Goal: Task Accomplishment & Management: Complete application form

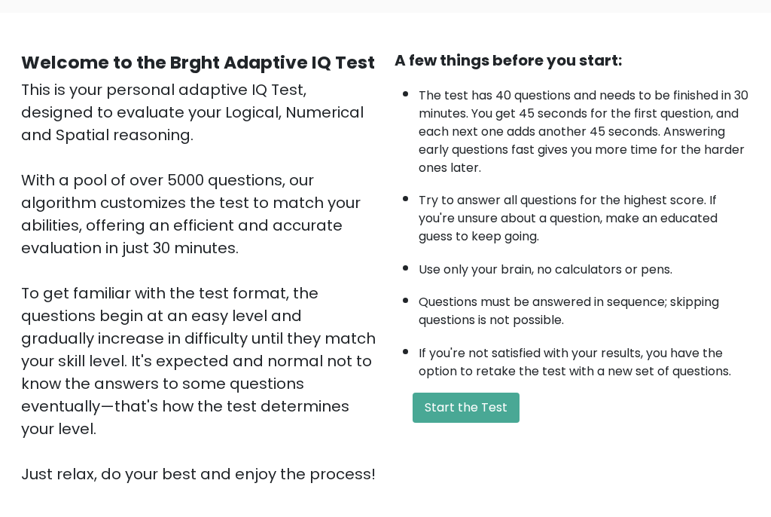
scroll to position [118, 0]
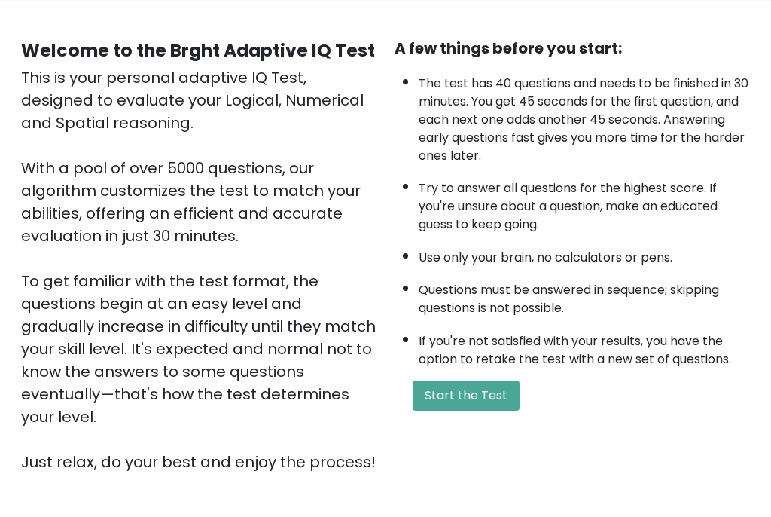
click at [497, 410] on button "Start the Test" at bounding box center [466, 395] width 107 height 30
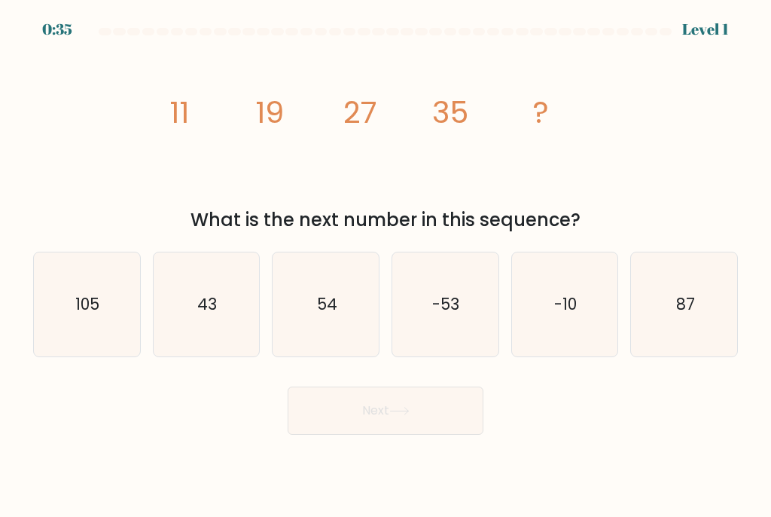
click at [191, 355] on icon "43" at bounding box center [206, 304] width 104 height 104
click at [386, 266] on input "b. 43" at bounding box center [386, 262] width 1 height 8
radio input "true"
click at [379, 421] on button "Next" at bounding box center [386, 410] width 196 height 48
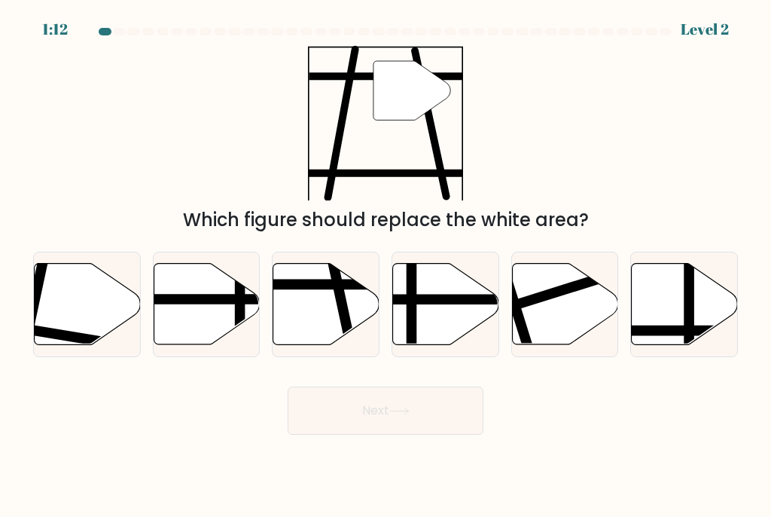
click at [341, 323] on line at bounding box center [352, 349] width 43 height 200
click at [386, 266] on input "c." at bounding box center [386, 262] width 1 height 8
radio input "true"
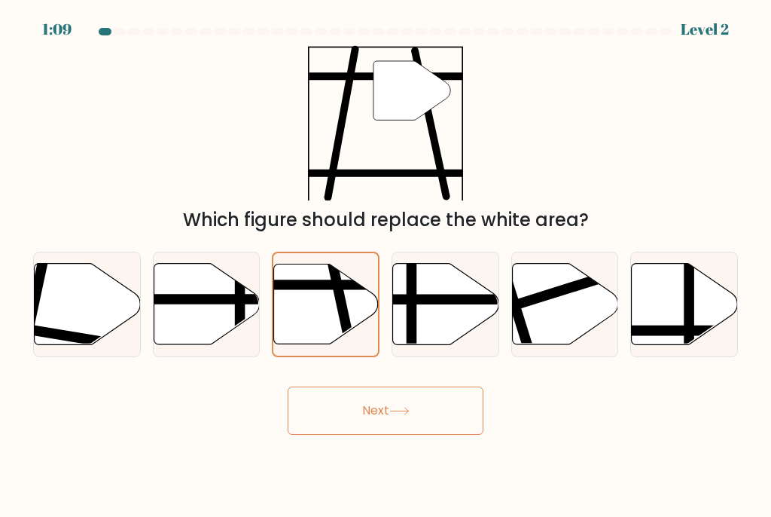
click at [369, 420] on button "Next" at bounding box center [386, 410] width 196 height 48
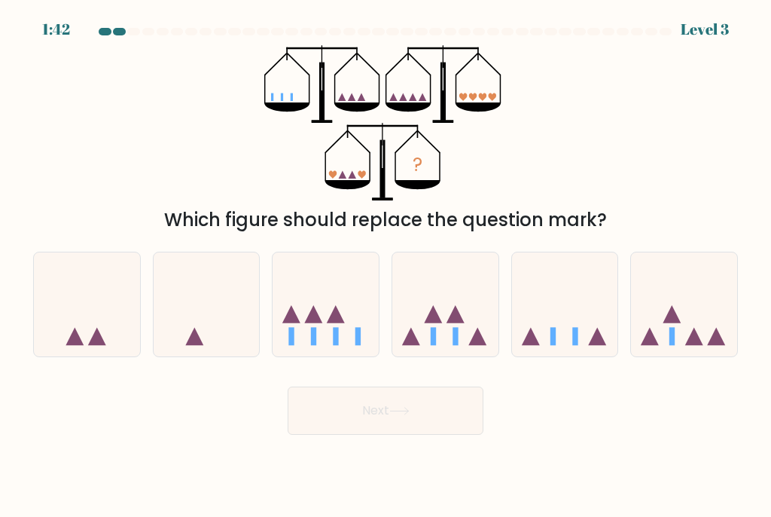
click at [602, 309] on icon at bounding box center [565, 305] width 106 height 88
click at [386, 266] on input "e." at bounding box center [386, 262] width 1 height 8
radio input "true"
click at [424, 435] on button "Next" at bounding box center [386, 410] width 196 height 48
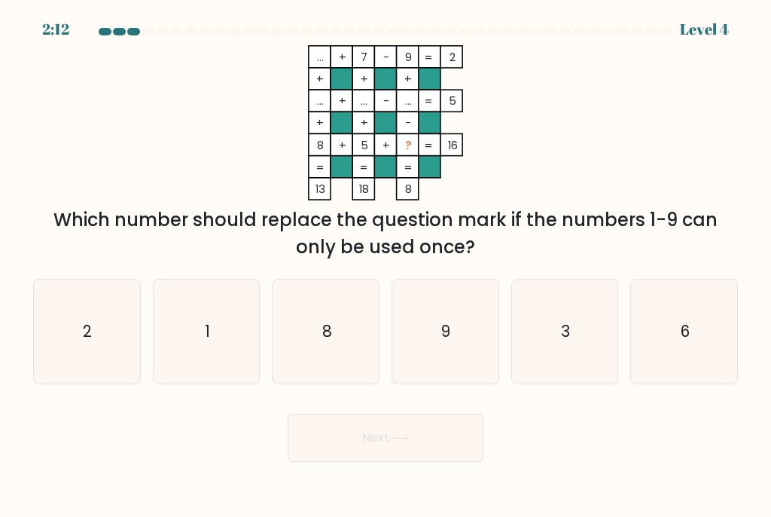
click at [566, 342] on text "3" at bounding box center [565, 331] width 9 height 22
click at [386, 266] on input "e. 3" at bounding box center [386, 262] width 1 height 8
radio input "true"
click at [423, 450] on button "Next" at bounding box center [386, 437] width 196 height 48
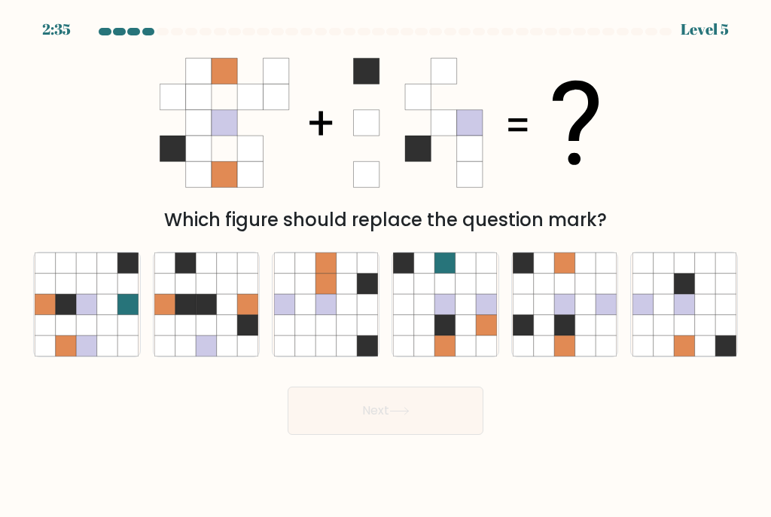
click at [569, 303] on icon at bounding box center [564, 304] width 20 height 20
click at [386, 266] on input "e." at bounding box center [386, 262] width 1 height 8
radio input "true"
click at [423, 432] on button "Next" at bounding box center [386, 410] width 196 height 48
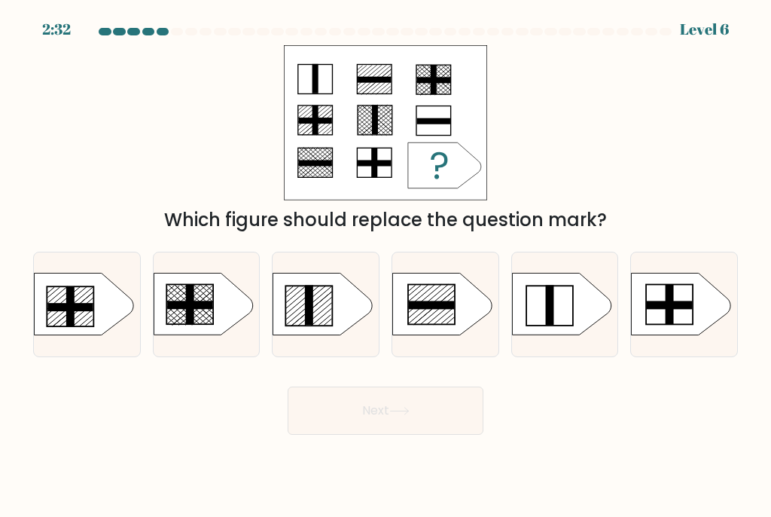
click at [232, 349] on div at bounding box center [207, 304] width 108 height 105
click at [386, 266] on input "b." at bounding box center [386, 262] width 1 height 8
radio input "true"
click at [402, 328] on icon at bounding box center [441, 304] width 99 height 62
click at [386, 266] on input "d." at bounding box center [386, 262] width 1 height 8
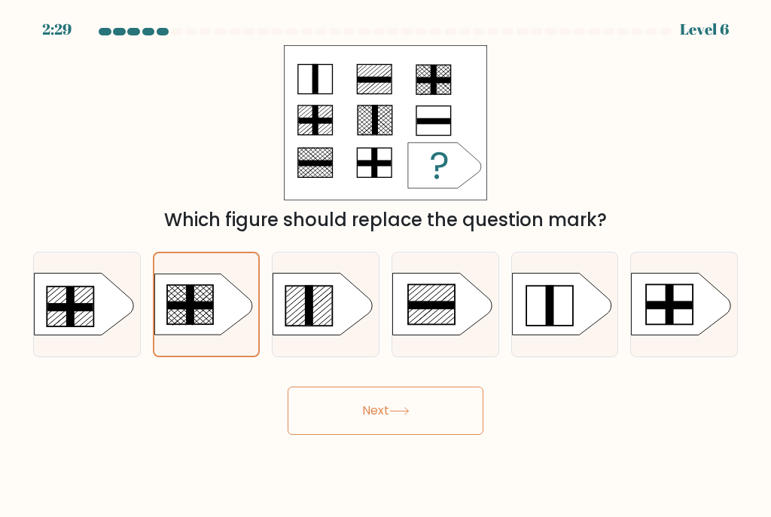
radio input "true"
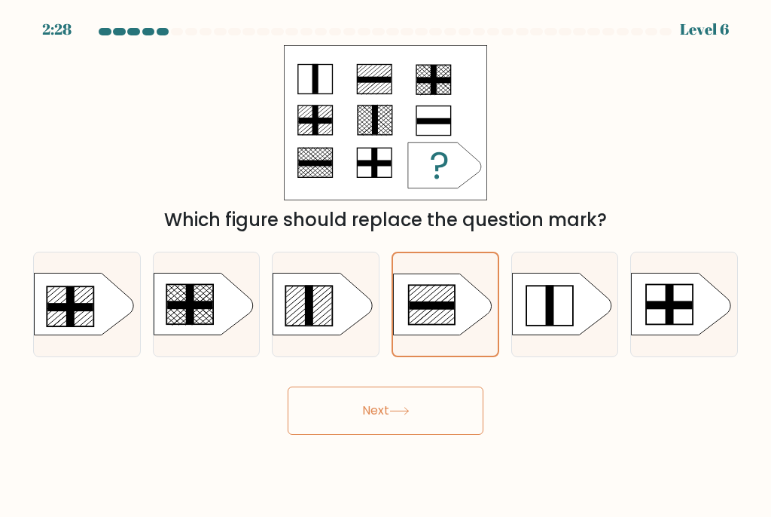
click at [92, 345] on div at bounding box center [87, 304] width 108 height 105
click at [386, 266] on input "a." at bounding box center [386, 262] width 1 height 8
radio input "true"
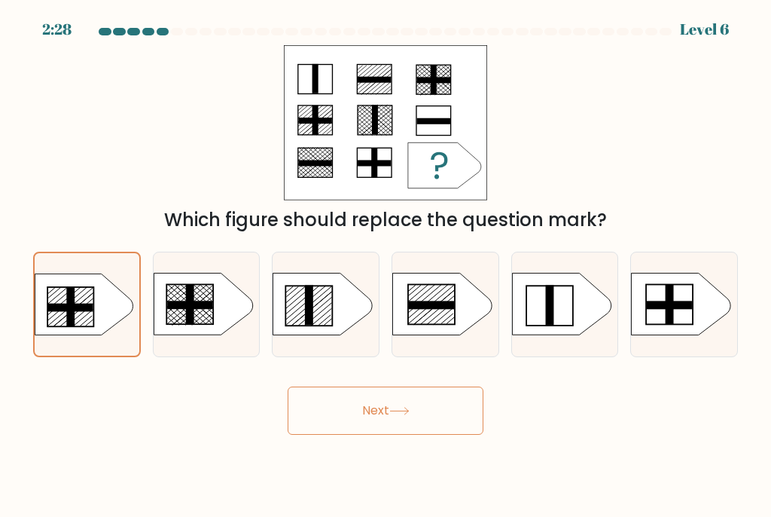
click at [342, 429] on button "Next" at bounding box center [386, 410] width 196 height 48
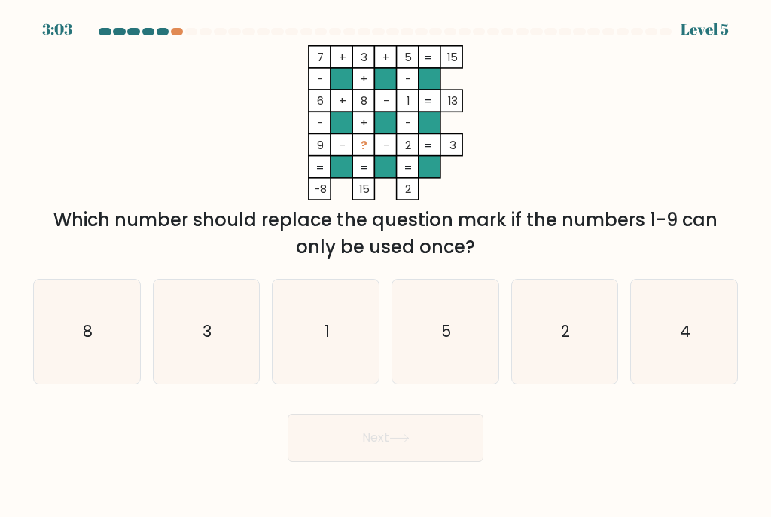
click at [691, 384] on div "4" at bounding box center [684, 331] width 108 height 105
click at [386, 266] on input "f. 4" at bounding box center [386, 262] width 1 height 8
radio input "true"
click at [408, 441] on icon at bounding box center [399, 438] width 18 height 7
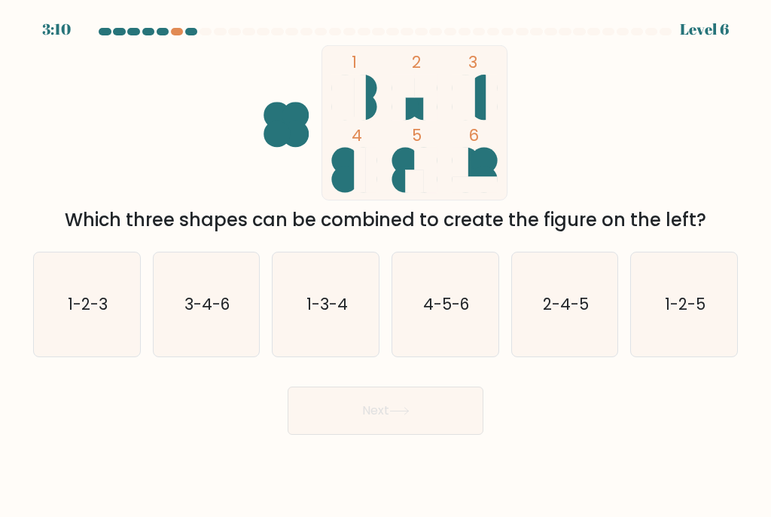
click at [355, 323] on icon "1-3-4" at bounding box center [326, 304] width 104 height 104
click at [386, 266] on input "c. 1-3-4" at bounding box center [386, 262] width 1 height 8
radio input "true"
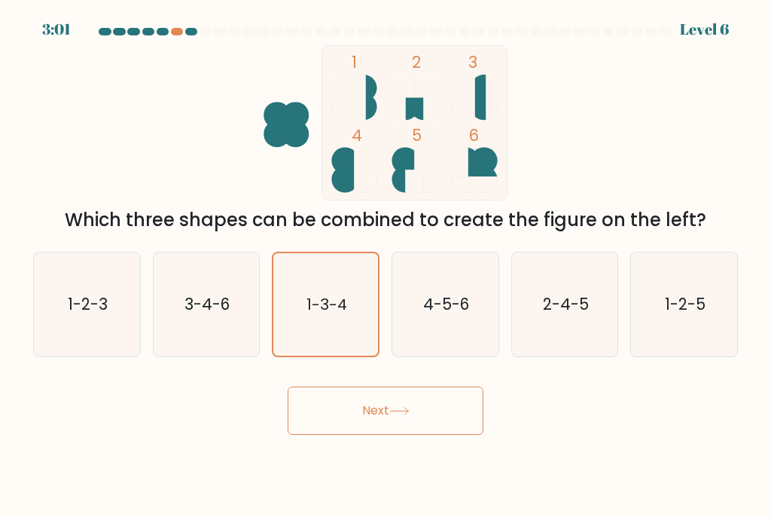
click at [398, 415] on icon at bounding box center [399, 411] width 20 height 8
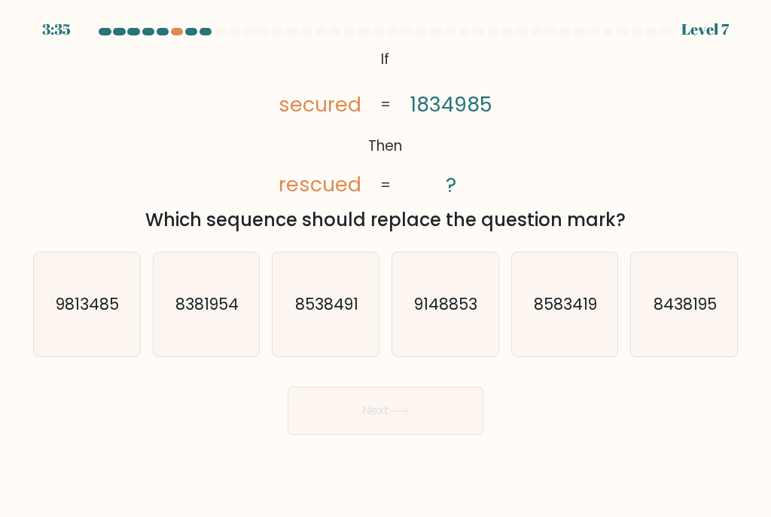
click at [76, 313] on text "9813485" at bounding box center [87, 304] width 63 height 22
click at [386, 266] on input "a. 9813485" at bounding box center [386, 262] width 1 height 8
radio input "true"
click at [355, 415] on button "Next" at bounding box center [386, 410] width 196 height 48
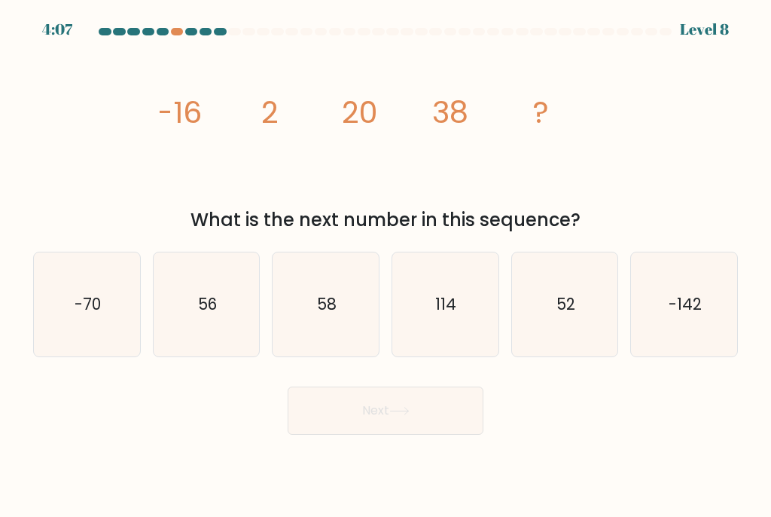
click at [206, 329] on icon "56" at bounding box center [206, 304] width 104 height 104
click at [386, 266] on input "b. 56" at bounding box center [386, 262] width 1 height 8
radio input "true"
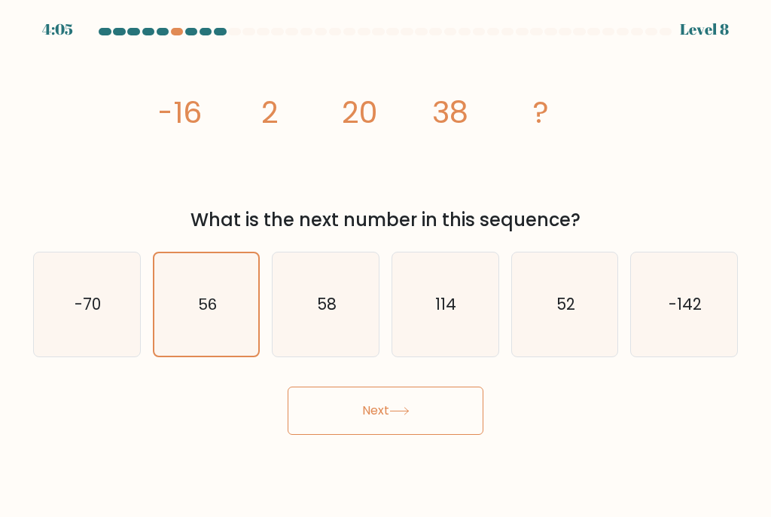
click at [358, 427] on button "Next" at bounding box center [386, 410] width 196 height 48
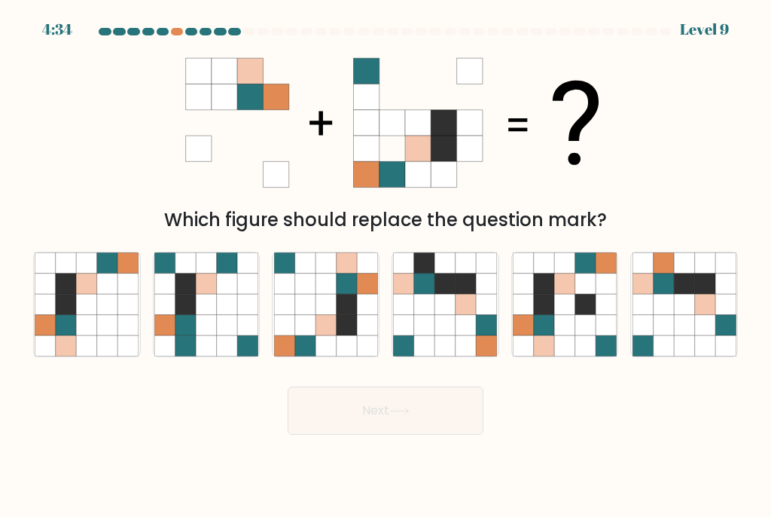
click at [341, 314] on icon at bounding box center [346, 304] width 20 height 20
click at [386, 266] on input "c." at bounding box center [386, 262] width 1 height 8
radio input "true"
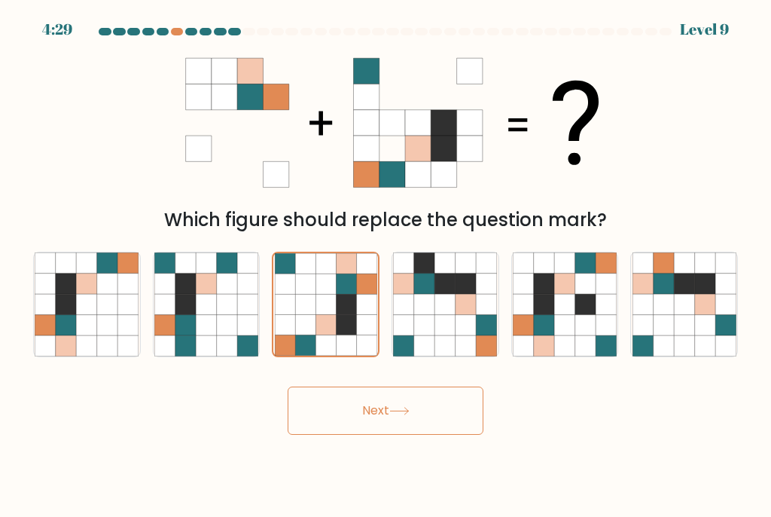
click at [344, 403] on button "Next" at bounding box center [386, 410] width 196 height 48
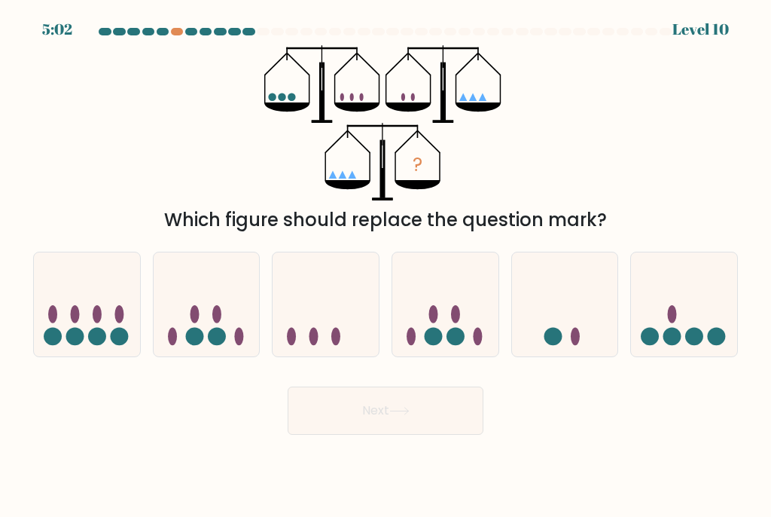
click at [327, 357] on div at bounding box center [326, 304] width 108 height 105
click at [386, 266] on input "c." at bounding box center [386, 262] width 1 height 8
radio input "true"
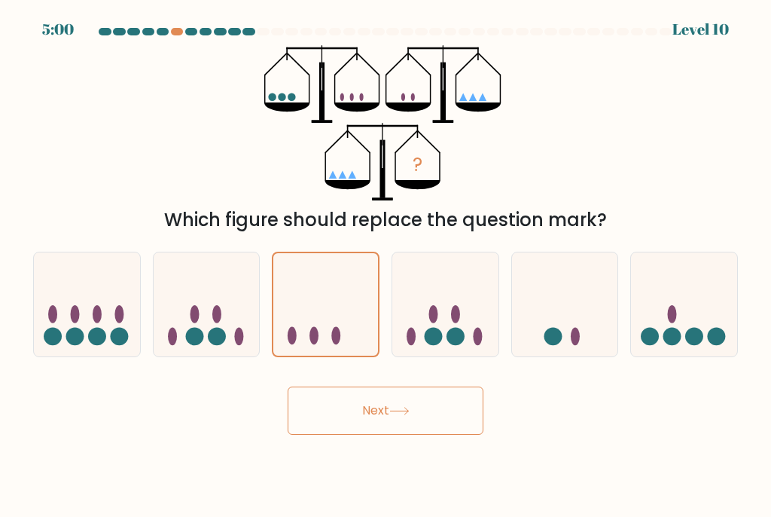
click at [341, 435] on button "Next" at bounding box center [386, 410] width 196 height 48
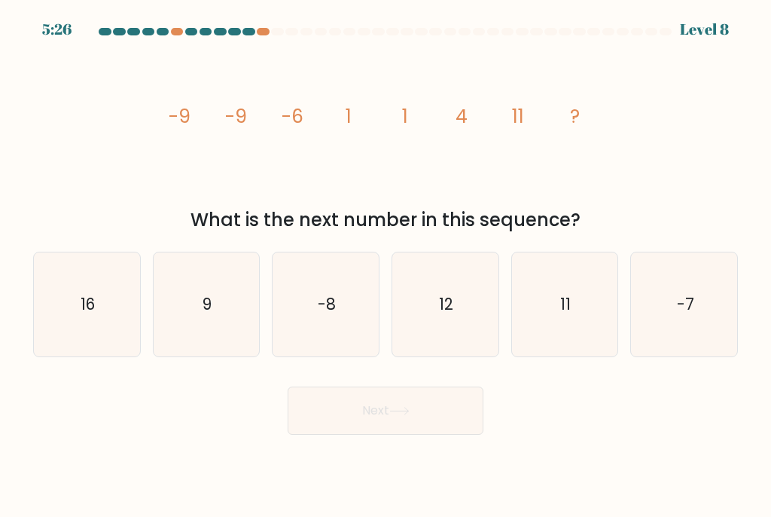
click at [596, 348] on icon "11" at bounding box center [565, 304] width 104 height 104
click at [386, 266] on input "e. 11" at bounding box center [386, 262] width 1 height 8
radio input "true"
click at [375, 423] on button "Next" at bounding box center [386, 410] width 196 height 48
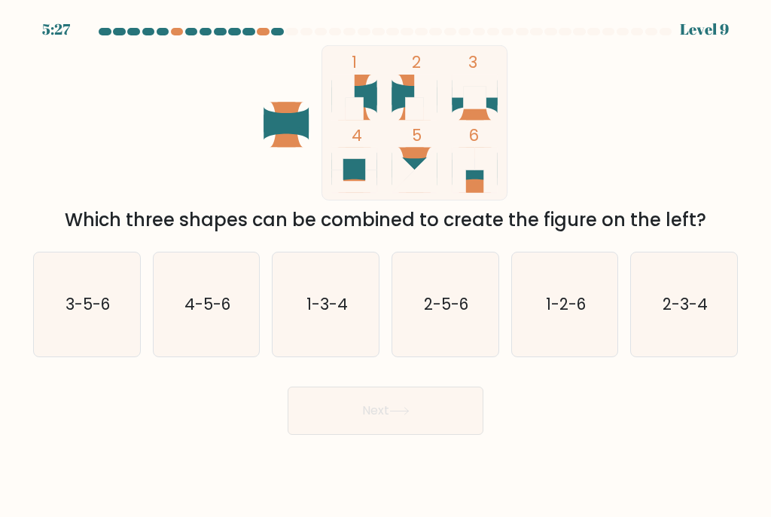
click at [346, 332] on icon "1-3-4" at bounding box center [326, 304] width 104 height 104
click at [386, 266] on input "c. 1-3-4" at bounding box center [386, 262] width 1 height 8
radio input "true"
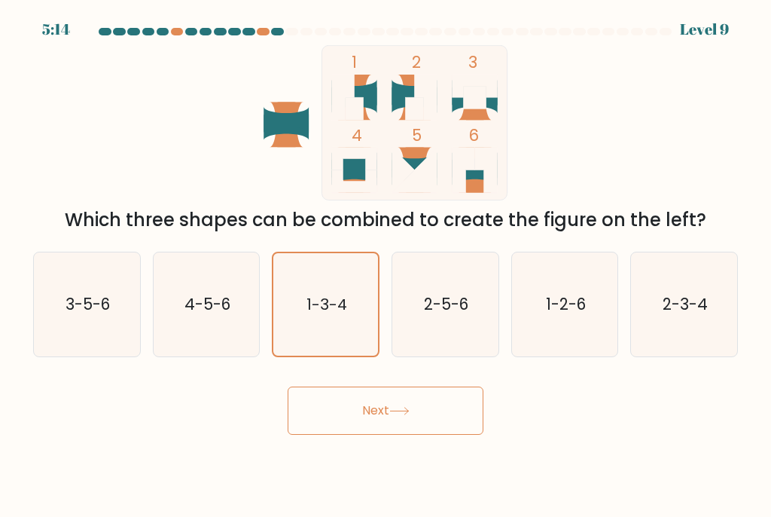
click at [456, 294] on icon "2-5-6" at bounding box center [445, 304] width 104 height 104
click at [386, 266] on input "d. 2-5-6" at bounding box center [386, 262] width 1 height 8
radio input "true"
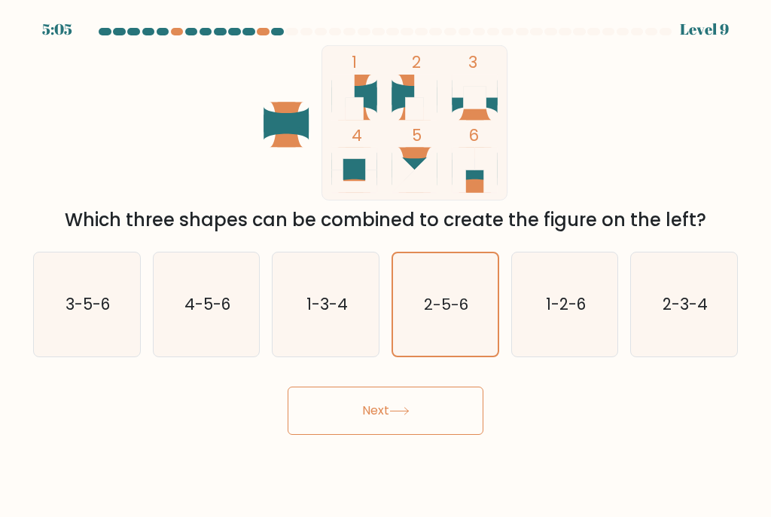
click at [557, 356] on icon "1-2-6" at bounding box center [565, 304] width 104 height 104
click at [386, 266] on input "e. 1-2-6" at bounding box center [386, 262] width 1 height 8
radio input "true"
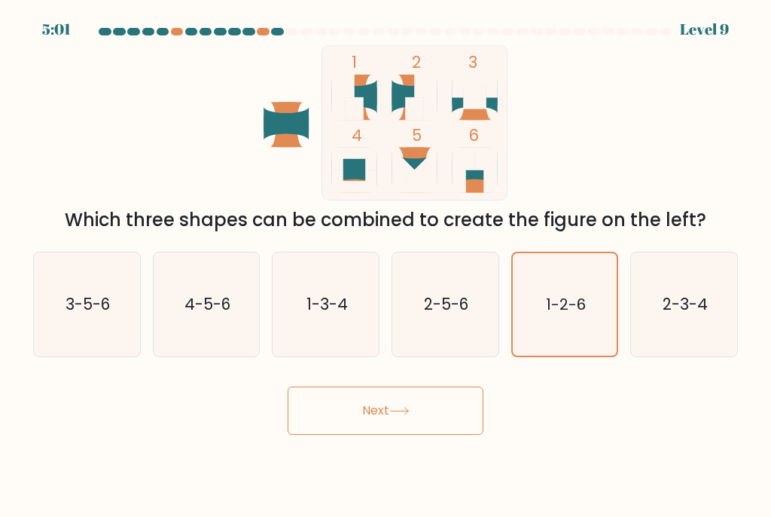
click at [682, 302] on text "2-3-4" at bounding box center [685, 304] width 45 height 22
click at [386, 266] on input "f. 2-3-4" at bounding box center [386, 262] width 1 height 8
radio input "true"
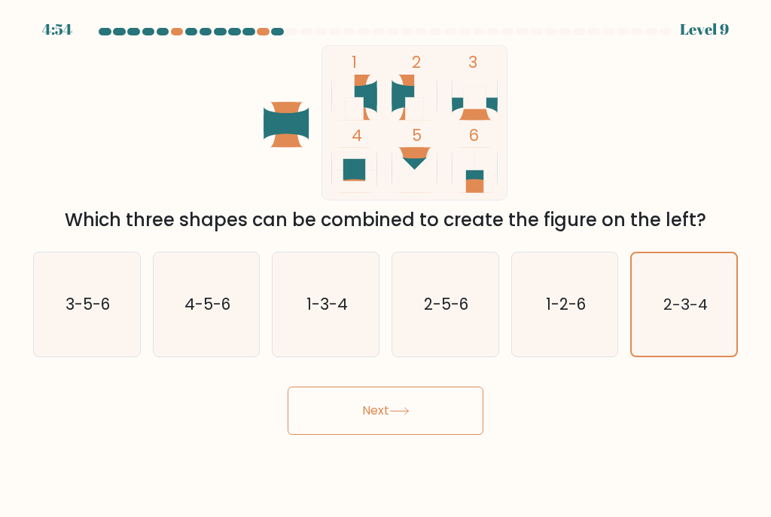
click at [441, 353] on icon "2-5-6" at bounding box center [445, 304] width 104 height 104
click at [386, 266] on input "d. 2-5-6" at bounding box center [386, 262] width 1 height 8
radio input "true"
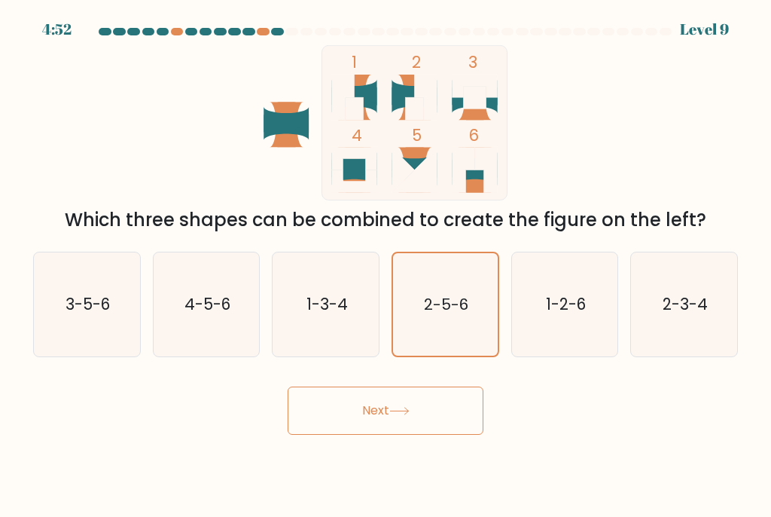
click at [551, 328] on icon "1-2-6" at bounding box center [565, 304] width 104 height 104
click at [386, 266] on input "e. 1-2-6" at bounding box center [386, 262] width 1 height 8
radio input "true"
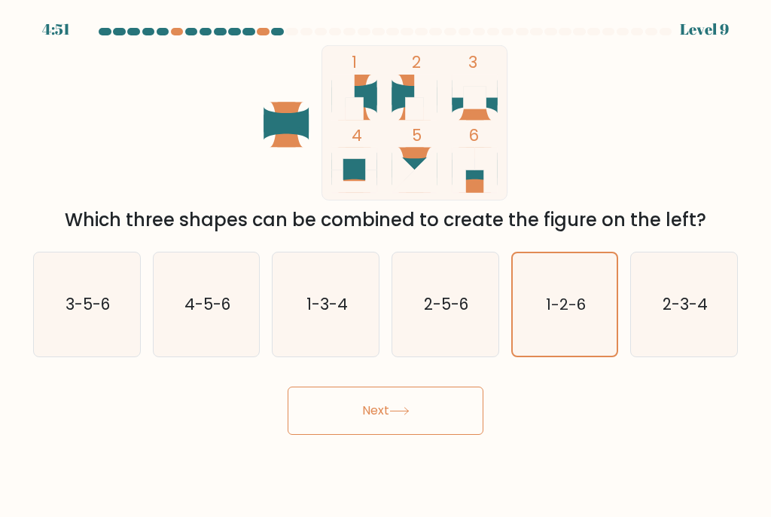
click at [557, 329] on icon "1-2-6" at bounding box center [565, 304] width 102 height 102
click at [386, 266] on input "e. 1-2-6" at bounding box center [386, 262] width 1 height 8
click at [462, 420] on button "Next" at bounding box center [386, 410] width 196 height 48
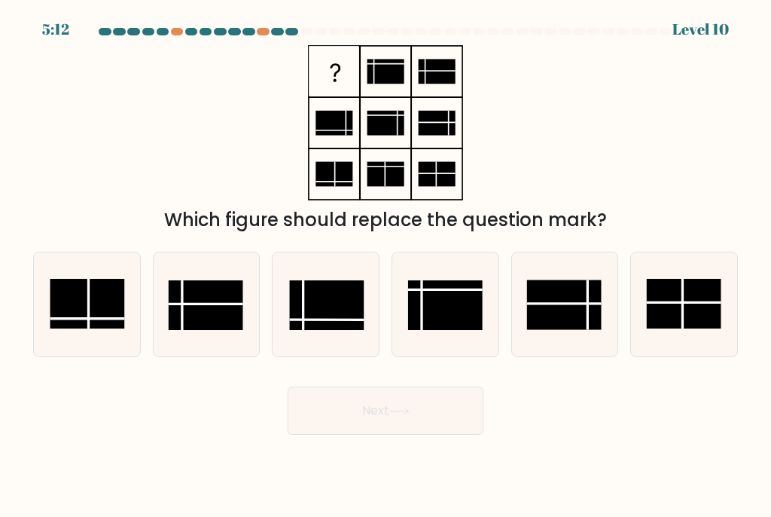
click at [338, 322] on rect at bounding box center [326, 305] width 75 height 50
click at [386, 266] on input "c." at bounding box center [386, 262] width 1 height 8
radio input "true"
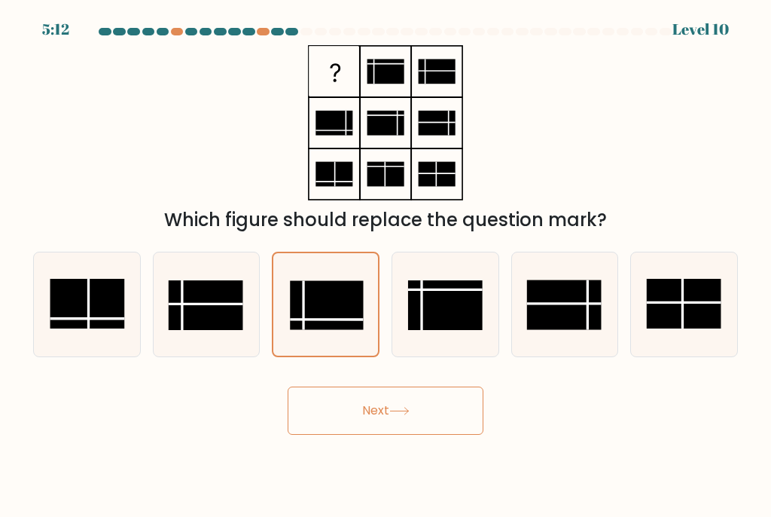
click at [376, 431] on button "Next" at bounding box center [386, 410] width 196 height 48
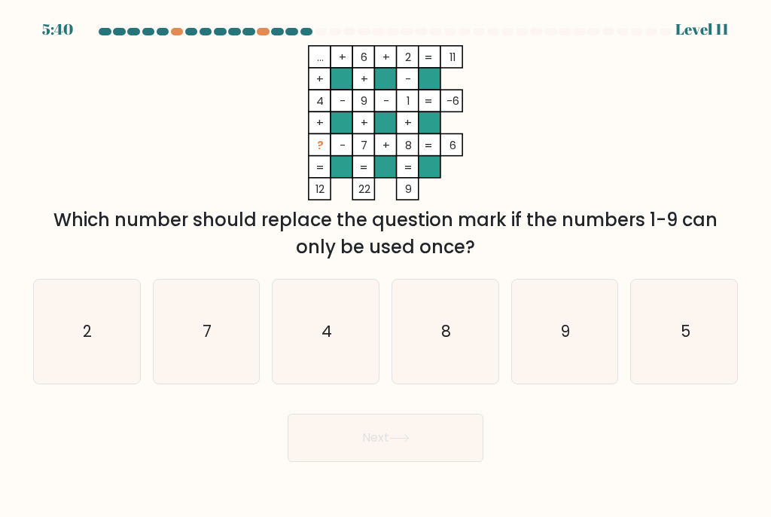
click at [701, 334] on icon "5" at bounding box center [685, 331] width 104 height 104
click at [386, 266] on input "f. 5" at bounding box center [386, 262] width 1 height 8
radio input "true"
click at [448, 452] on button "Next" at bounding box center [386, 437] width 196 height 48
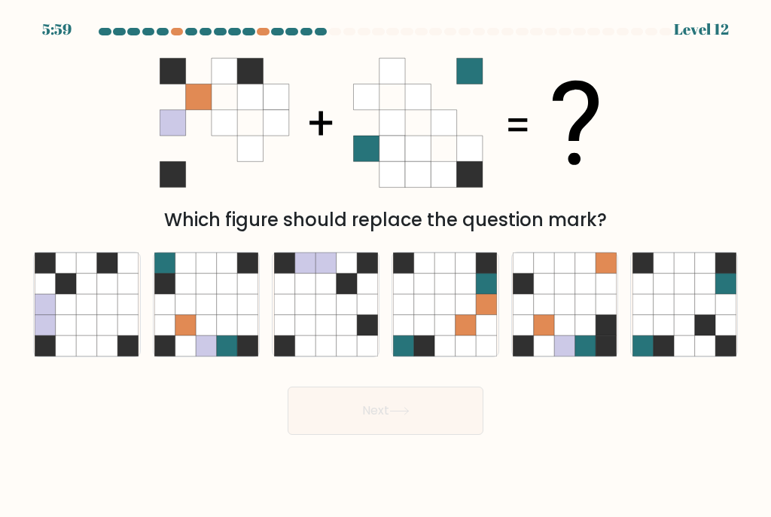
click at [134, 335] on icon at bounding box center [128, 325] width 20 height 20
click at [386, 266] on input "a." at bounding box center [386, 262] width 1 height 8
radio input "true"
click at [397, 430] on button "Next" at bounding box center [386, 410] width 196 height 48
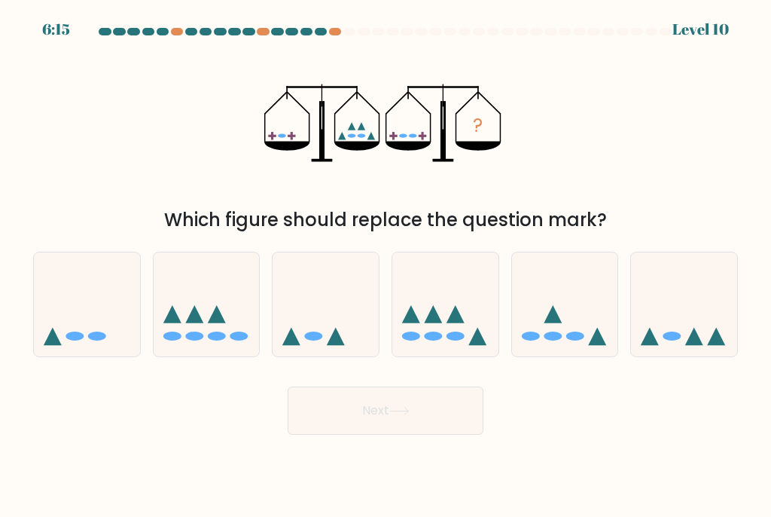
click at [379, 337] on div at bounding box center [326, 304] width 108 height 105
click at [386, 266] on input "c." at bounding box center [386, 262] width 1 height 8
radio input "true"
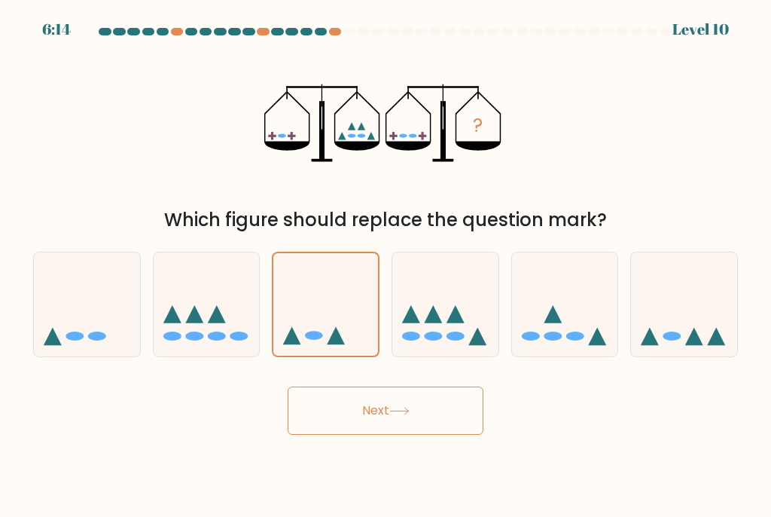
click at [419, 426] on button "Next" at bounding box center [386, 410] width 196 height 48
click at [446, 420] on button "Next" at bounding box center [386, 410] width 196 height 48
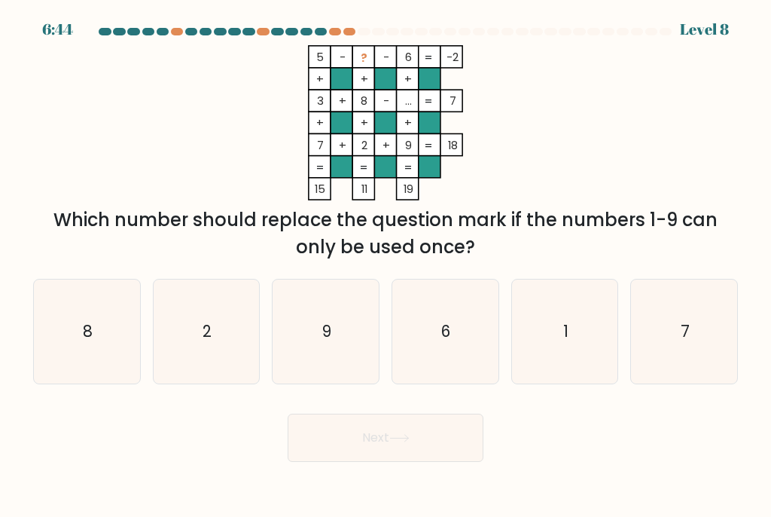
click at [560, 335] on icon "1" at bounding box center [565, 331] width 104 height 104
click at [386, 266] on input "e. 1" at bounding box center [386, 262] width 1 height 8
radio input "true"
click at [456, 452] on button "Next" at bounding box center [386, 437] width 196 height 48
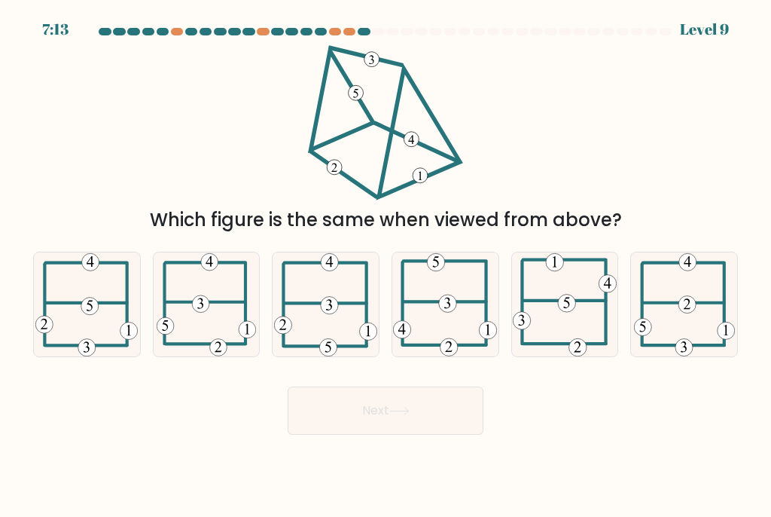
click at [206, 337] on icon at bounding box center [206, 304] width 99 height 104
click at [386, 266] on input "b." at bounding box center [386, 262] width 1 height 8
radio input "true"
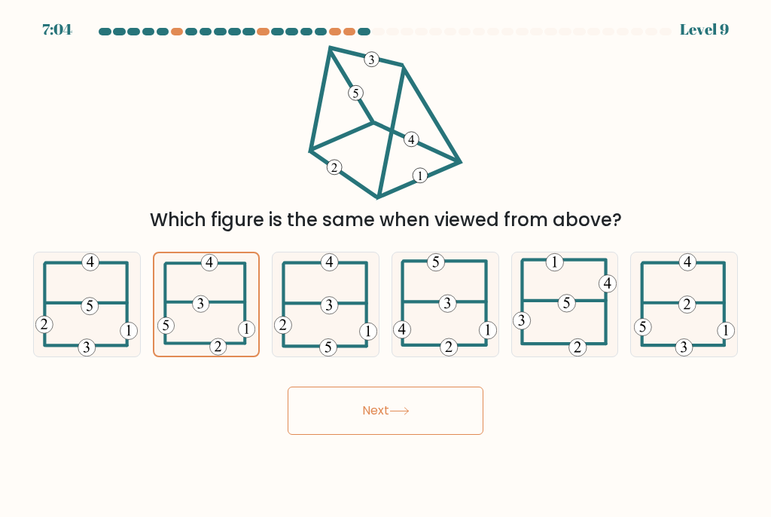
click at [338, 311] on 352 at bounding box center [329, 304] width 17 height 17
click at [386, 266] on input "c." at bounding box center [386, 262] width 1 height 8
radio input "true"
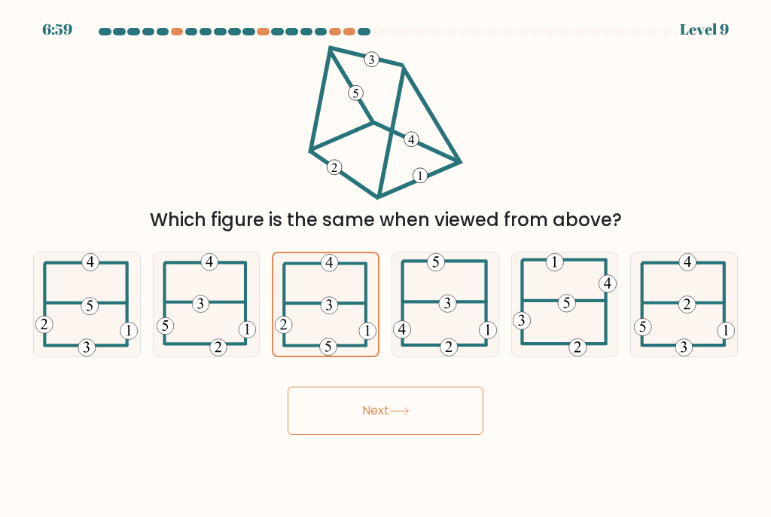
click at [213, 284] on icon at bounding box center [206, 304] width 99 height 104
click at [386, 266] on input "b." at bounding box center [386, 262] width 1 height 8
radio input "true"
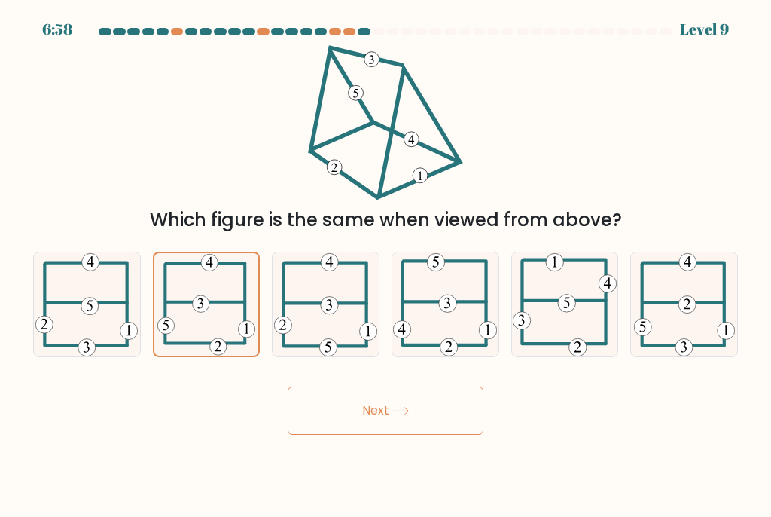
click at [446, 416] on button "Next" at bounding box center [386, 410] width 196 height 48
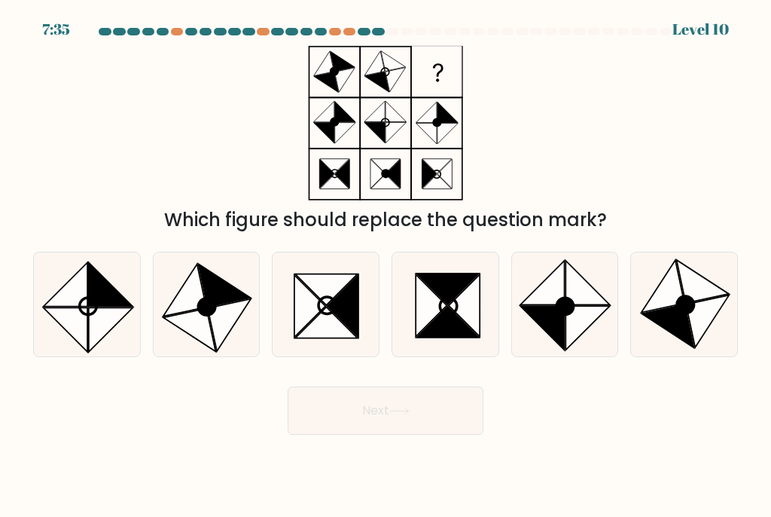
click at [206, 328] on icon at bounding box center [189, 329] width 52 height 43
click at [386, 266] on input "b." at bounding box center [386, 262] width 1 height 8
radio input "true"
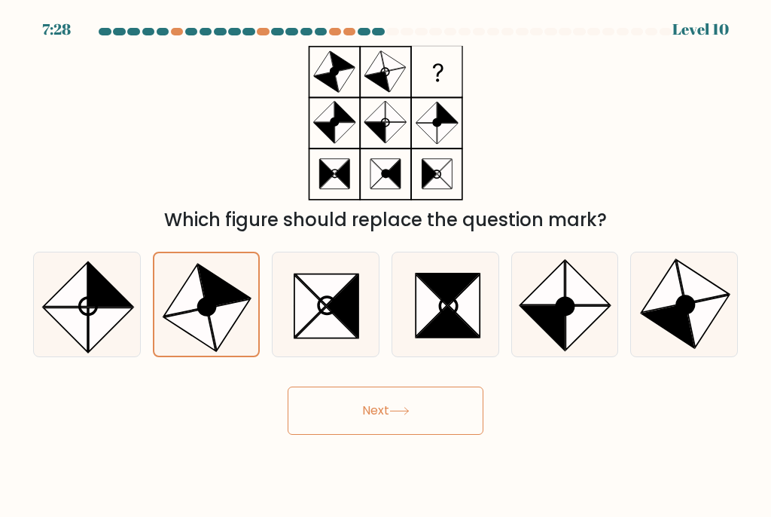
click at [401, 415] on icon at bounding box center [399, 411] width 20 height 8
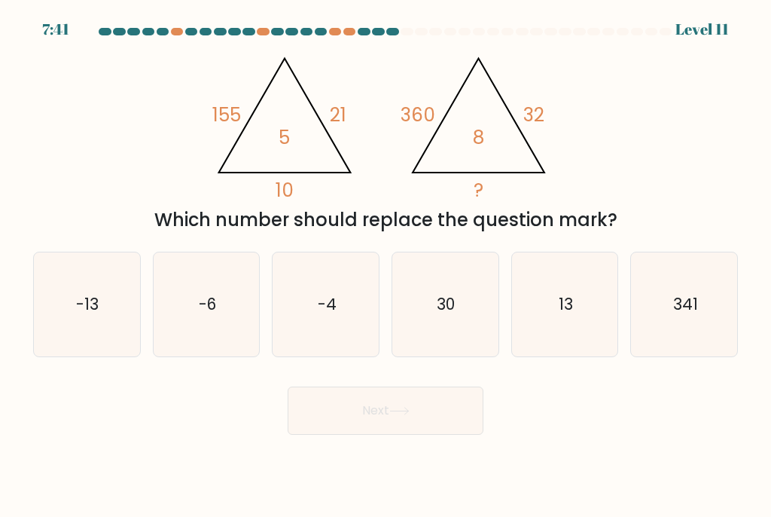
click at [519, 310] on icon "13" at bounding box center [565, 304] width 104 height 104
click at [386, 266] on input "e. 13" at bounding box center [386, 262] width 1 height 8
radio input "true"
click at [447, 423] on button "Next" at bounding box center [386, 410] width 196 height 48
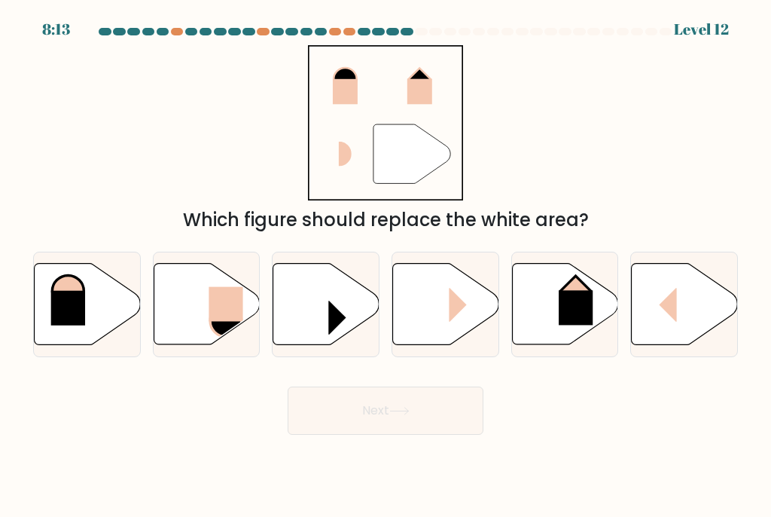
click at [468, 310] on rect at bounding box center [466, 304] width 35 height 35
click at [386, 266] on input "d." at bounding box center [386, 262] width 1 height 8
radio input "true"
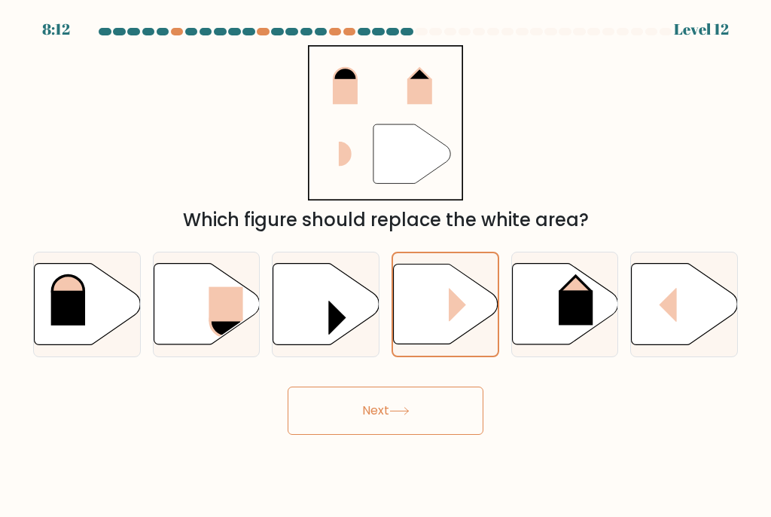
click at [442, 435] on button "Next" at bounding box center [386, 410] width 196 height 48
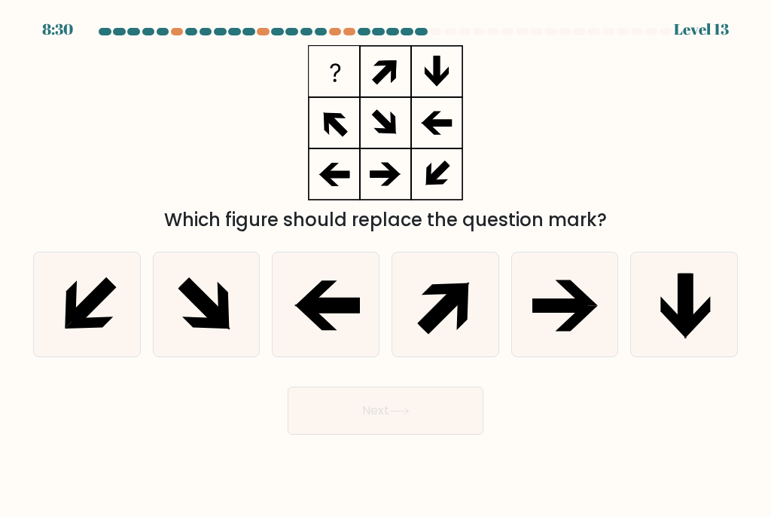
click at [92, 352] on icon at bounding box center [87, 304] width 104 height 104
click at [386, 266] on input "a." at bounding box center [386, 262] width 1 height 8
radio input "true"
click at [460, 421] on button "Next" at bounding box center [386, 410] width 196 height 48
click at [430, 435] on button "Next" at bounding box center [386, 410] width 196 height 48
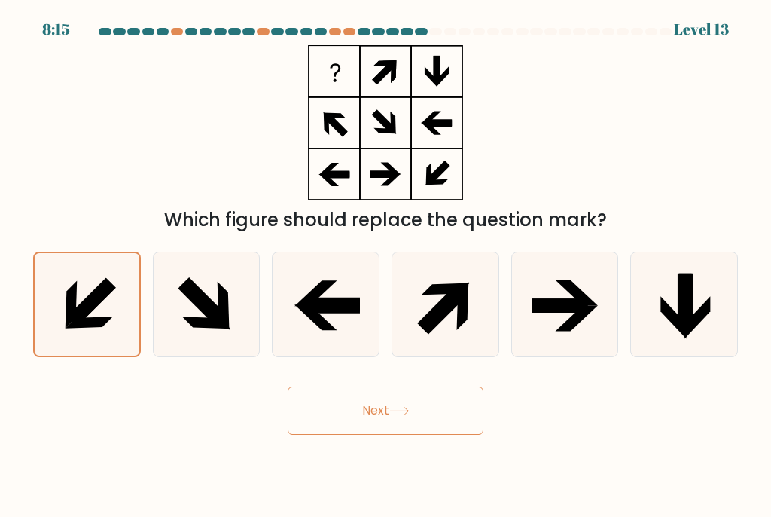
click at [430, 425] on button "Next" at bounding box center [386, 410] width 196 height 48
click at [121, 335] on icon at bounding box center [86, 304] width 102 height 102
click at [386, 266] on input "a." at bounding box center [386, 262] width 1 height 8
click at [396, 415] on icon at bounding box center [399, 411] width 20 height 8
click at [425, 416] on button "Next" at bounding box center [386, 410] width 196 height 48
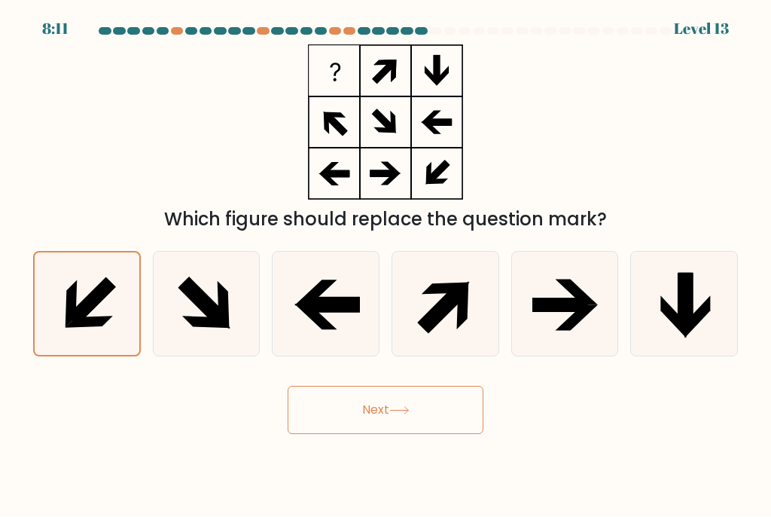
click at [424, 416] on button "Next" at bounding box center [386, 410] width 196 height 48
click at [424, 411] on button "Next" at bounding box center [386, 410] width 196 height 48
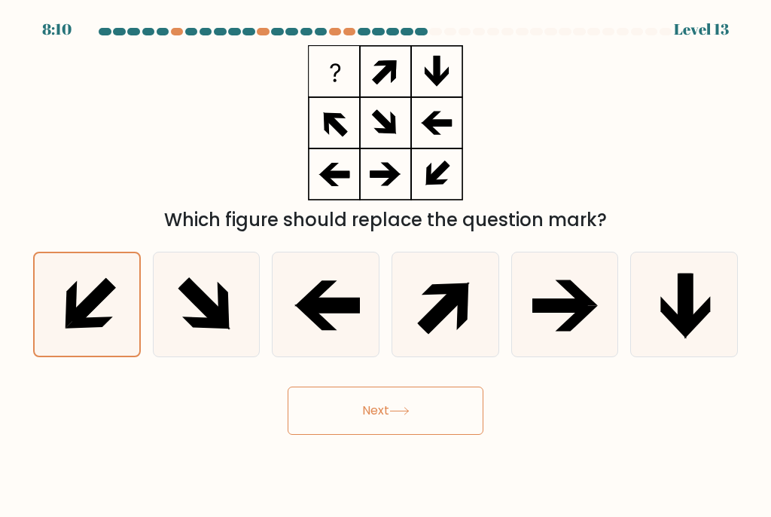
click at [474, 310] on icon at bounding box center [445, 304] width 104 height 104
click at [386, 266] on input "d." at bounding box center [386, 262] width 1 height 8
radio input "true"
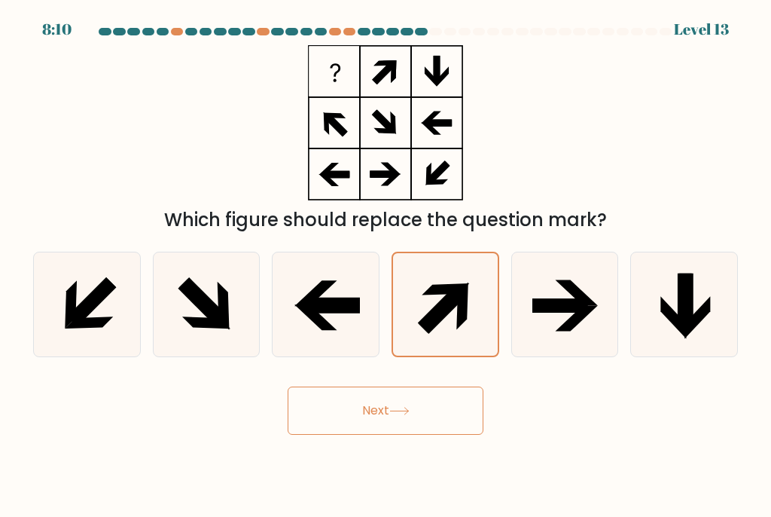
click at [108, 328] on icon at bounding box center [87, 304] width 104 height 104
click at [386, 266] on input "a." at bounding box center [386, 262] width 1 height 8
radio input "true"
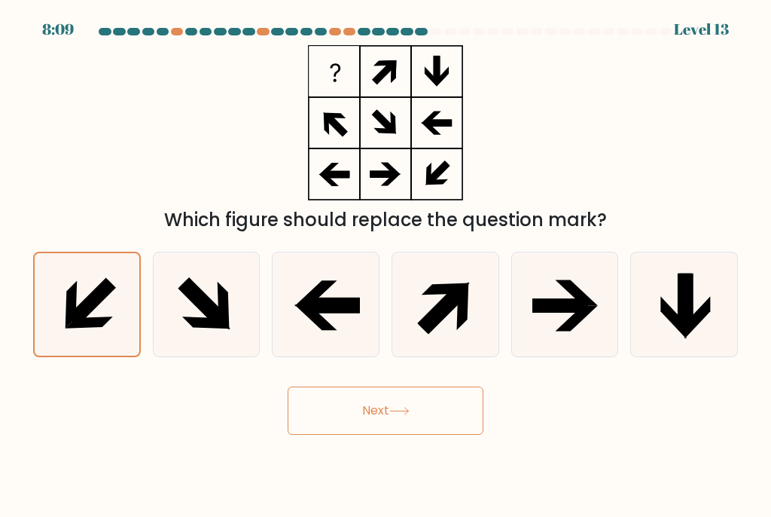
click at [411, 429] on button "Next" at bounding box center [386, 410] width 196 height 48
click at [420, 413] on button "Next" at bounding box center [386, 410] width 196 height 48
click at [669, 288] on icon at bounding box center [685, 304] width 104 height 104
click at [386, 266] on input "f." at bounding box center [386, 262] width 1 height 8
radio input "true"
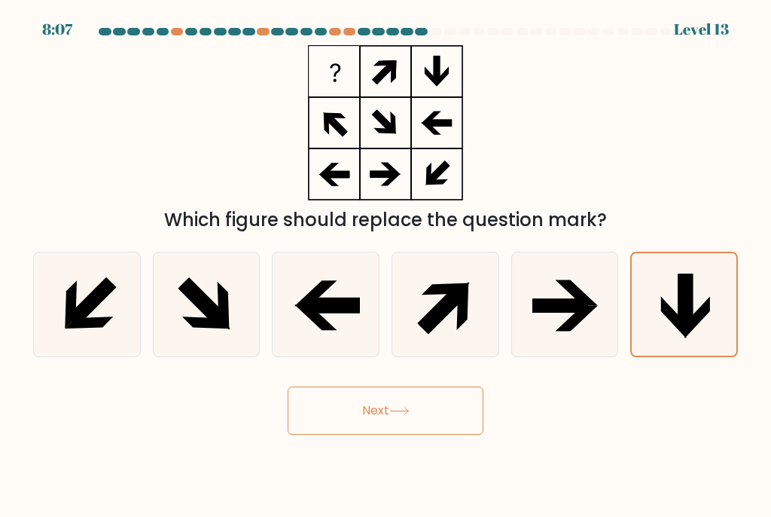
click at [452, 411] on button "Next" at bounding box center [386, 410] width 196 height 48
click at [392, 423] on button "Next" at bounding box center [386, 410] width 196 height 48
click at [391, 423] on button "Next" at bounding box center [386, 410] width 196 height 48
click at [403, 417] on button "Next" at bounding box center [386, 410] width 196 height 48
click at [403, 415] on icon at bounding box center [399, 411] width 20 height 8
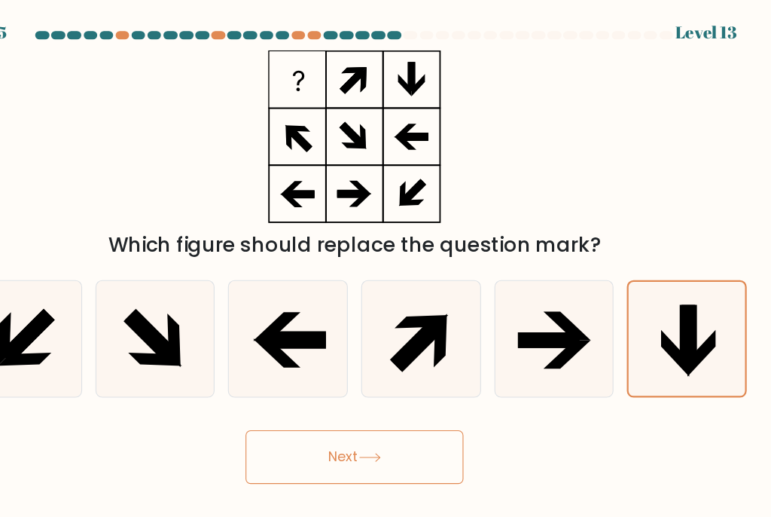
scroll to position [0, 0]
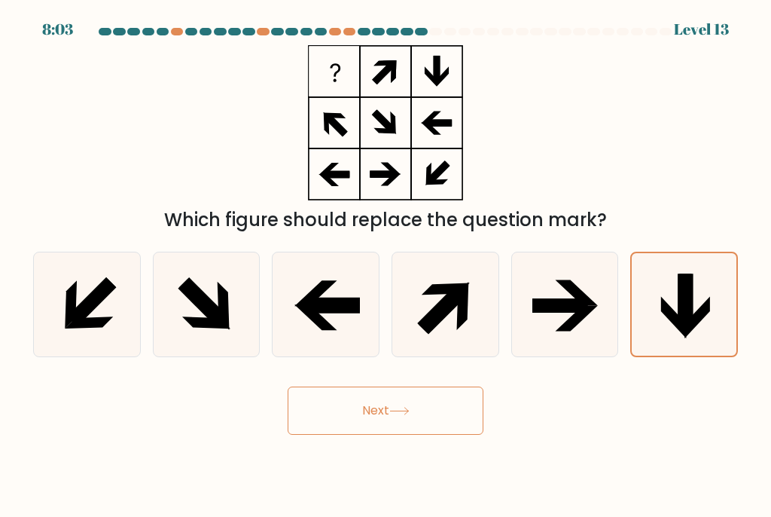
click at [410, 415] on icon at bounding box center [399, 411] width 20 height 8
click at [408, 414] on icon at bounding box center [399, 410] width 18 height 7
click at [437, 334] on icon at bounding box center [445, 304] width 104 height 104
click at [386, 266] on input "d." at bounding box center [386, 262] width 1 height 8
radio input "true"
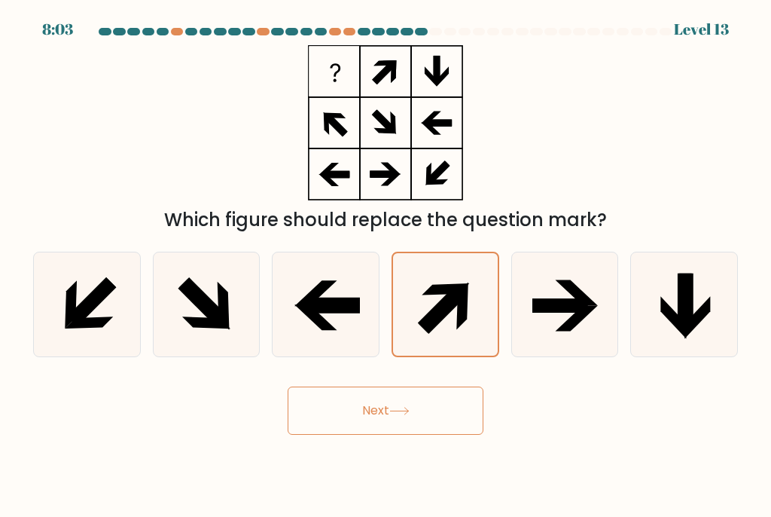
click at [418, 422] on button "Next" at bounding box center [386, 410] width 196 height 48
click at [544, 313] on icon at bounding box center [560, 305] width 56 height 14
click at [386, 266] on input "e." at bounding box center [386, 262] width 1 height 8
radio input "true"
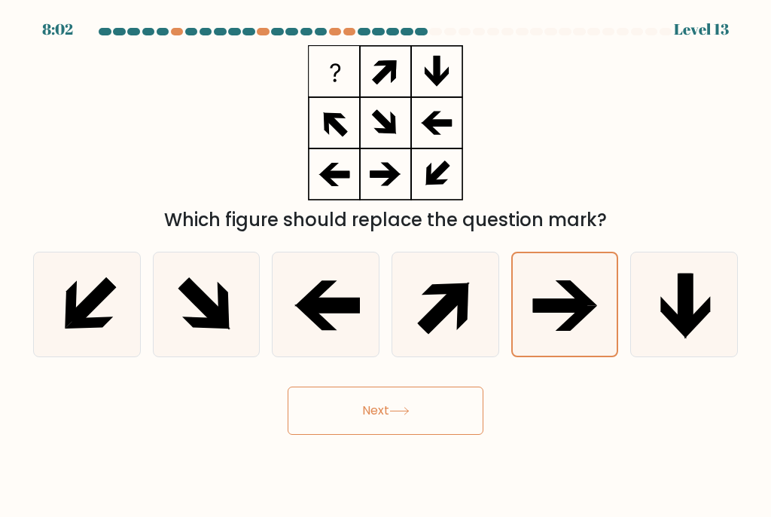
click at [450, 412] on button "Next" at bounding box center [386, 410] width 196 height 48
click at [548, 312] on icon at bounding box center [560, 305] width 54 height 14
click at [386, 266] on input "e." at bounding box center [386, 262] width 1 height 8
click at [420, 435] on button "Next" at bounding box center [386, 410] width 196 height 48
click at [421, 435] on button "Next" at bounding box center [386, 410] width 196 height 48
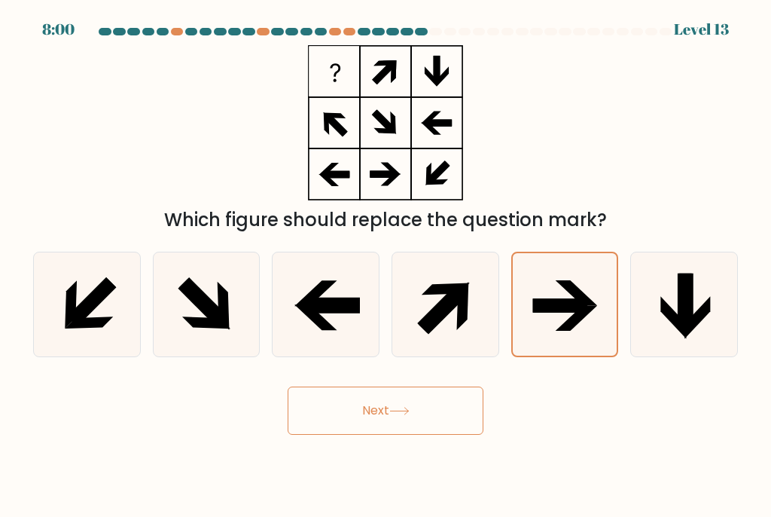
click at [422, 416] on button "Next" at bounding box center [386, 410] width 196 height 48
click at [422, 407] on button "Next" at bounding box center [386, 410] width 196 height 48
click at [421, 407] on button "Next" at bounding box center [386, 410] width 196 height 48
click at [400, 415] on icon at bounding box center [399, 411] width 20 height 8
click at [383, 400] on button "Next" at bounding box center [386, 410] width 196 height 48
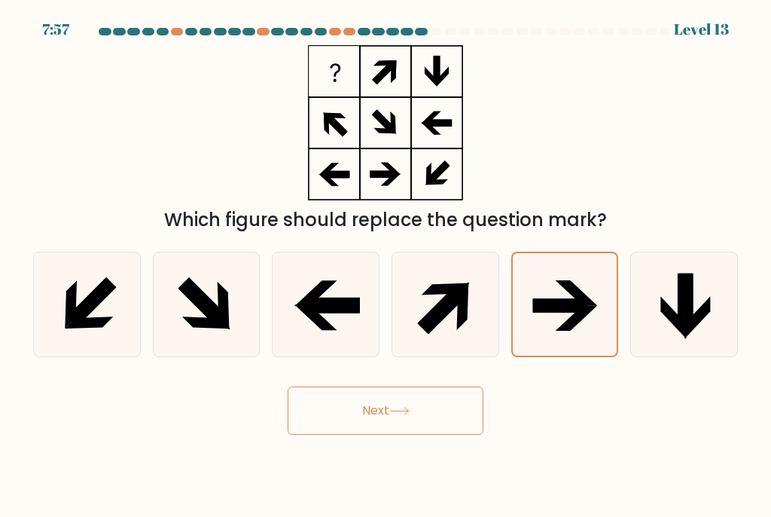
click at [383, 400] on button "Next" at bounding box center [386, 410] width 196 height 48
click at [400, 407] on button "Next" at bounding box center [386, 410] width 196 height 48
click at [429, 323] on icon at bounding box center [442, 308] width 49 height 49
click at [386, 266] on input "d." at bounding box center [386, 262] width 1 height 8
radio input "true"
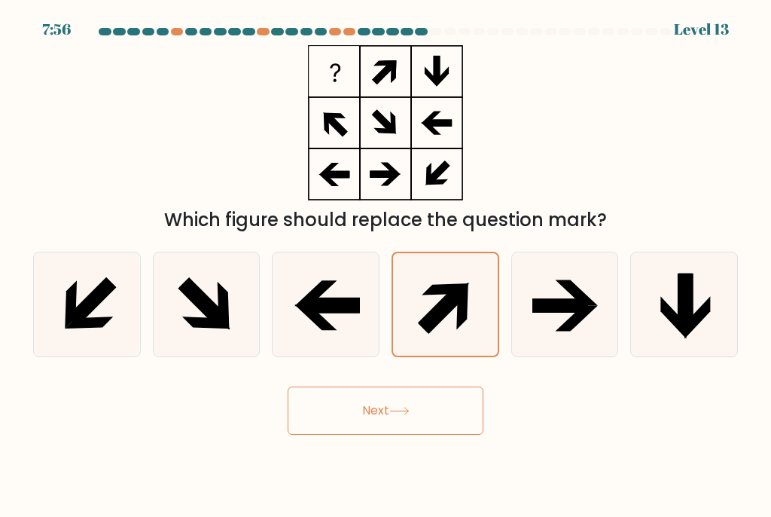
click at [410, 411] on button "Next" at bounding box center [386, 410] width 196 height 48
click at [391, 428] on button "Next" at bounding box center [386, 410] width 196 height 48
click at [390, 428] on button "Next" at bounding box center [386, 410] width 196 height 48
click at [410, 415] on icon at bounding box center [399, 411] width 20 height 8
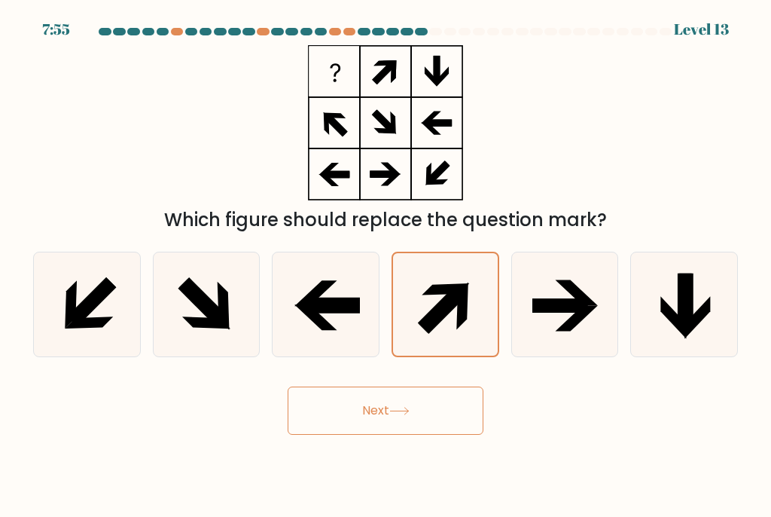
click at [422, 426] on button "Next" at bounding box center [386, 410] width 196 height 48
click at [391, 407] on button "Next" at bounding box center [386, 410] width 196 height 48
click at [365, 331] on icon at bounding box center [326, 304] width 104 height 104
click at [386, 266] on input "c." at bounding box center [386, 262] width 1 height 8
radio input "true"
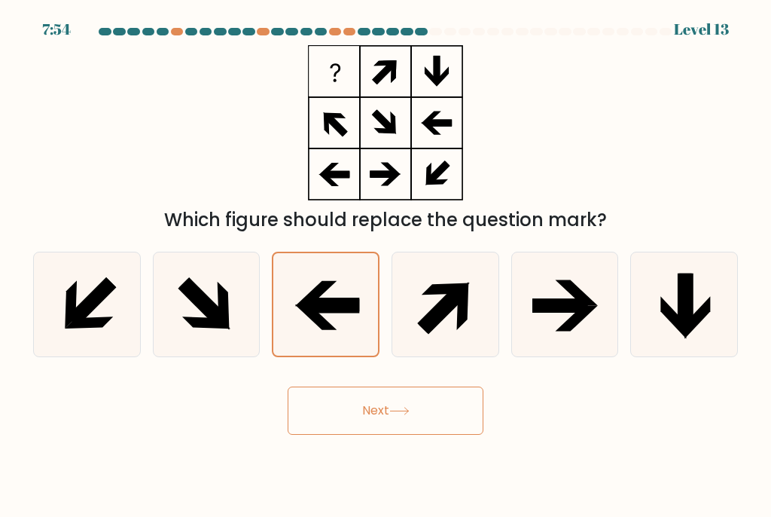
click at [373, 426] on button "Next" at bounding box center [386, 410] width 196 height 48
click at [429, 415] on button "Next" at bounding box center [386, 410] width 196 height 48
click at [460, 319] on icon at bounding box center [463, 306] width 12 height 48
click at [386, 266] on input "d." at bounding box center [386, 262] width 1 height 8
radio input "true"
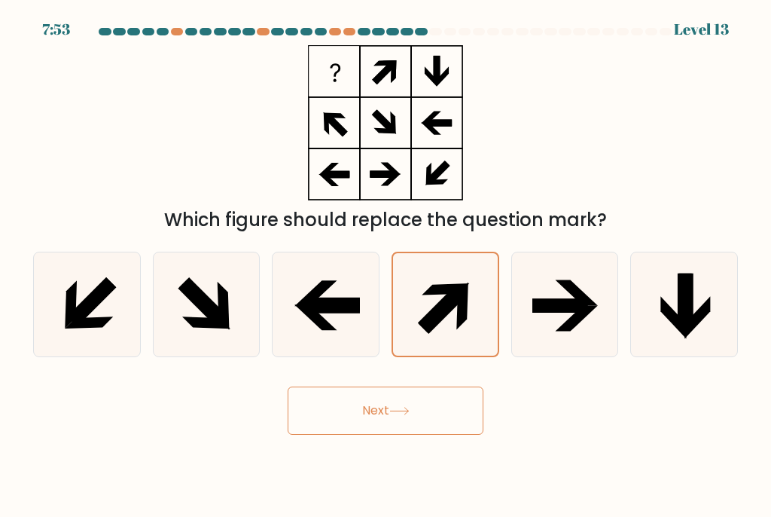
click at [446, 424] on button "Next" at bounding box center [386, 410] width 196 height 48
click at [417, 415] on button "Next" at bounding box center [386, 410] width 196 height 48
click at [417, 414] on button "Next" at bounding box center [386, 410] width 196 height 48
click at [403, 415] on icon at bounding box center [399, 411] width 20 height 8
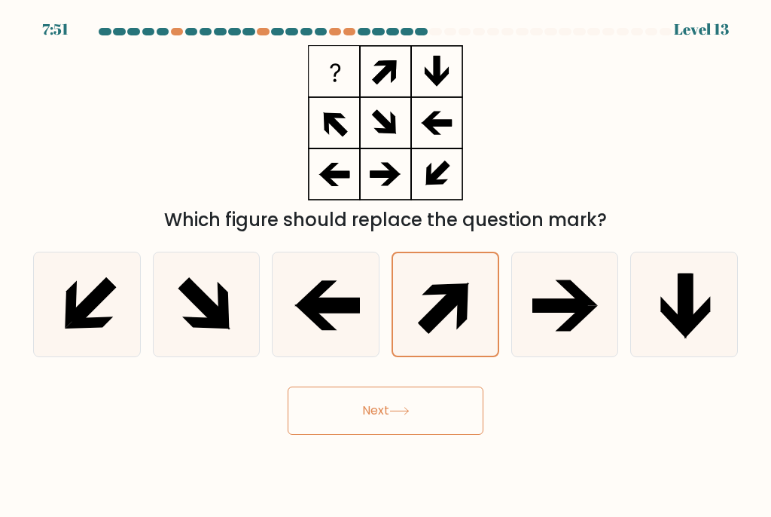
click at [398, 8] on div "7:51 Level 13" at bounding box center [385, 9] width 771 height 18
click at [401, 20] on div "7:51 Level 13" at bounding box center [385, 20] width 771 height 41
click at [401, 20] on div "7:50 Level 13" at bounding box center [385, 20] width 771 height 41
click at [717, 24] on div "Level 13" at bounding box center [701, 29] width 55 height 23
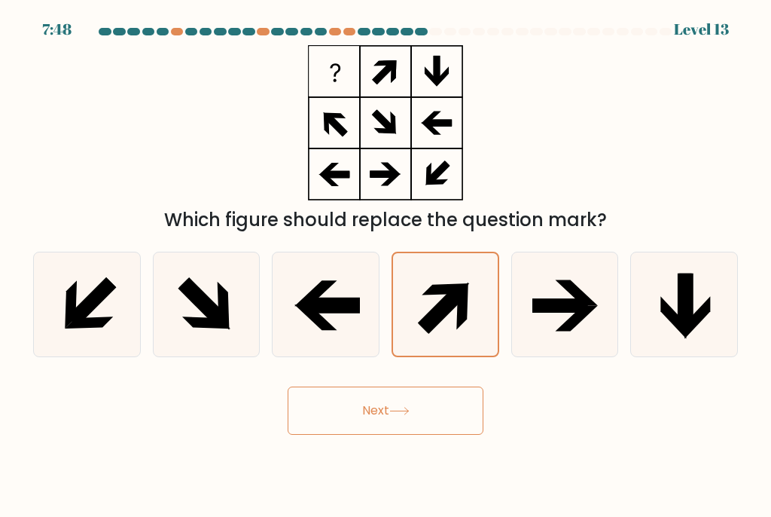
click at [440, 435] on button "Next" at bounding box center [386, 410] width 196 height 48
click at [448, 417] on button "Next" at bounding box center [386, 410] width 196 height 48
click at [448, 416] on button "Next" at bounding box center [386, 410] width 196 height 48
click at [447, 408] on button "Next" at bounding box center [386, 410] width 196 height 48
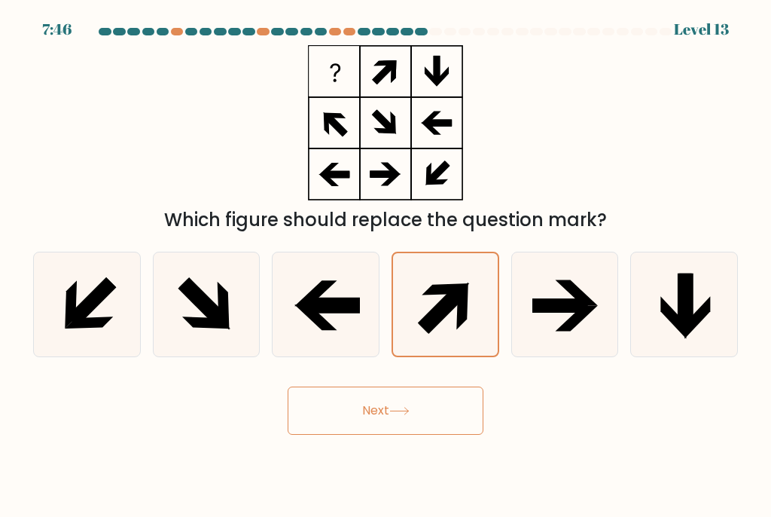
click at [722, 181] on div "Which figure should replace the question mark?" at bounding box center [385, 139] width 723 height 188
click at [435, 402] on button "Next" at bounding box center [386, 410] width 196 height 48
click at [435, 423] on button "Next" at bounding box center [386, 410] width 196 height 48
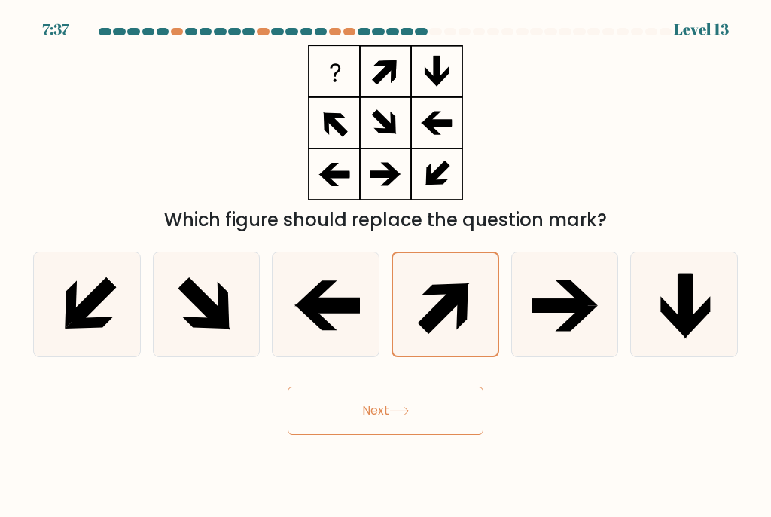
click at [463, 427] on button "Next" at bounding box center [386, 410] width 196 height 48
click at [462, 426] on button "Next" at bounding box center [386, 410] width 196 height 48
click at [466, 415] on button "Next" at bounding box center [386, 410] width 196 height 48
click at [651, 96] on div "Which figure should replace the question mark?" at bounding box center [385, 139] width 723 height 188
click at [379, 420] on button "Next" at bounding box center [386, 410] width 196 height 48
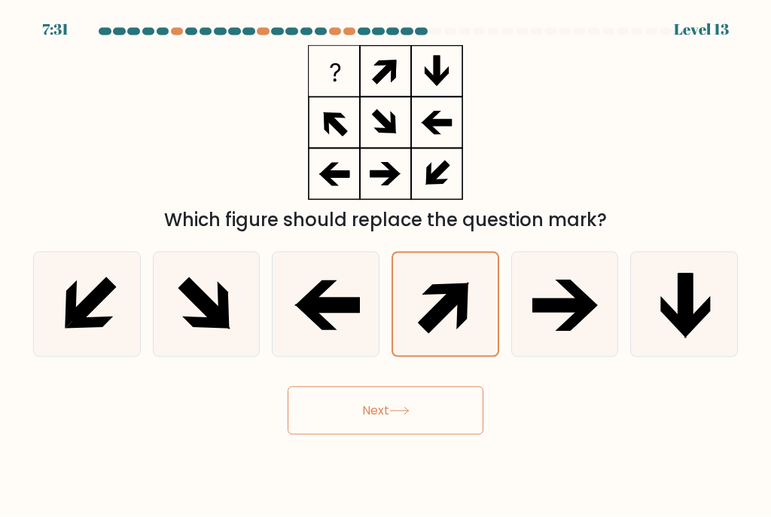
click at [404, 398] on button "Next" at bounding box center [386, 410] width 196 height 48
click at [400, 398] on button "Next" at bounding box center [386, 410] width 196 height 48
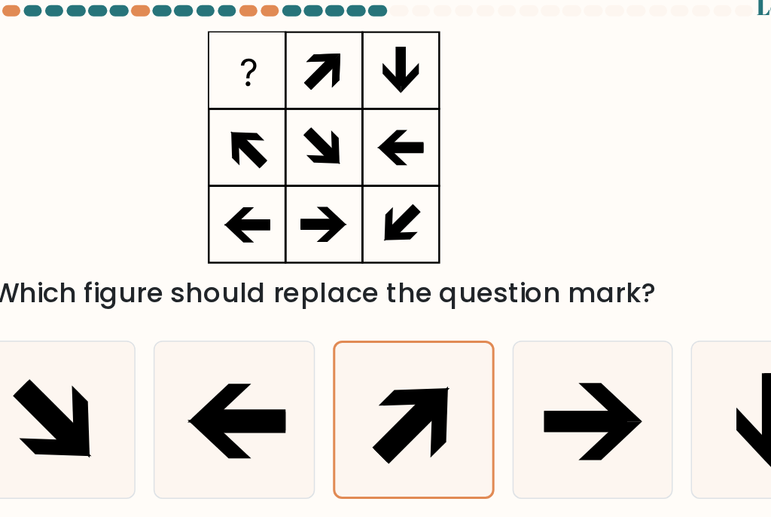
scroll to position [0, 0]
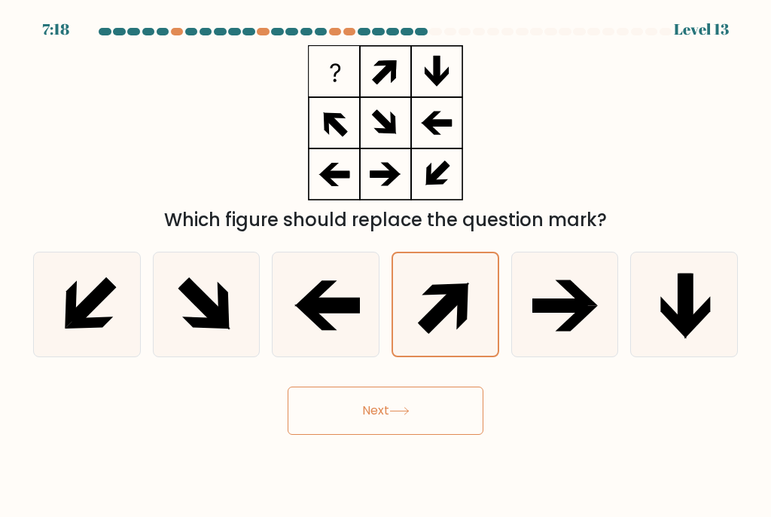
click at [410, 388] on div "Next" at bounding box center [385, 404] width 723 height 59
click at [402, 415] on icon at bounding box center [399, 411] width 20 height 8
click at [396, 415] on icon at bounding box center [399, 411] width 20 height 8
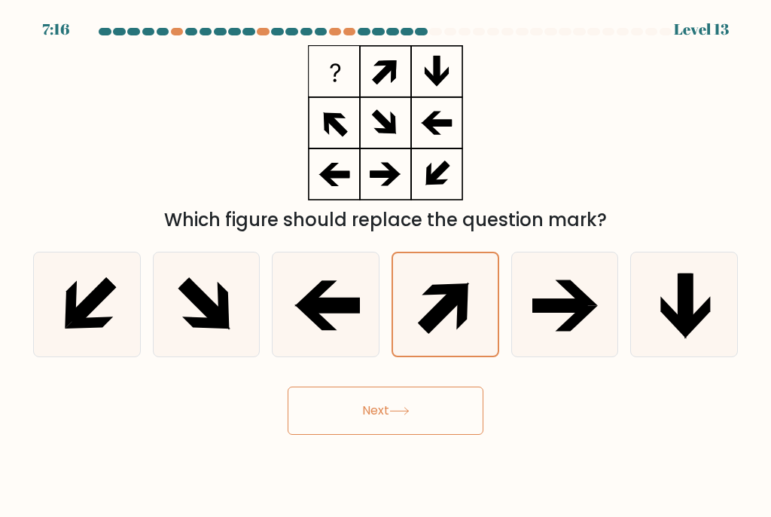
click at [639, 108] on div "Which figure should replace the question mark?" at bounding box center [385, 139] width 723 height 188
click at [370, 400] on button "Next" at bounding box center [386, 410] width 196 height 48
click at [366, 429] on button "Next" at bounding box center [386, 410] width 196 height 48
click at [367, 426] on button "Next" at bounding box center [386, 410] width 196 height 48
click at [370, 418] on button "Next" at bounding box center [386, 410] width 196 height 48
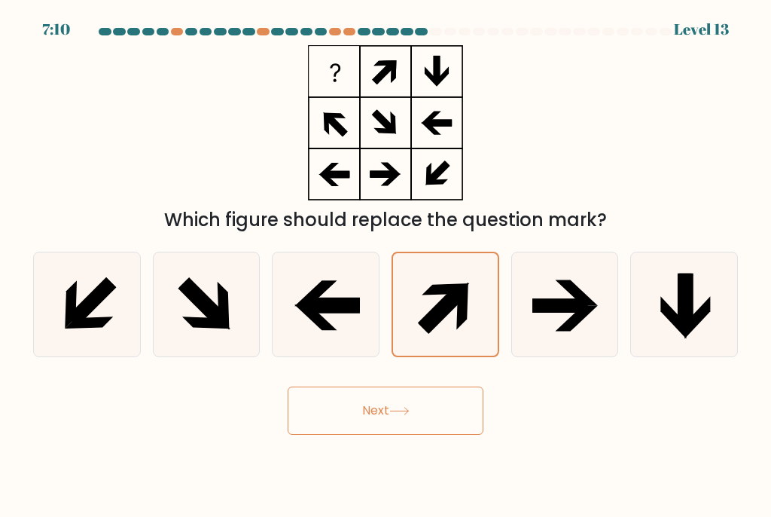
click at [627, 115] on div "Which figure should replace the question mark?" at bounding box center [385, 139] width 723 height 188
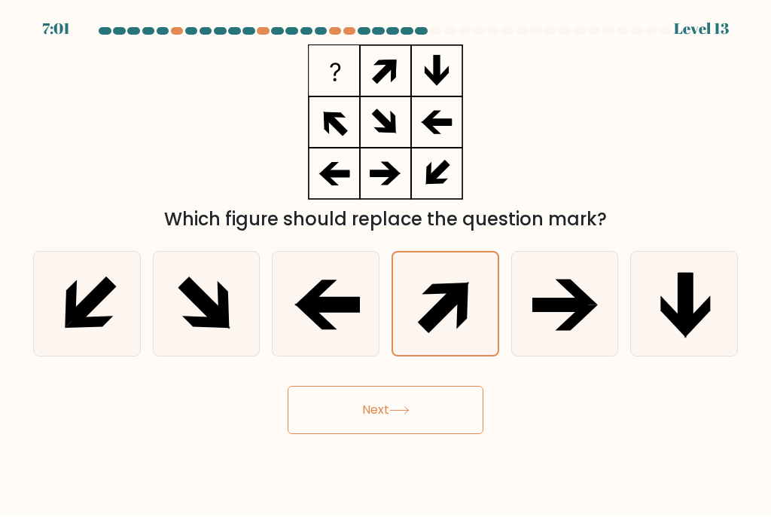
click at [104, 299] on icon at bounding box center [91, 301] width 49 height 49
click at [386, 266] on input "a." at bounding box center [386, 262] width 1 height 8
radio input "true"
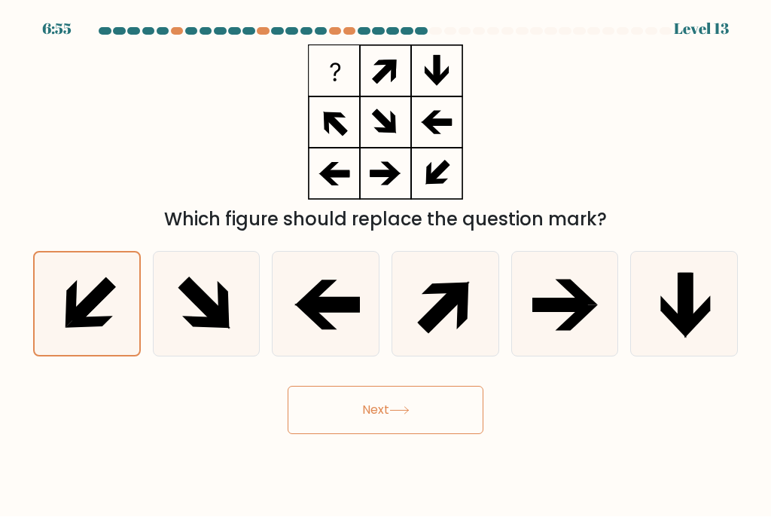
click at [474, 343] on icon at bounding box center [445, 304] width 104 height 104
click at [386, 266] on input "d." at bounding box center [386, 262] width 1 height 8
radio input "true"
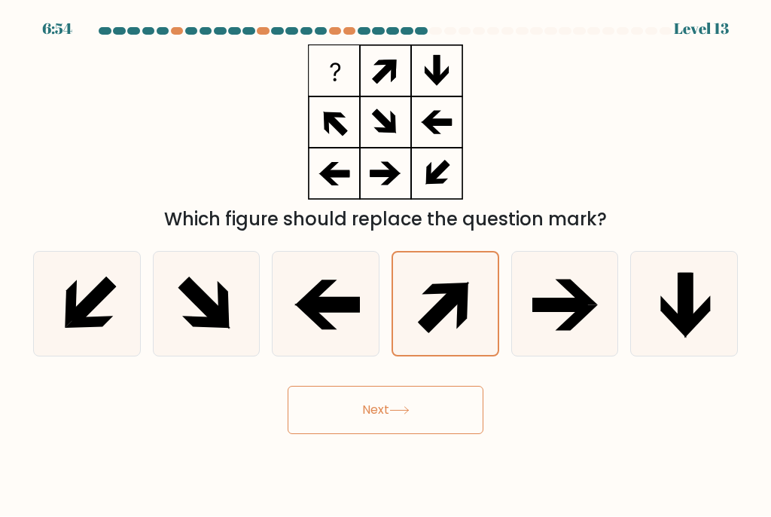
click at [121, 339] on icon at bounding box center [87, 304] width 104 height 104
click at [386, 266] on input "a." at bounding box center [386, 262] width 1 height 8
radio input "true"
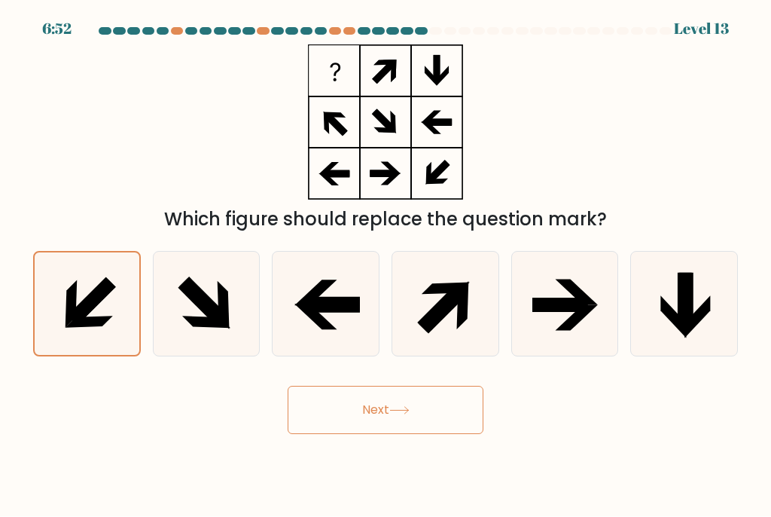
click at [426, 435] on button "Next" at bounding box center [386, 410] width 196 height 48
click at [429, 421] on button "Next" at bounding box center [386, 410] width 196 height 48
click at [597, 98] on div "Which figure should replace the question mark?" at bounding box center [385, 139] width 723 height 188
click at [395, 414] on icon at bounding box center [399, 411] width 20 height 8
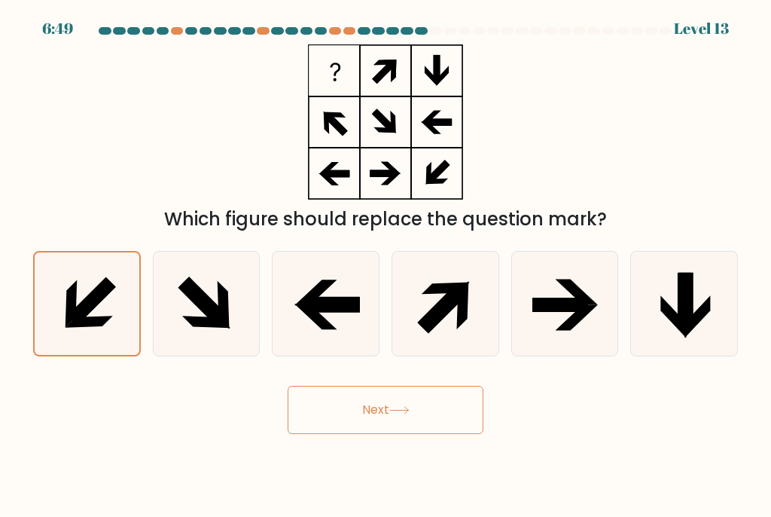
click at [337, 419] on button "Next" at bounding box center [386, 410] width 196 height 48
click at [308, 421] on button "Next" at bounding box center [386, 410] width 196 height 48
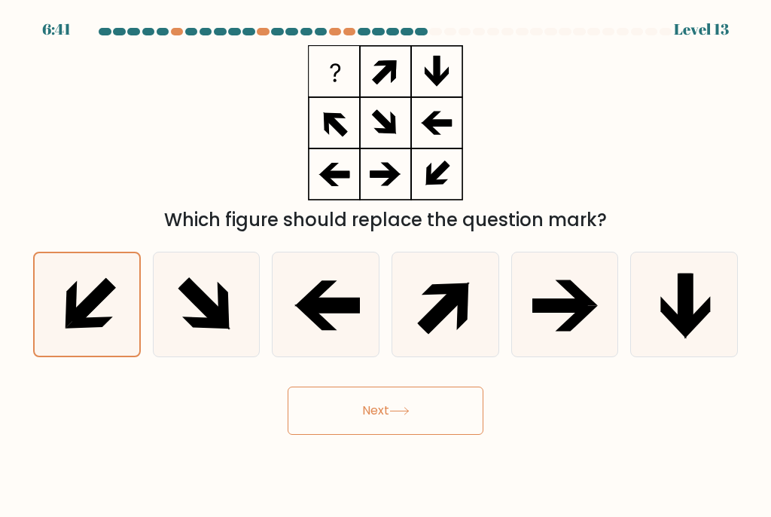
click at [453, 423] on button "Next" at bounding box center [386, 410] width 196 height 48
click at [328, 418] on button "Next" at bounding box center [386, 410] width 196 height 48
click at [351, 426] on button "Next" at bounding box center [386, 410] width 196 height 48
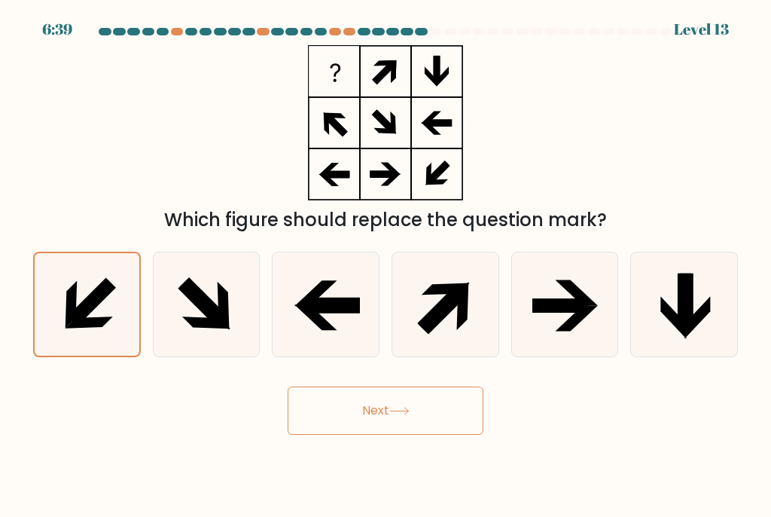
click at [350, 426] on button "Next" at bounding box center [386, 410] width 196 height 48
click at [465, 418] on button "Next" at bounding box center [386, 410] width 196 height 48
click at [572, 306] on icon at bounding box center [565, 304] width 104 height 104
click at [386, 266] on input "e." at bounding box center [386, 262] width 1 height 8
radio input "true"
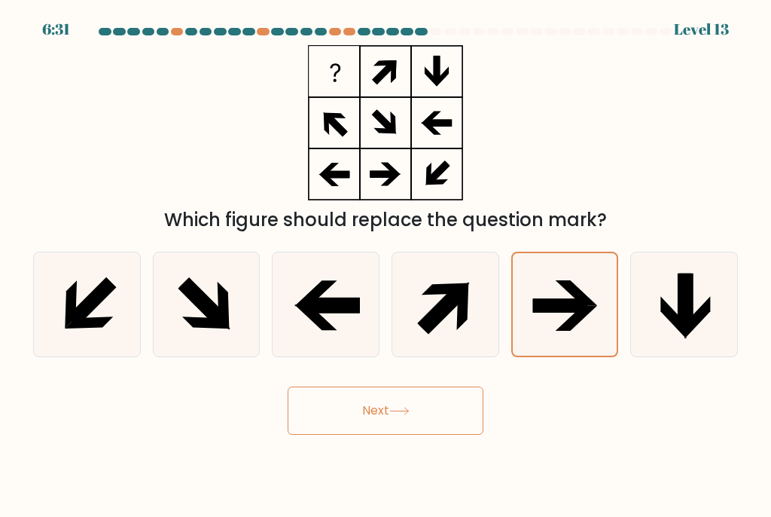
click at [437, 417] on button "Next" at bounding box center [386, 410] width 196 height 48
click at [380, 395] on button "Next" at bounding box center [386, 410] width 196 height 48
click at [377, 393] on div "Next" at bounding box center [385, 404] width 723 height 59
click at [388, 429] on button "Next" at bounding box center [386, 410] width 196 height 48
click at [384, 402] on button "Next" at bounding box center [386, 410] width 196 height 48
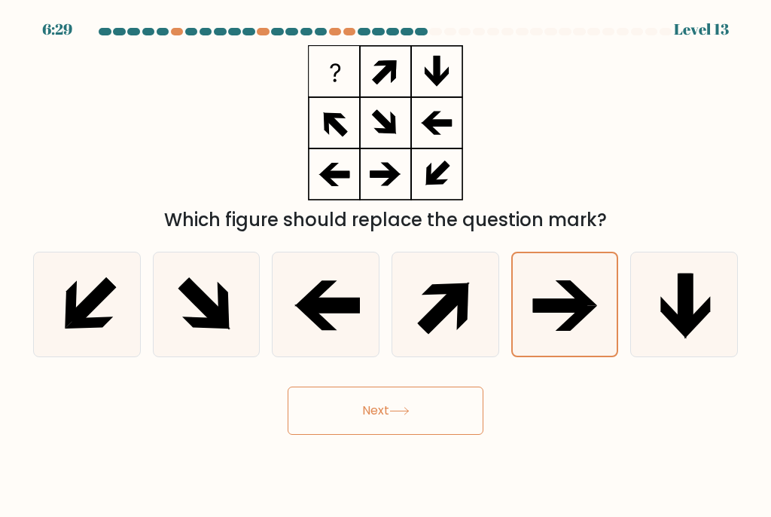
click at [383, 402] on button "Next" at bounding box center [386, 410] width 196 height 48
click at [422, 290] on icon at bounding box center [445, 304] width 104 height 104
click at [386, 266] on input "d." at bounding box center [386, 262] width 1 height 8
radio input "true"
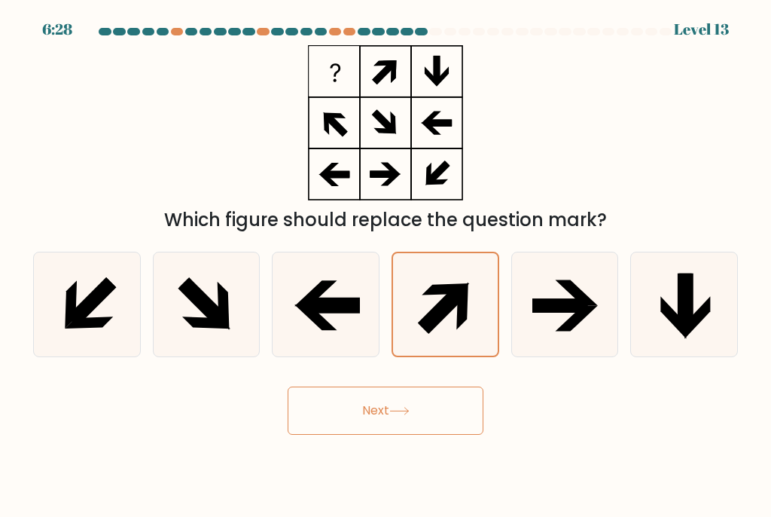
click at [355, 425] on button "Next" at bounding box center [386, 410] width 196 height 48
click at [61, 189] on div "Which figure should replace the question mark?" at bounding box center [385, 139] width 723 height 188
click at [361, 431] on button "Next" at bounding box center [386, 410] width 196 height 48
click at [360, 431] on button "Next" at bounding box center [386, 410] width 196 height 48
click at [388, 435] on button "Next" at bounding box center [386, 410] width 196 height 48
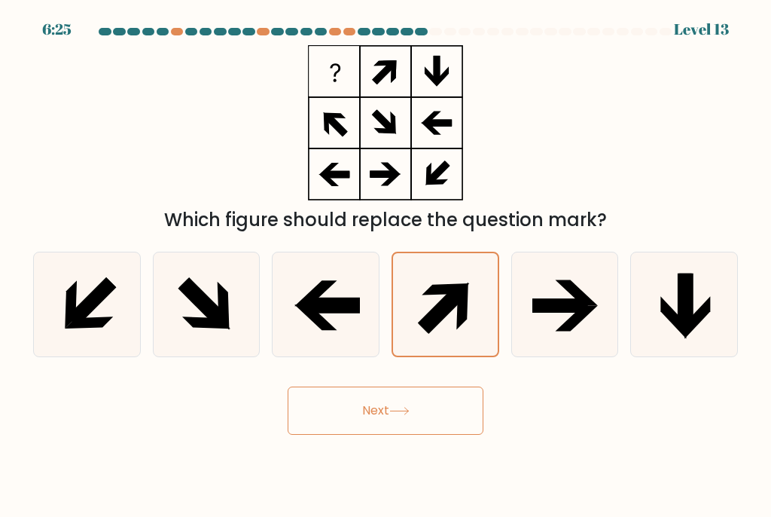
click at [388, 435] on button "Next" at bounding box center [386, 410] width 196 height 48
click at [387, 416] on button "Next" at bounding box center [386, 410] width 196 height 48
click at [387, 415] on button "Next" at bounding box center [386, 410] width 196 height 48
click at [393, 429] on button "Next" at bounding box center [386, 410] width 196 height 48
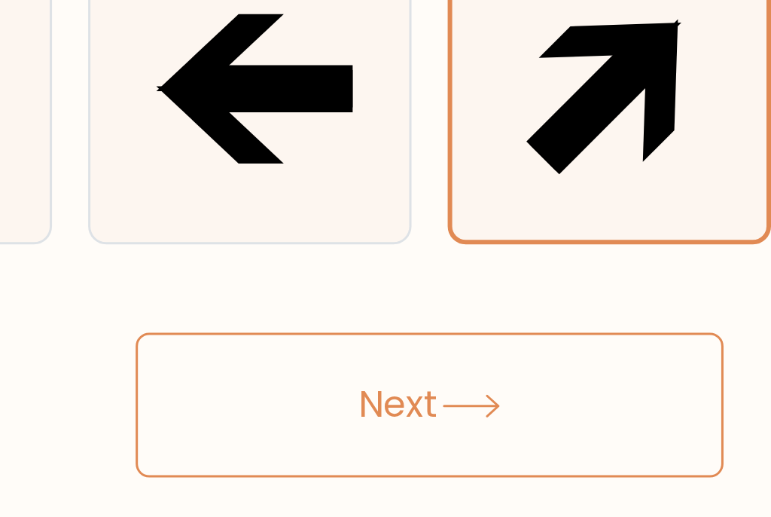
click at [288, 386] on button "Next" at bounding box center [386, 410] width 196 height 48
click at [162, 375] on div "Next" at bounding box center [385, 404] width 723 height 59
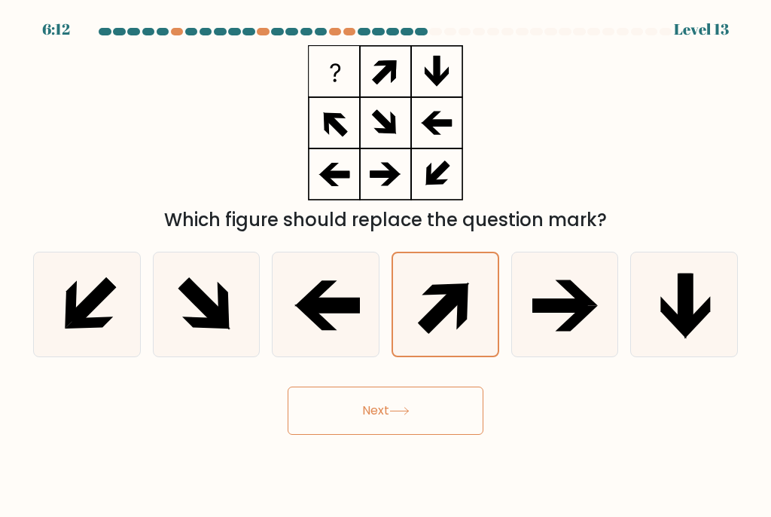
click at [330, 324] on icon at bounding box center [326, 304] width 104 height 104
click at [386, 266] on input "c." at bounding box center [386, 262] width 1 height 8
radio input "true"
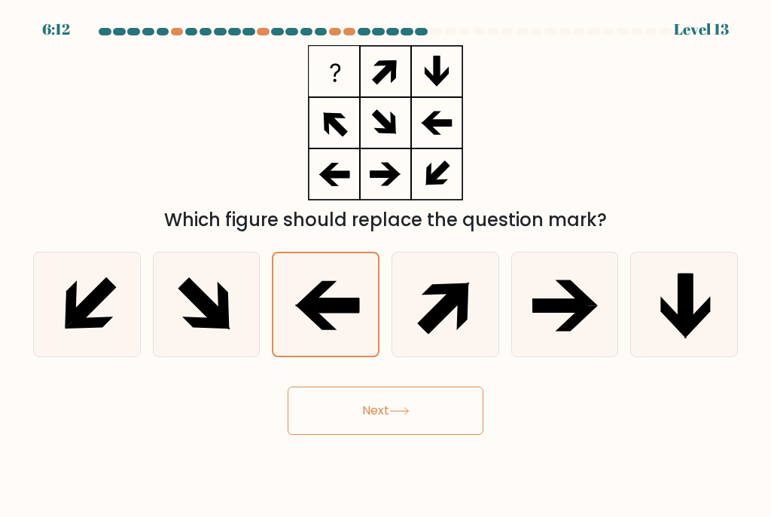
click at [431, 410] on button "Next" at bounding box center [386, 410] width 196 height 48
click at [416, 413] on button "Next" at bounding box center [386, 410] width 196 height 48
click at [357, 338] on icon at bounding box center [326, 304] width 102 height 102
click at [386, 266] on input "c." at bounding box center [386, 262] width 1 height 8
click at [481, 322] on icon at bounding box center [445, 304] width 104 height 104
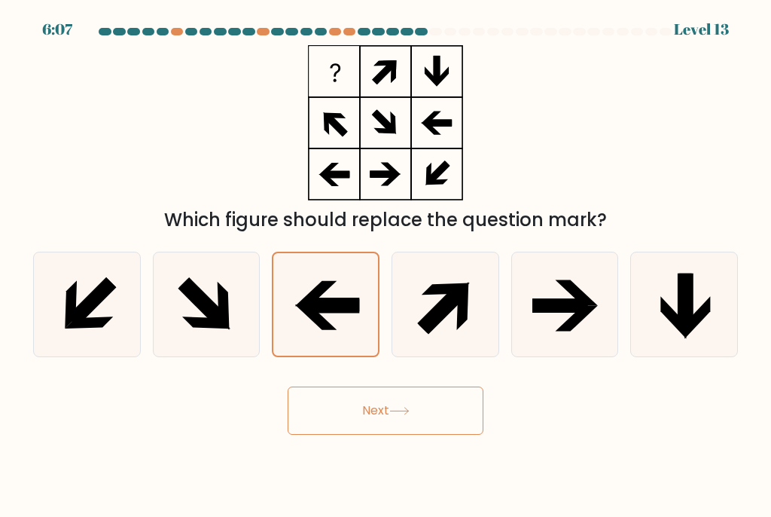
click at [386, 266] on input "d." at bounding box center [386, 262] width 1 height 8
radio input "true"
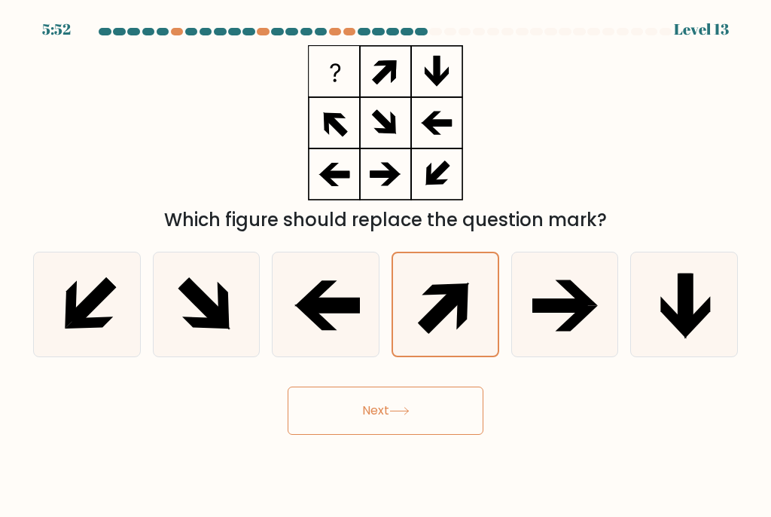
click at [441, 384] on div "Next" at bounding box center [385, 404] width 723 height 59
click at [435, 431] on button "Next" at bounding box center [386, 410] width 196 height 48
click at [92, 310] on icon at bounding box center [91, 301] width 49 height 49
click at [386, 266] on input "a." at bounding box center [386, 262] width 1 height 8
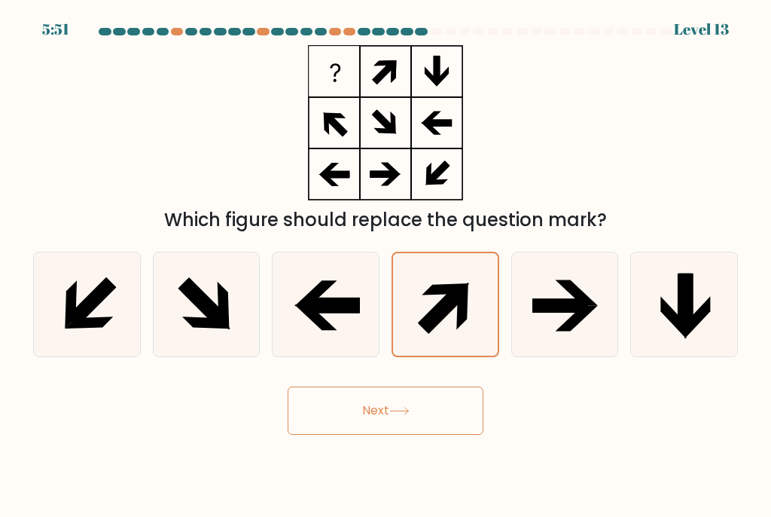
radio input "true"
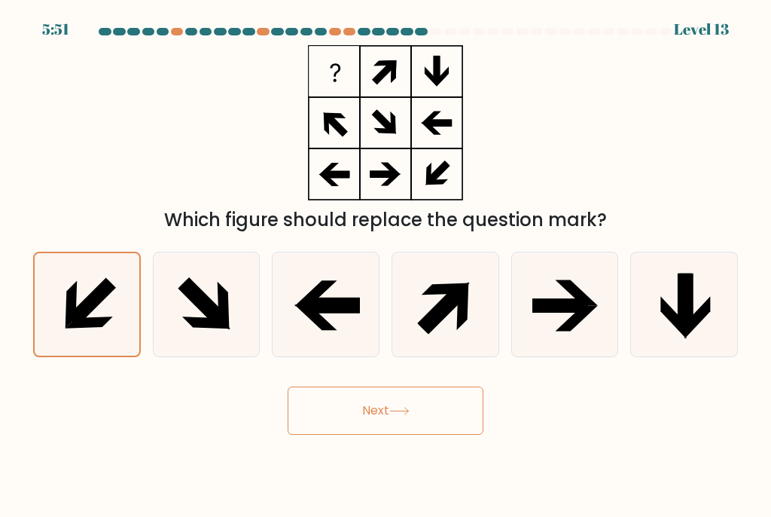
click at [384, 424] on button "Next" at bounding box center [386, 410] width 196 height 48
click at [422, 416] on button "Next" at bounding box center [386, 410] width 196 height 48
click at [427, 410] on button "Next" at bounding box center [386, 410] width 196 height 48
click at [517, 319] on icon at bounding box center [565, 304] width 104 height 104
click at [386, 266] on input "e." at bounding box center [386, 262] width 1 height 8
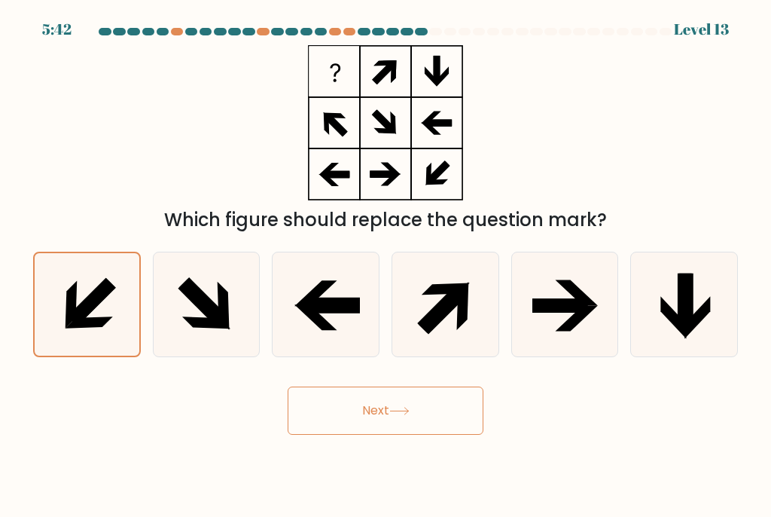
radio input "true"
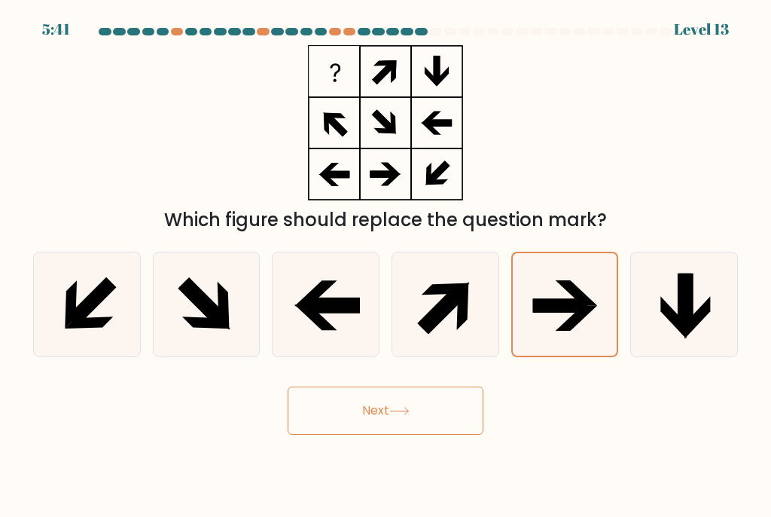
click at [445, 414] on button "Next" at bounding box center [386, 410] width 196 height 48
click at [444, 414] on button "Next" at bounding box center [386, 410] width 196 height 48
click at [87, 337] on icon at bounding box center [87, 304] width 104 height 104
click at [386, 266] on input "a." at bounding box center [386, 262] width 1 height 8
radio input "true"
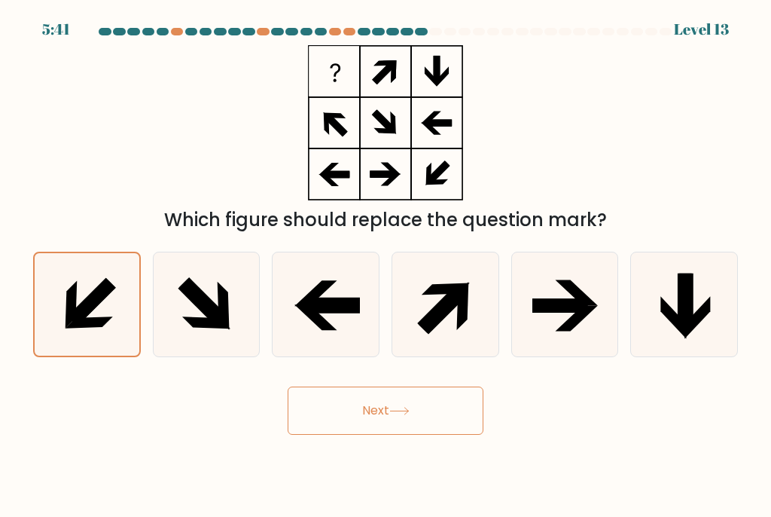
click at [423, 430] on button "Next" at bounding box center [386, 410] width 196 height 48
click at [429, 423] on button "Next" at bounding box center [386, 410] width 196 height 48
click at [193, 337] on icon at bounding box center [206, 304] width 104 height 104
click at [386, 266] on input "b." at bounding box center [386, 262] width 1 height 8
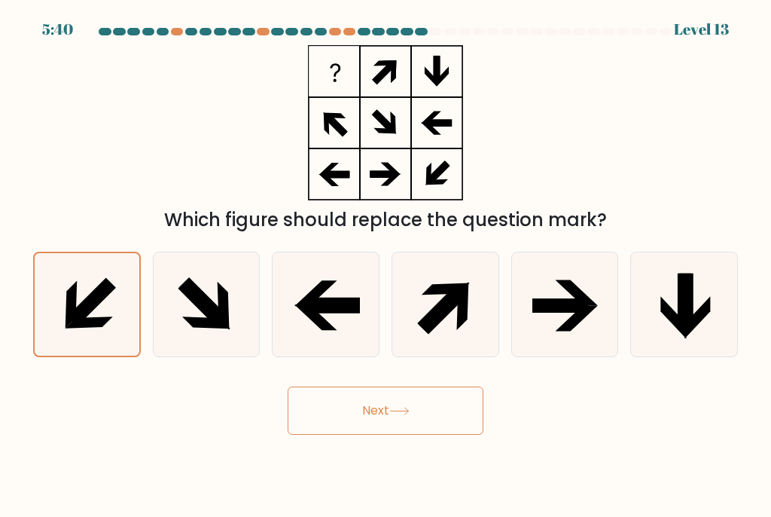
radio input "true"
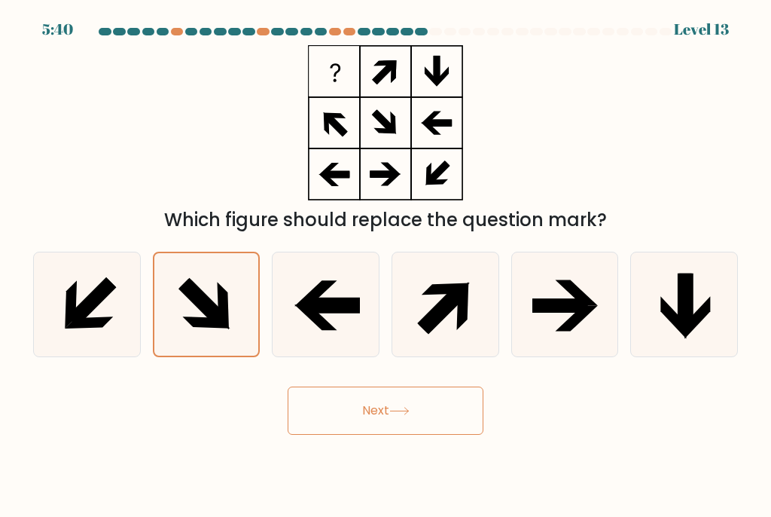
click at [383, 435] on button "Next" at bounding box center [386, 410] width 196 height 48
click at [397, 415] on icon at bounding box center [399, 411] width 20 height 8
click at [407, 415] on icon at bounding box center [399, 411] width 20 height 8
click at [358, 340] on icon at bounding box center [326, 304] width 104 height 104
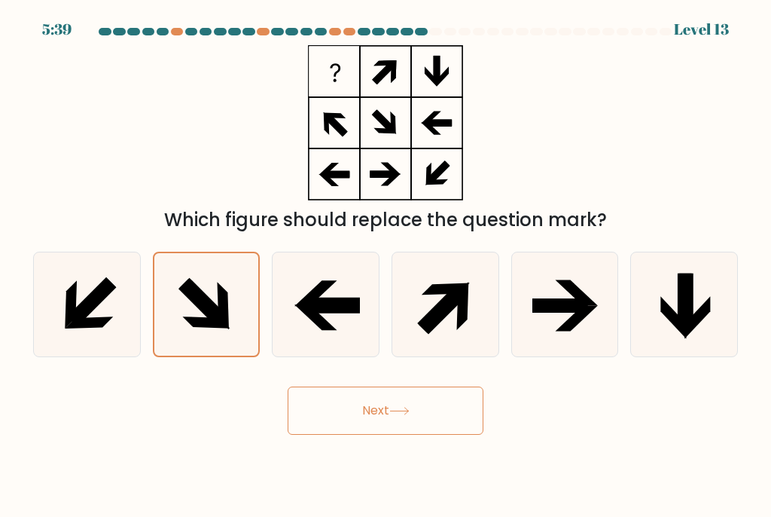
click at [386, 266] on input "c." at bounding box center [386, 262] width 1 height 8
radio input "true"
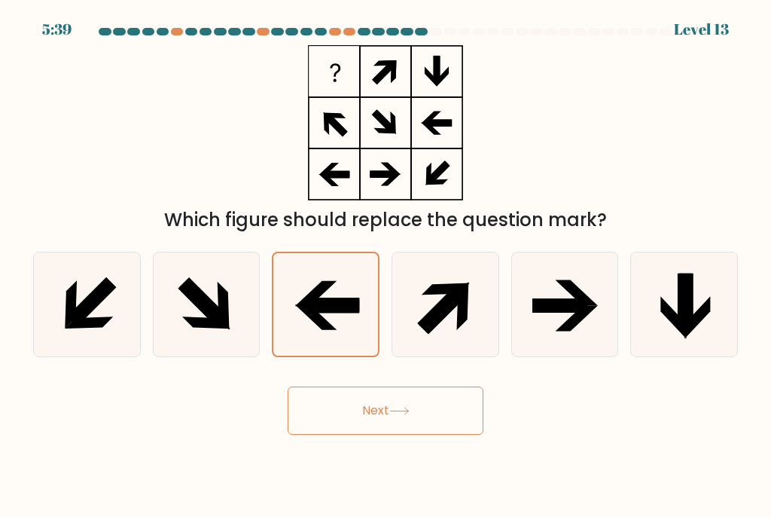
click at [397, 415] on icon at bounding box center [399, 411] width 20 height 8
click at [396, 414] on icon at bounding box center [399, 410] width 18 height 7
click at [407, 411] on button "Next" at bounding box center [386, 410] width 196 height 48
click at [85, 319] on icon at bounding box center [91, 301] width 49 height 49
click at [386, 266] on input "a." at bounding box center [386, 262] width 1 height 8
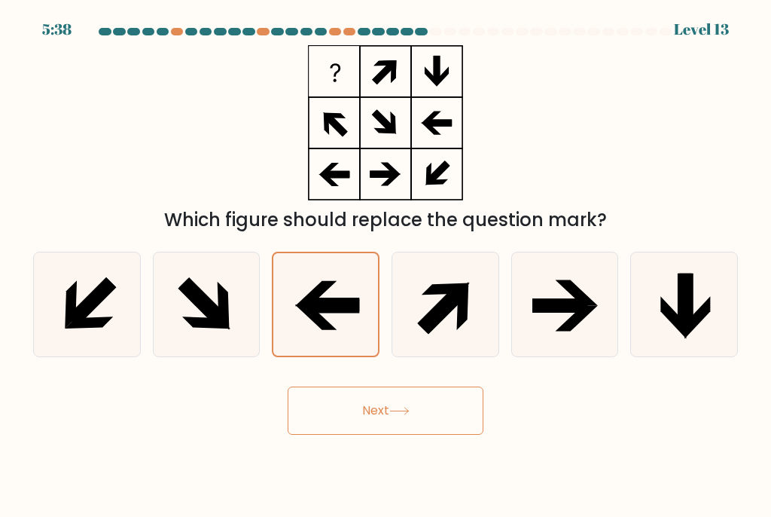
radio input "true"
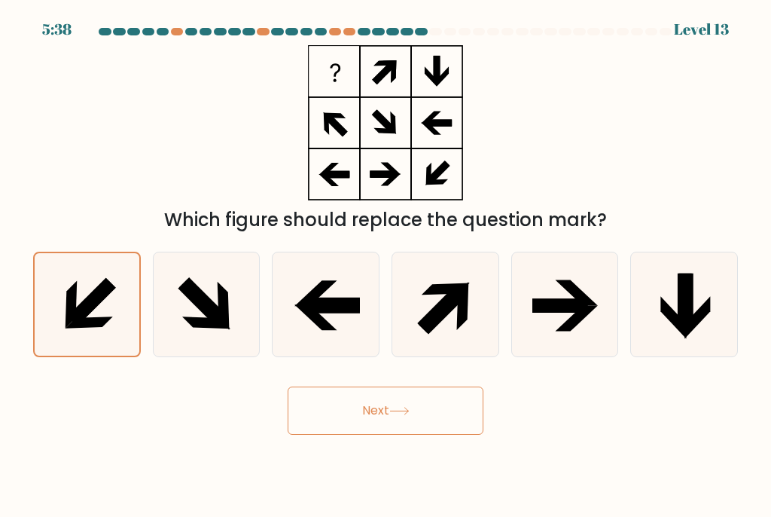
click at [401, 404] on button "Next" at bounding box center [386, 410] width 196 height 48
click at [407, 408] on button "Next" at bounding box center [386, 410] width 196 height 48
click at [407, 407] on button "Next" at bounding box center [386, 410] width 196 height 48
click at [400, 414] on icon at bounding box center [399, 410] width 18 height 7
click at [400, 415] on icon at bounding box center [399, 411] width 20 height 8
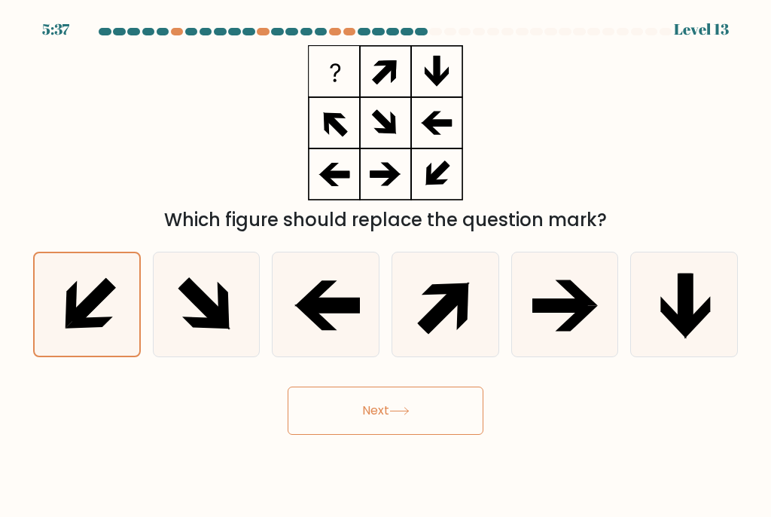
click at [421, 415] on button "Next" at bounding box center [386, 410] width 196 height 48
click at [426, 420] on button "Next" at bounding box center [386, 410] width 196 height 48
click at [428, 325] on icon at bounding box center [442, 308] width 49 height 49
click at [386, 266] on input "d." at bounding box center [386, 262] width 1 height 8
radio input "true"
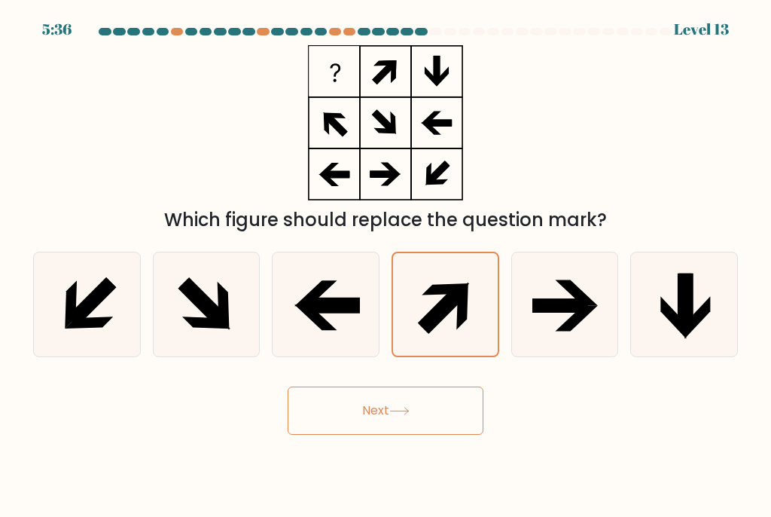
click at [402, 413] on button "Next" at bounding box center [386, 410] width 196 height 48
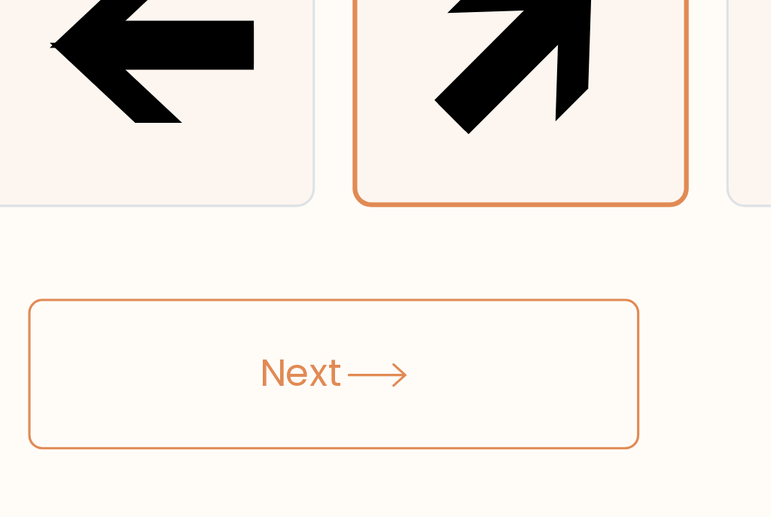
click at [288, 386] on button "Next" at bounding box center [386, 410] width 196 height 48
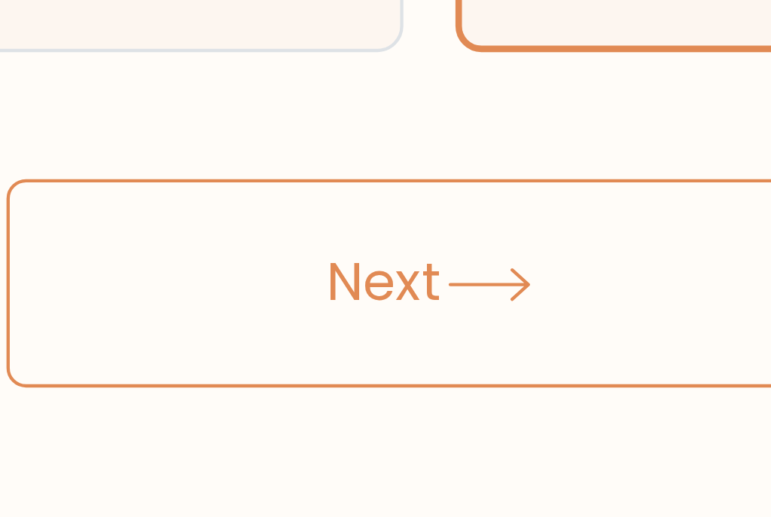
click at [288, 386] on button "Next" at bounding box center [386, 410] width 196 height 48
click at [389, 407] on icon at bounding box center [399, 411] width 20 height 8
click at [288, 386] on button "Next" at bounding box center [386, 410] width 196 height 48
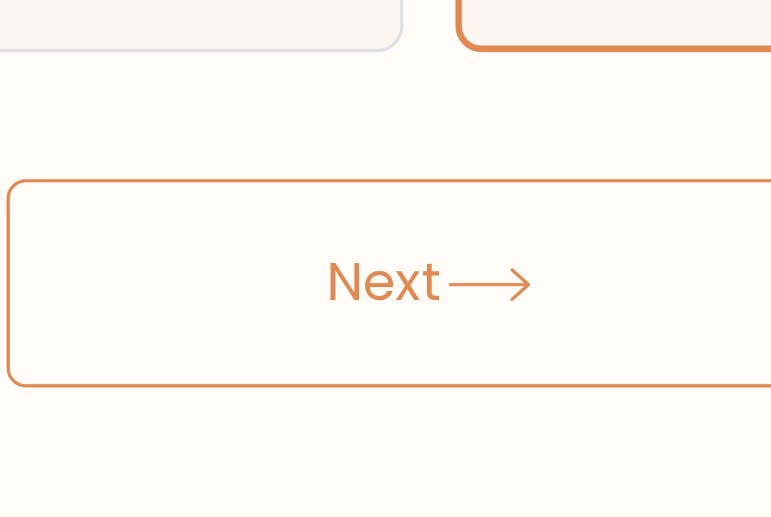
click at [288, 386] on button "Next" at bounding box center [386, 410] width 196 height 48
click at [390, 407] on icon at bounding box center [399, 410] width 18 height 7
click at [288, 386] on button "Next" at bounding box center [386, 410] width 196 height 48
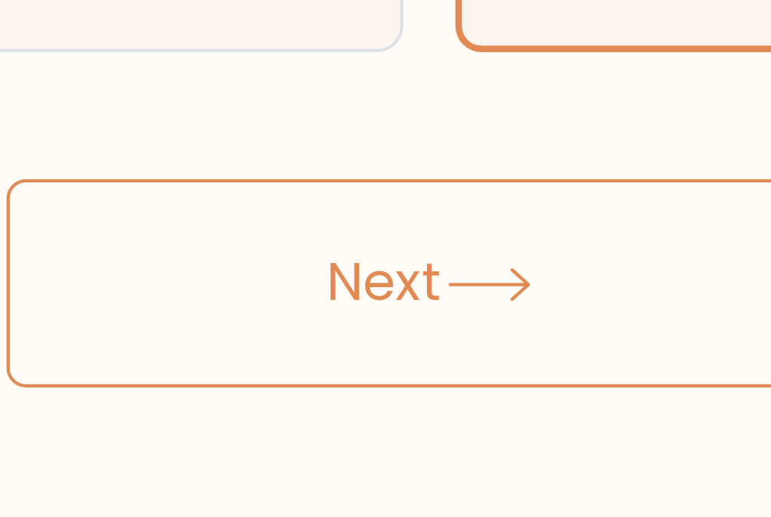
click at [288, 386] on button "Next" at bounding box center [386, 410] width 196 height 48
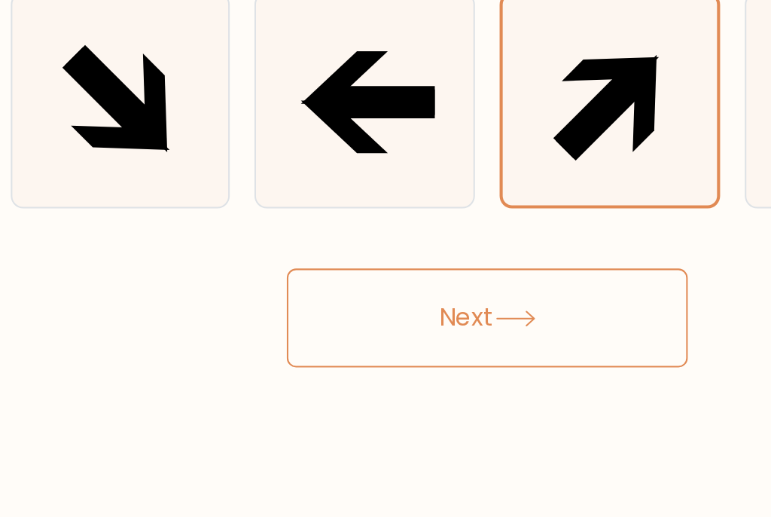
scroll to position [11, 0]
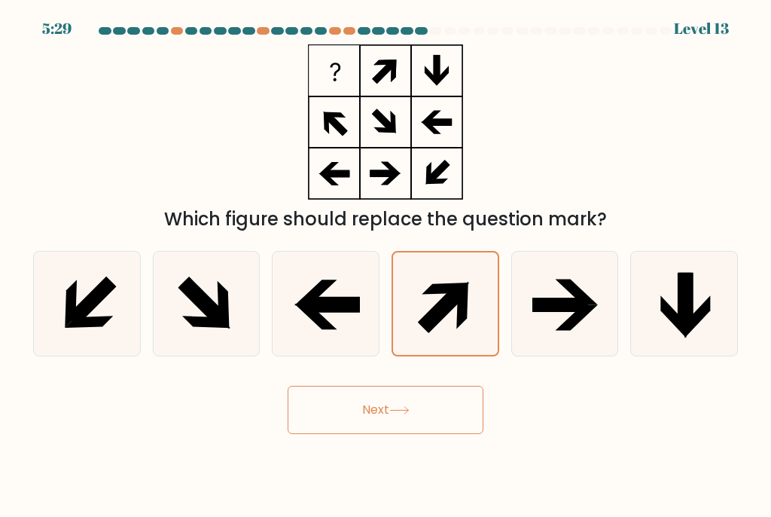
click at [95, 324] on icon at bounding box center [87, 304] width 104 height 104
click at [386, 266] on input "a." at bounding box center [386, 262] width 1 height 8
radio input "true"
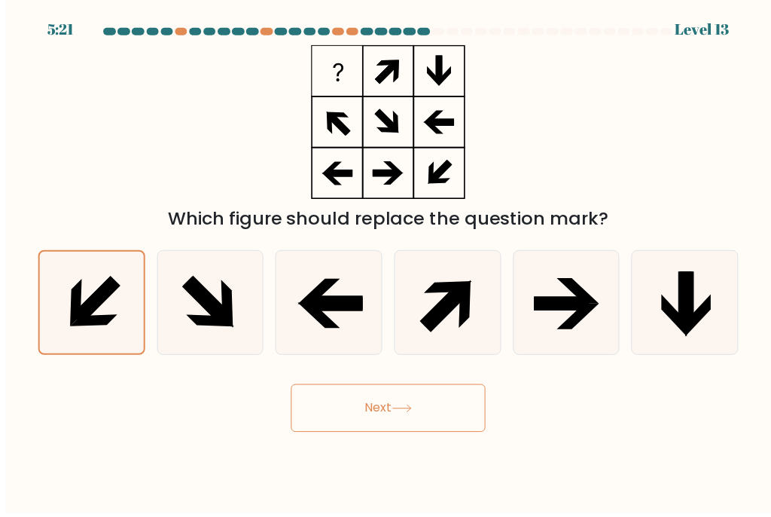
scroll to position [0, 0]
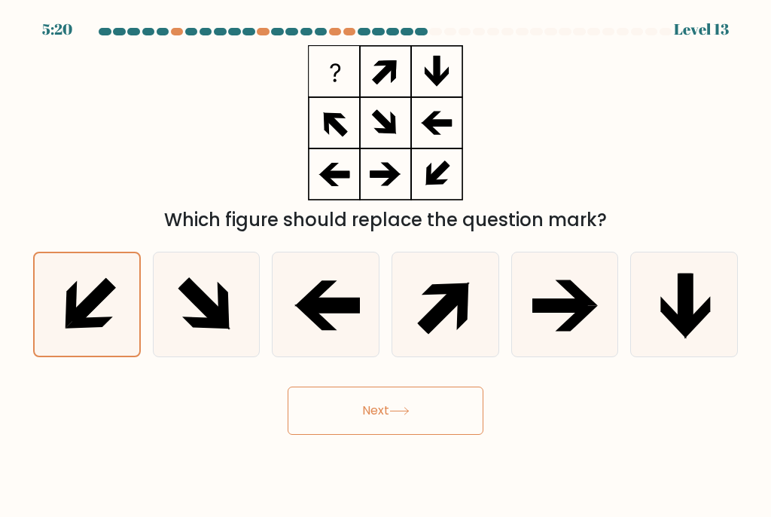
click at [728, 29] on div at bounding box center [385, 35] width 723 height 14
click at [756, 10] on div "5:19 Level 13" at bounding box center [385, 9] width 771 height 18
click at [761, 7] on div "5:19 Level 13" at bounding box center [385, 9] width 771 height 18
click at [761, 6] on div "5:19 Level 13" at bounding box center [385, 9] width 771 height 18
click at [491, 328] on icon at bounding box center [445, 304] width 104 height 104
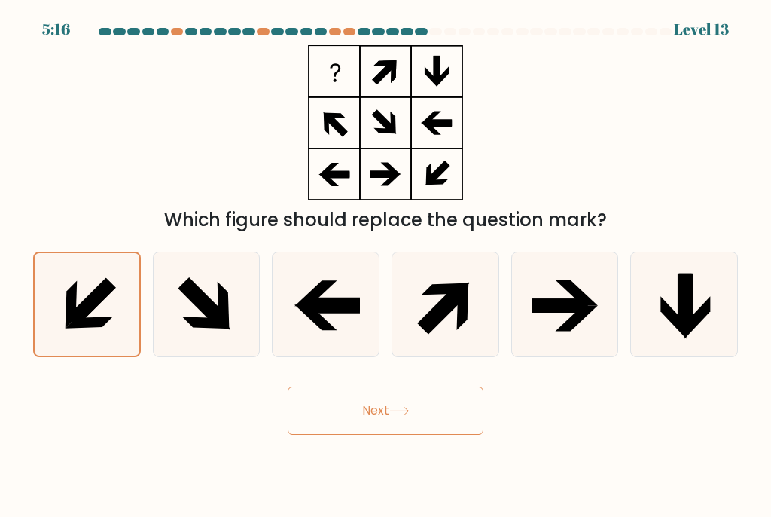
click at [386, 266] on input "d." at bounding box center [386, 262] width 1 height 8
radio input "true"
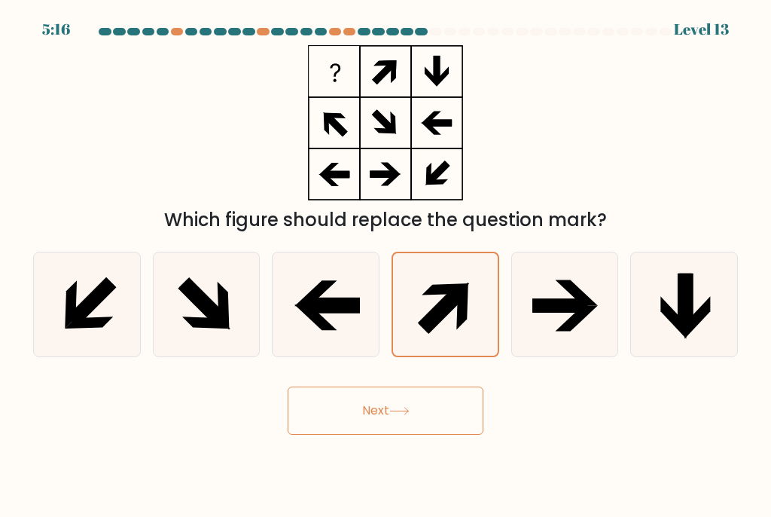
click at [96, 316] on icon at bounding box center [87, 304] width 104 height 104
click at [386, 266] on input "a." at bounding box center [386, 262] width 1 height 8
radio input "true"
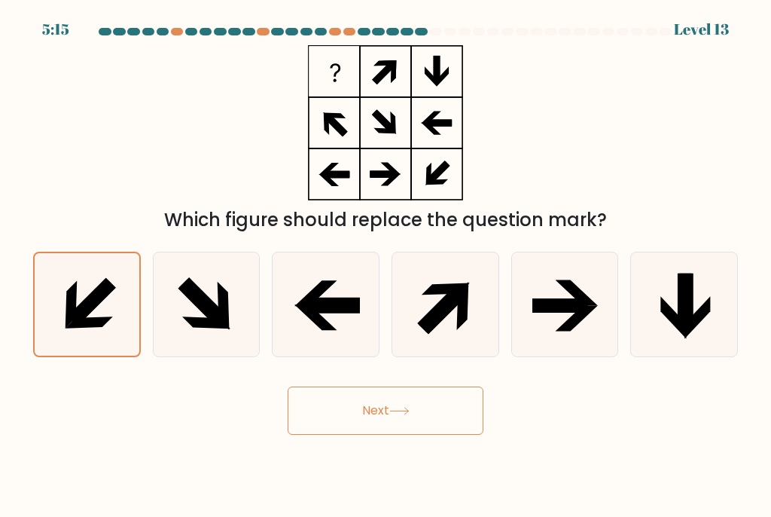
click at [423, 404] on button "Next" at bounding box center [386, 410] width 196 height 48
click at [410, 415] on icon at bounding box center [399, 411] width 20 height 8
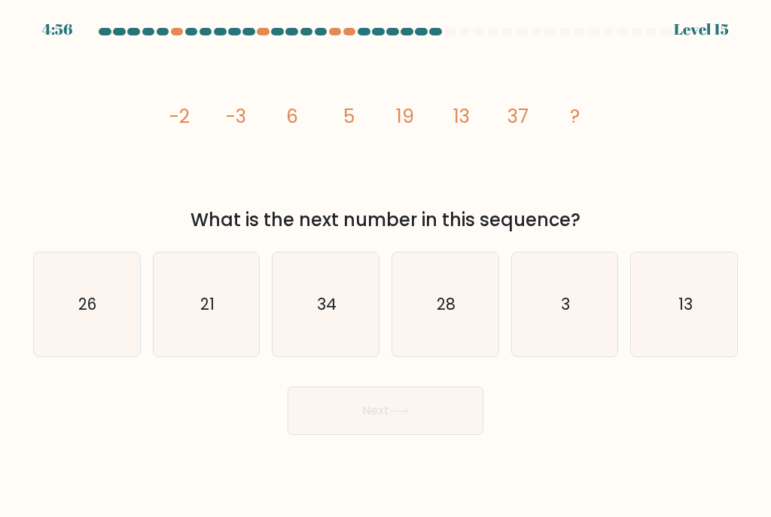
click at [226, 294] on icon "21" at bounding box center [206, 304] width 104 height 104
click at [386, 266] on input "b. 21" at bounding box center [386, 262] width 1 height 8
radio input "true"
click at [421, 298] on icon "28" at bounding box center [445, 304] width 104 height 104
click at [386, 266] on input "d. 28" at bounding box center [386, 262] width 1 height 8
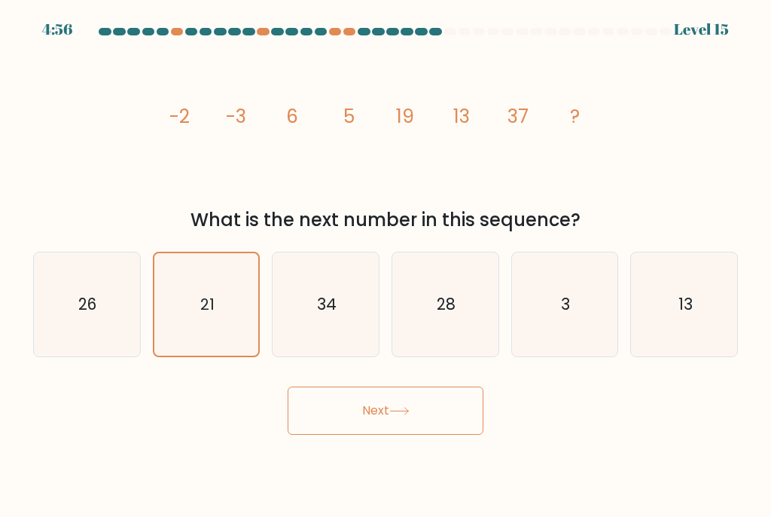
radio input "true"
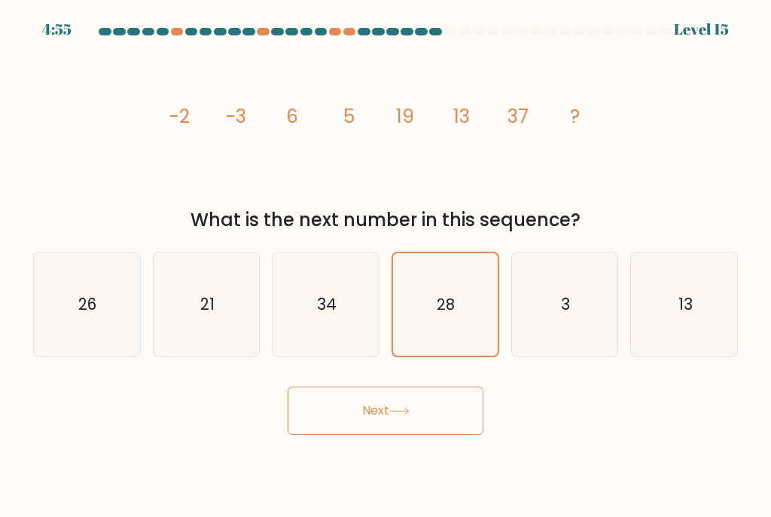
click at [226, 284] on icon "21" at bounding box center [206, 304] width 104 height 104
click at [386, 266] on input "b. 21" at bounding box center [386, 262] width 1 height 8
radio input "true"
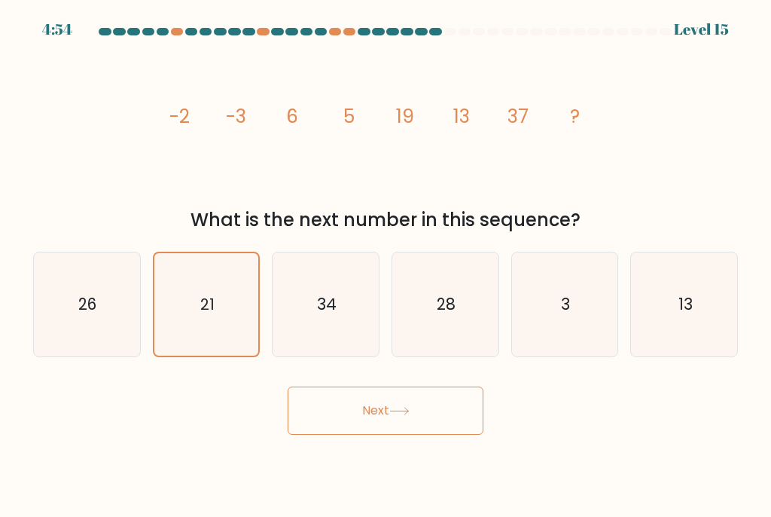
click at [407, 415] on icon at bounding box center [399, 411] width 20 height 8
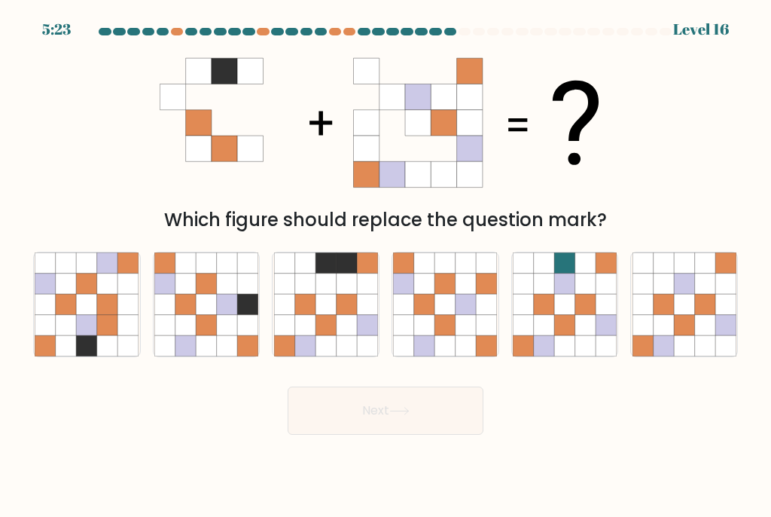
click at [182, 305] on icon at bounding box center [185, 304] width 20 height 20
click at [386, 266] on input "b." at bounding box center [386, 262] width 1 height 8
radio input "true"
click at [105, 355] on icon at bounding box center [107, 345] width 20 height 20
click at [386, 266] on input "a." at bounding box center [386, 262] width 1 height 8
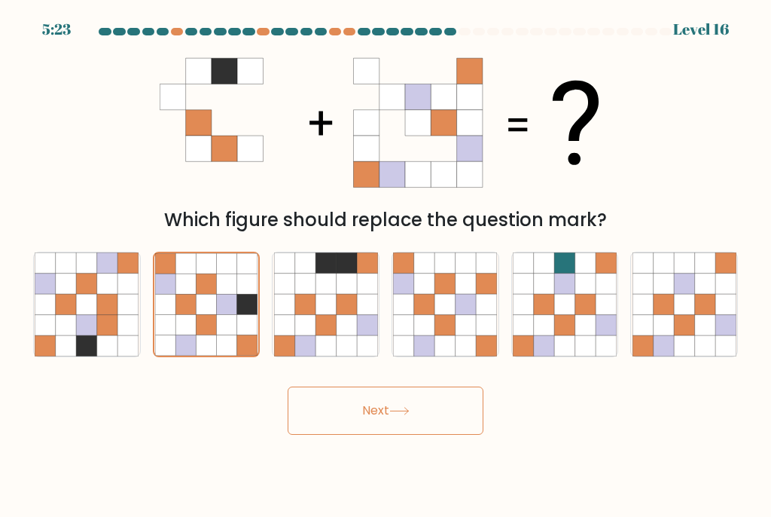
radio input "true"
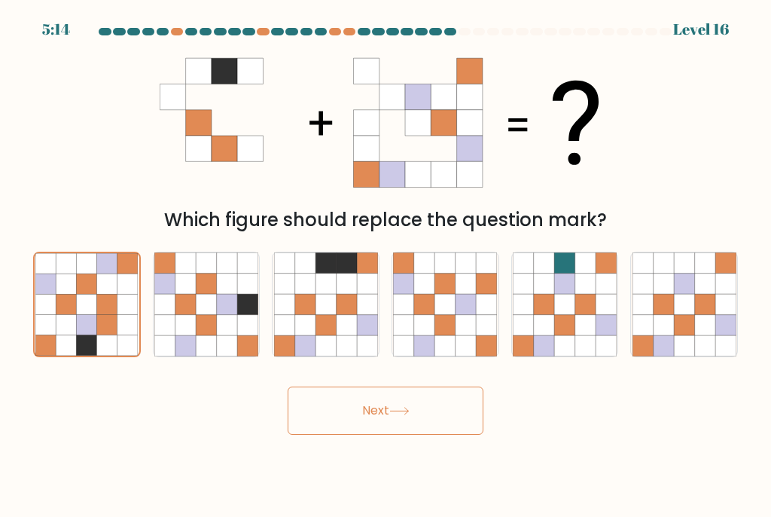
click at [219, 294] on icon at bounding box center [227, 283] width 20 height 20
click at [386, 266] on input "b." at bounding box center [386, 262] width 1 height 8
radio input "true"
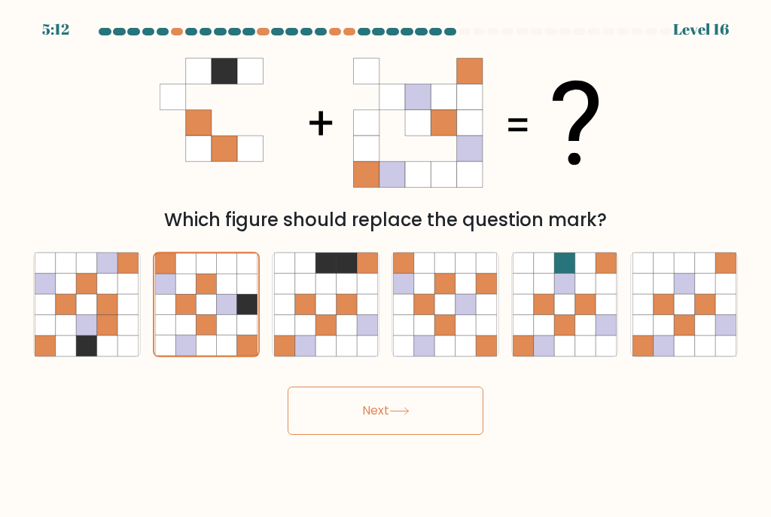
click at [383, 422] on button "Next" at bounding box center [386, 410] width 196 height 48
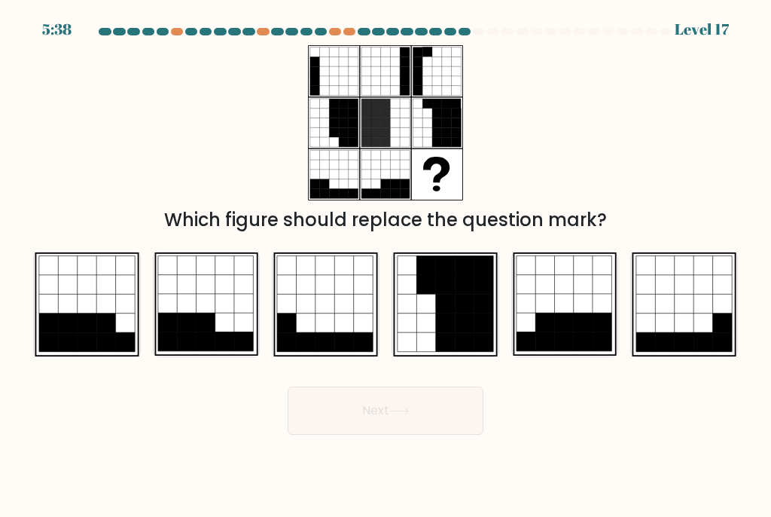
click at [463, 313] on icon at bounding box center [464, 303] width 19 height 19
click at [386, 266] on input "d." at bounding box center [386, 262] width 1 height 8
radio input "true"
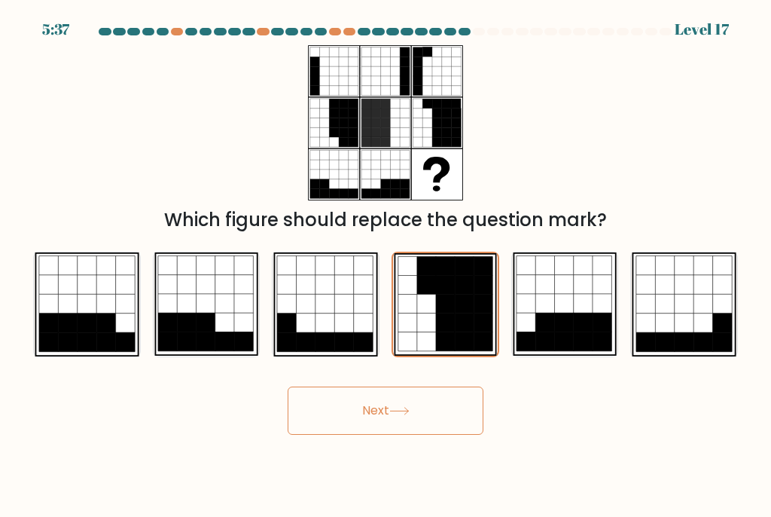
click at [459, 313] on icon at bounding box center [464, 303] width 19 height 19
click at [386, 266] on input "d." at bounding box center [386, 262] width 1 height 8
click at [427, 433] on button "Next" at bounding box center [386, 410] width 196 height 48
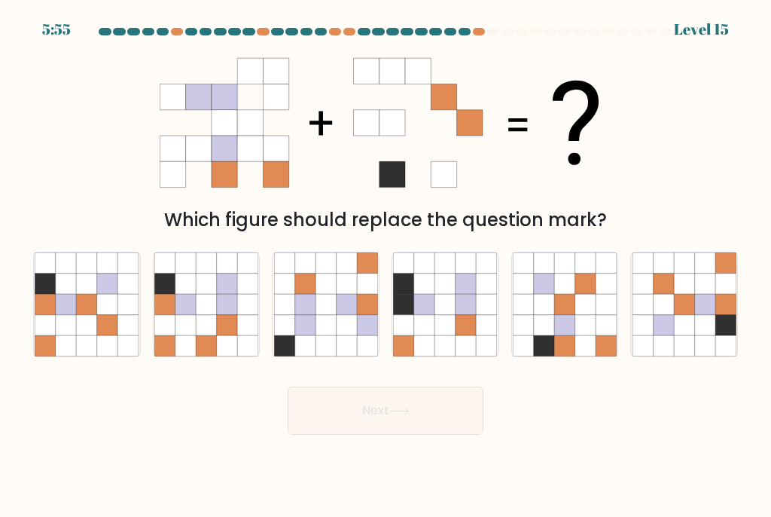
click at [479, 294] on icon at bounding box center [487, 283] width 20 height 20
click at [386, 266] on input "d." at bounding box center [386, 262] width 1 height 8
radio input "true"
click at [108, 349] on icon at bounding box center [107, 345] width 20 height 20
click at [386, 266] on input "a." at bounding box center [386, 262] width 1 height 8
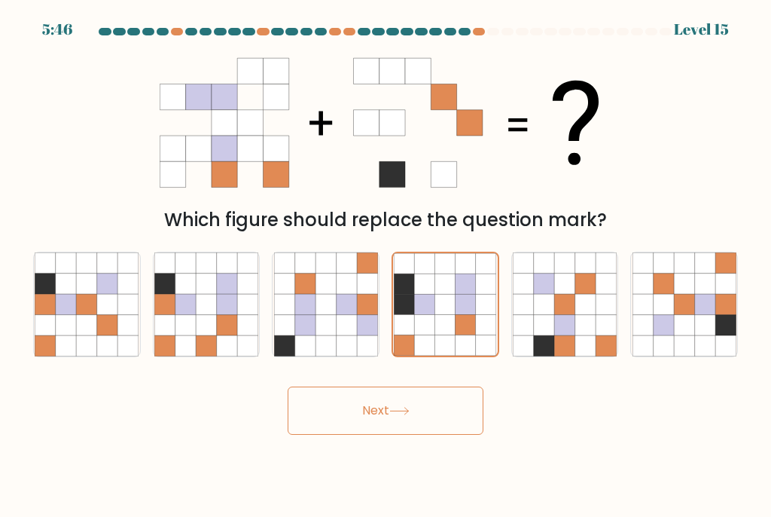
radio input "true"
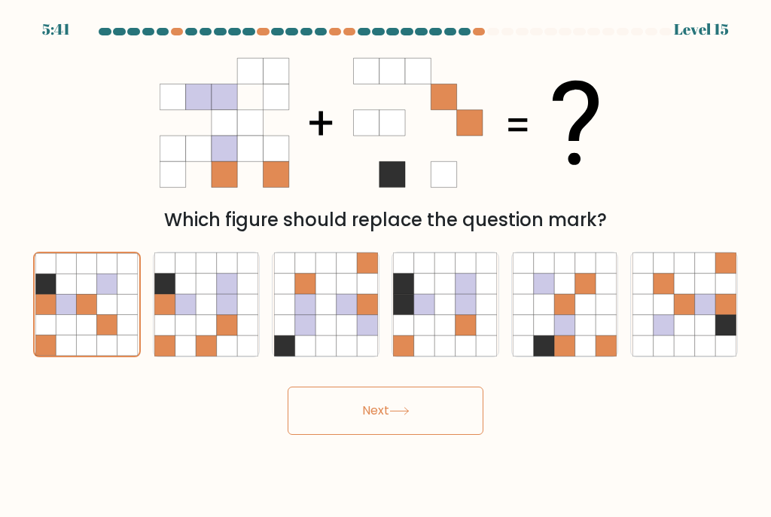
click at [199, 330] on icon at bounding box center [206, 325] width 20 height 20
click at [386, 266] on input "b." at bounding box center [386, 262] width 1 height 8
radio input "true"
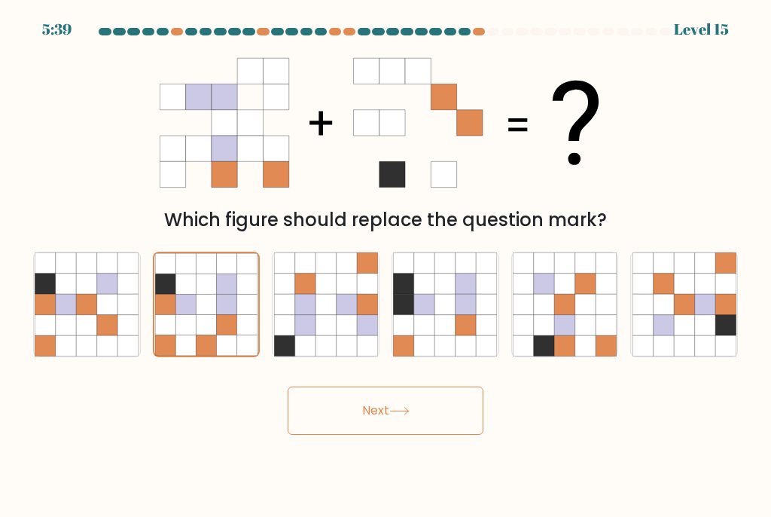
click at [371, 435] on button "Next" at bounding box center [386, 410] width 196 height 48
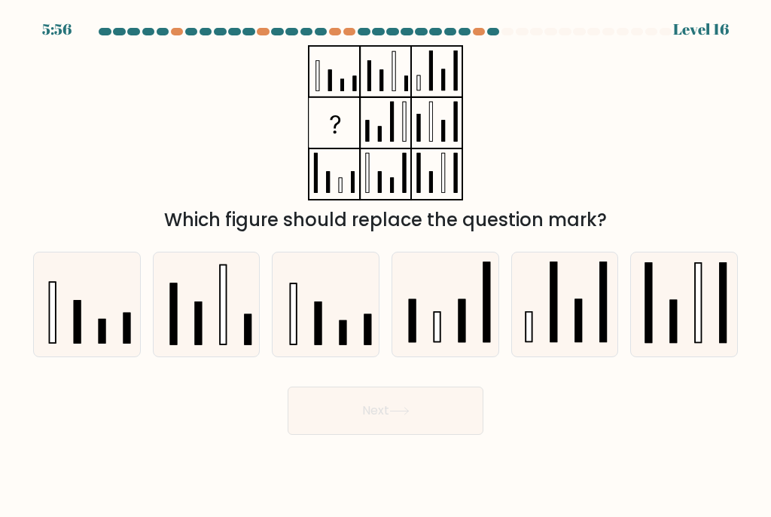
click at [464, 325] on rect at bounding box center [462, 320] width 6 height 42
click at [386, 266] on input "d." at bounding box center [386, 262] width 1 height 8
radio input "true"
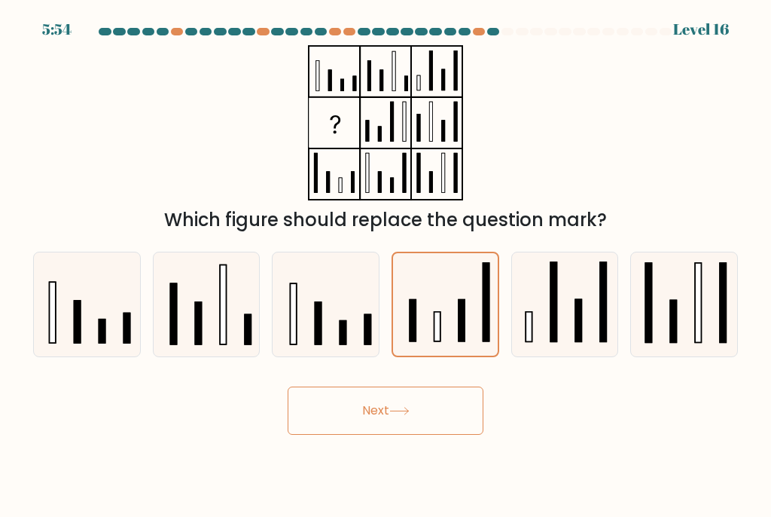
click at [444, 430] on button "Next" at bounding box center [386, 410] width 196 height 48
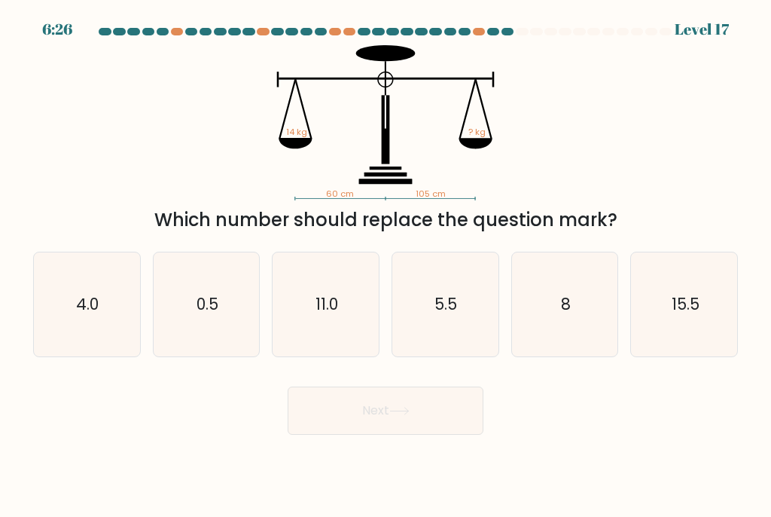
click at [674, 307] on text "15.5" at bounding box center [685, 304] width 28 height 22
click at [386, 266] on input "f. 15.5" at bounding box center [386, 262] width 1 height 8
radio input "true"
click at [425, 301] on icon "5.5" at bounding box center [445, 304] width 104 height 104
click at [386, 266] on input "d. 5.5" at bounding box center [386, 262] width 1 height 8
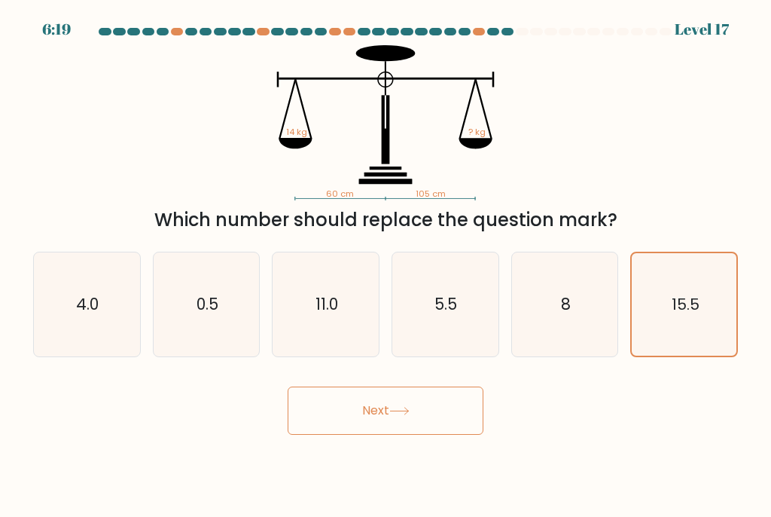
radio input "true"
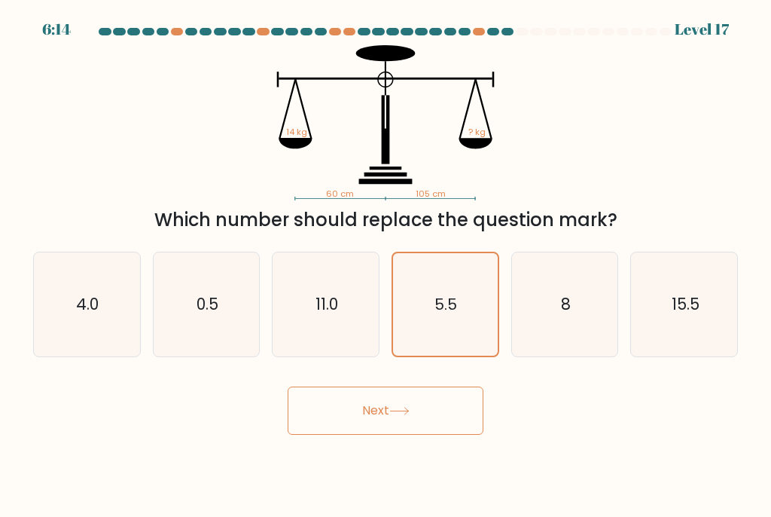
click at [543, 283] on icon "8" at bounding box center [565, 304] width 104 height 104
click at [386, 266] on input "e. 8" at bounding box center [386, 262] width 1 height 8
radio input "true"
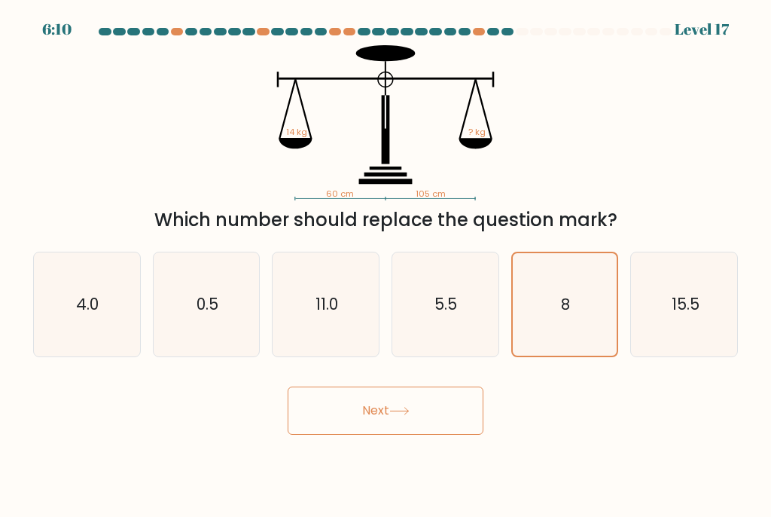
click at [441, 415] on button "Next" at bounding box center [386, 410] width 196 height 48
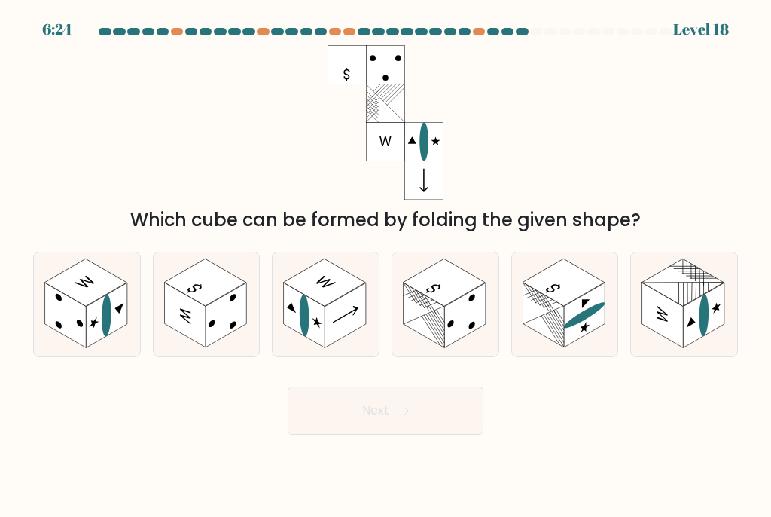
click at [240, 314] on rect at bounding box center [226, 314] width 41 height 65
click at [386, 266] on input "b." at bounding box center [386, 262] width 1 height 8
radio input "true"
click at [432, 424] on button "Next" at bounding box center [386, 410] width 196 height 48
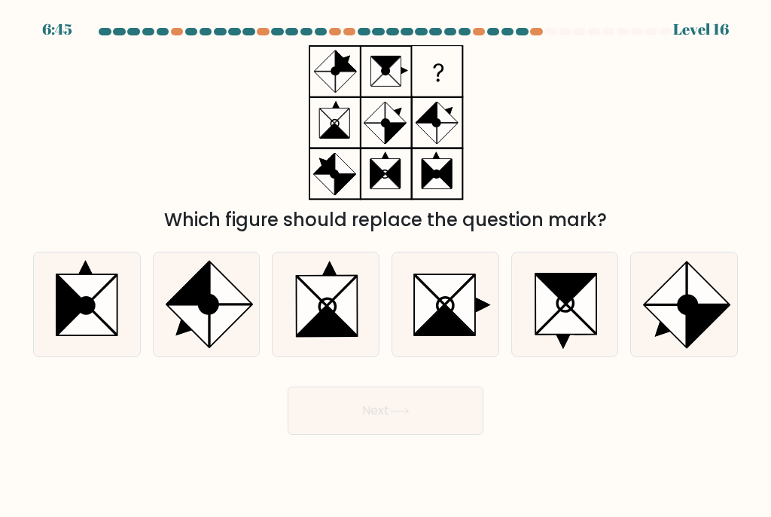
click at [225, 321] on icon at bounding box center [230, 324] width 41 height 41
click at [386, 266] on input "b." at bounding box center [386, 262] width 1 height 8
radio input "true"
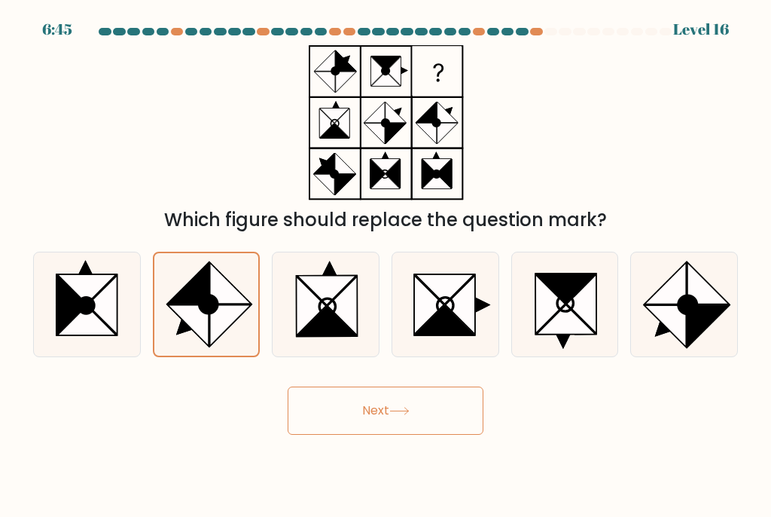
click at [405, 426] on button "Next" at bounding box center [386, 410] width 196 height 48
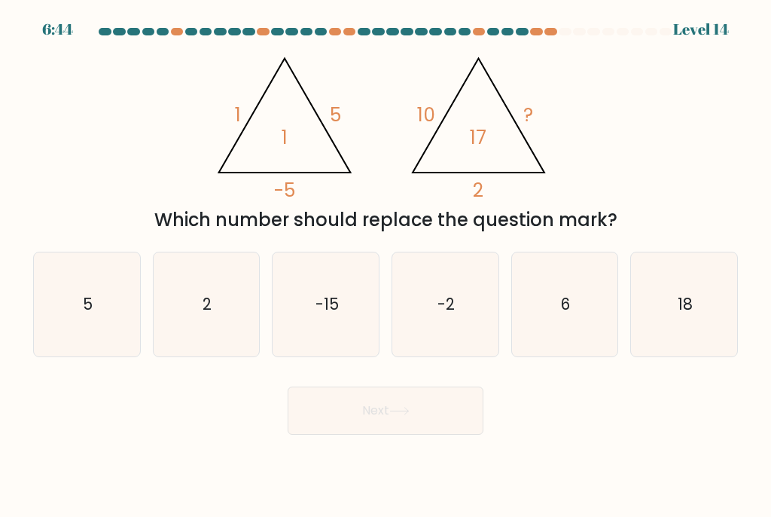
click at [439, 415] on button "Next" at bounding box center [386, 410] width 196 height 48
click at [712, 158] on div "@import url('https://fonts.googleapis.com/css?family=Abril+Fatface:400,100,100i…" at bounding box center [385, 139] width 723 height 188
click at [679, 284] on icon "18" at bounding box center [685, 304] width 104 height 104
click at [386, 266] on input "f. 18" at bounding box center [386, 262] width 1 height 8
radio input "true"
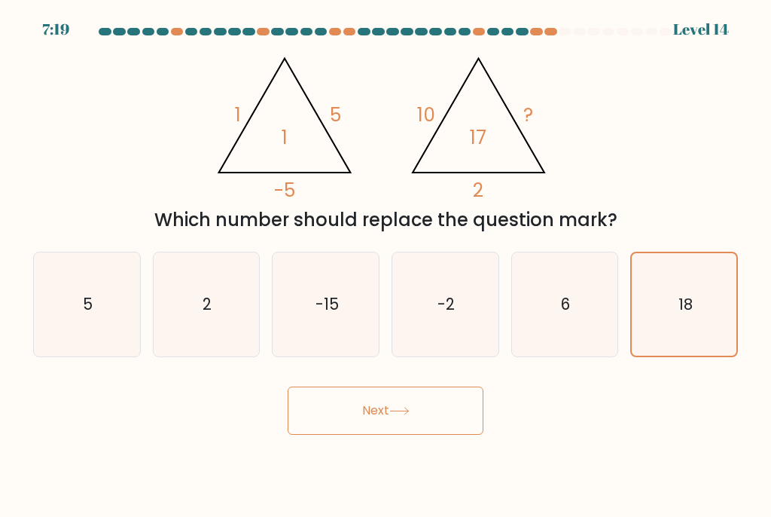
click at [451, 416] on button "Next" at bounding box center [386, 410] width 196 height 48
click at [445, 429] on button "Next" at bounding box center [386, 410] width 196 height 48
click at [423, 435] on button "Next" at bounding box center [386, 410] width 196 height 48
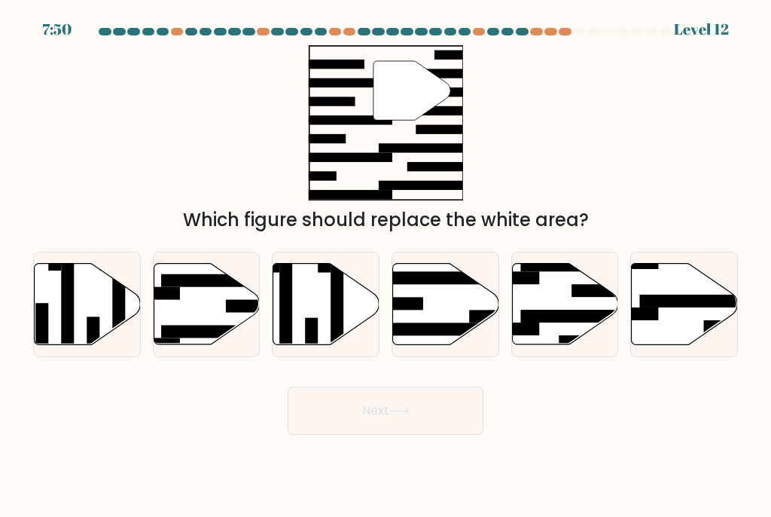
click at [217, 304] on icon at bounding box center [207, 303] width 106 height 81
click at [386, 266] on input "b." at bounding box center [386, 262] width 1 height 8
radio input "true"
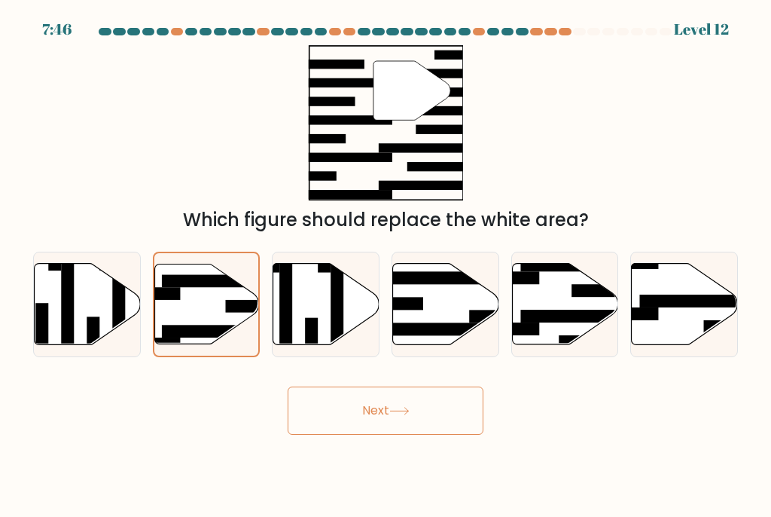
click at [429, 425] on button "Next" at bounding box center [386, 410] width 196 height 48
click at [436, 434] on button "Next" at bounding box center [386, 410] width 196 height 48
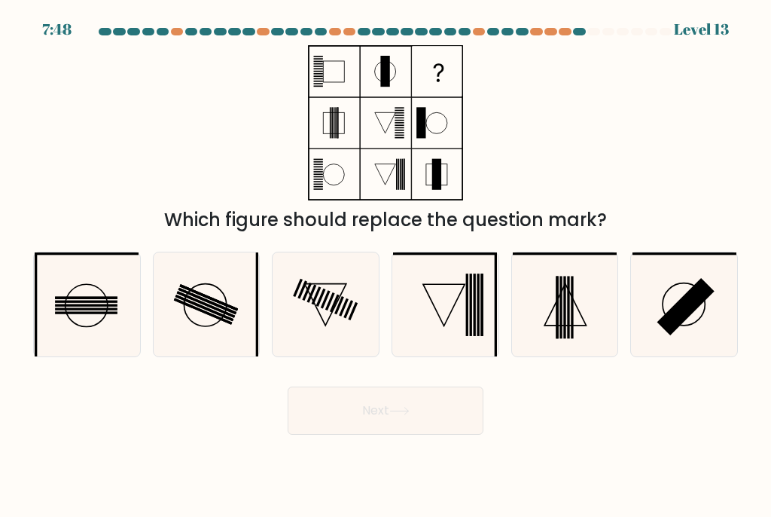
click at [478, 312] on rect at bounding box center [478, 304] width 2 height 63
click at [386, 266] on input "d." at bounding box center [386, 262] width 1 height 8
radio input "true"
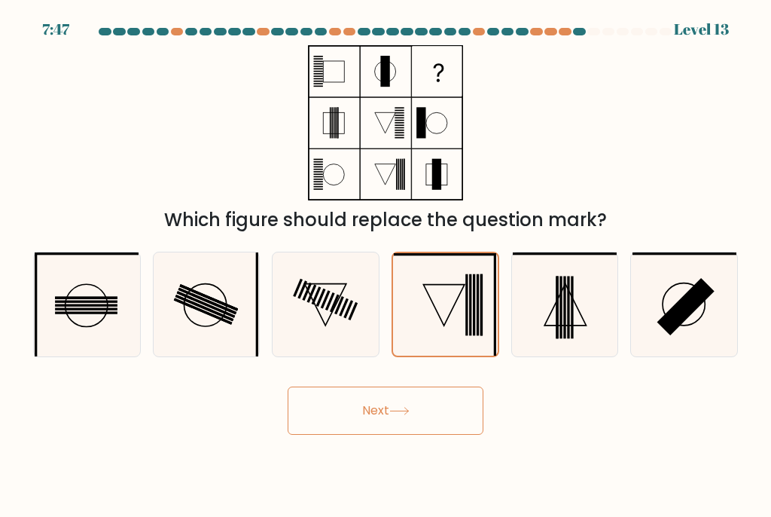
click at [443, 435] on button "Next" at bounding box center [386, 410] width 196 height 48
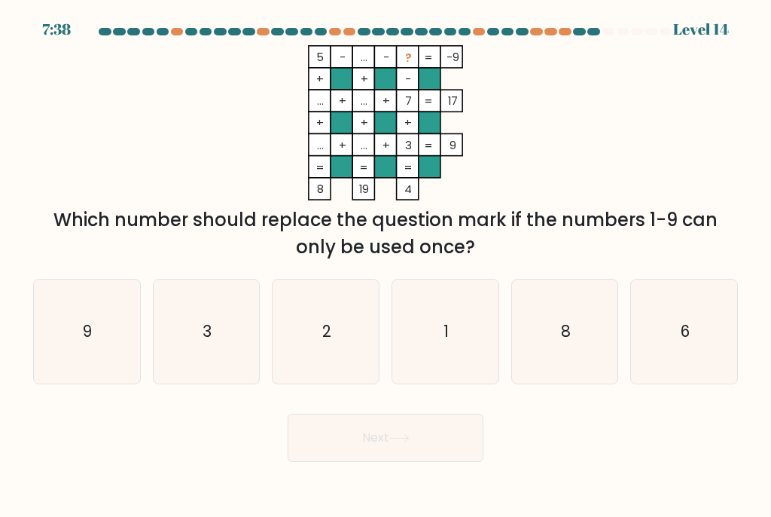
click at [68, 341] on icon "9" at bounding box center [87, 331] width 104 height 104
click at [386, 266] on input "a. 9" at bounding box center [386, 262] width 1 height 8
radio input "true"
click at [399, 442] on icon at bounding box center [399, 438] width 20 height 8
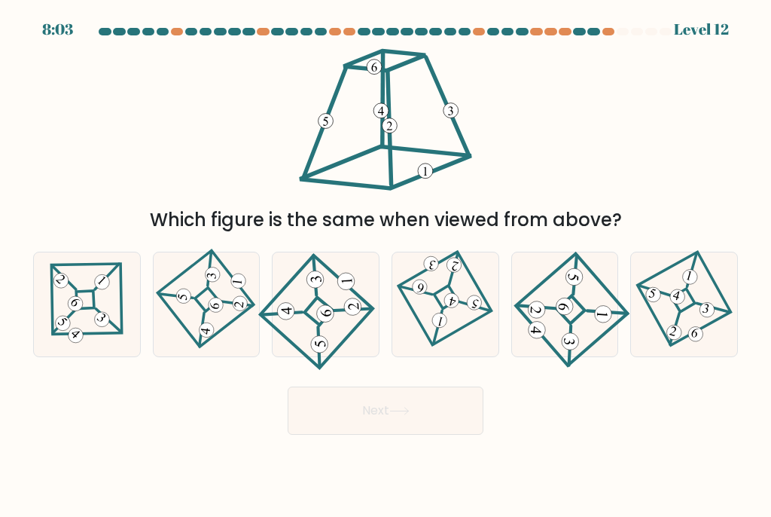
click at [316, 319] on icon at bounding box center [326, 304] width 96 height 83
click at [386, 266] on input "c." at bounding box center [386, 262] width 1 height 8
radio input "true"
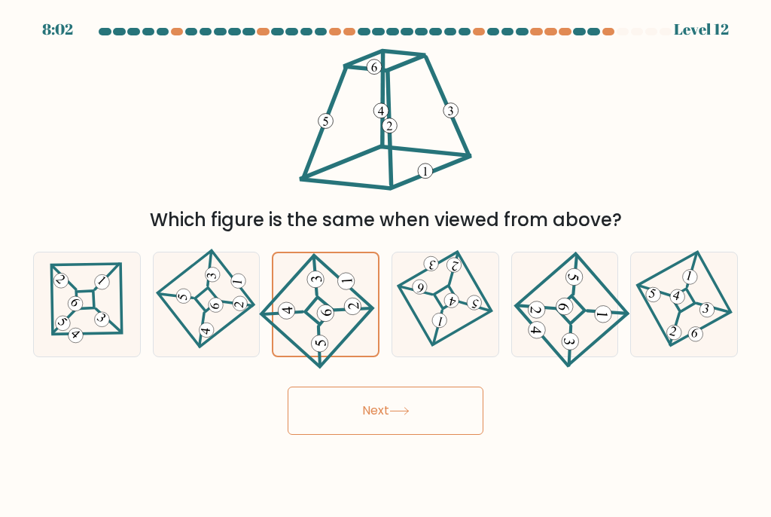
click at [442, 420] on button "Next" at bounding box center [386, 410] width 196 height 48
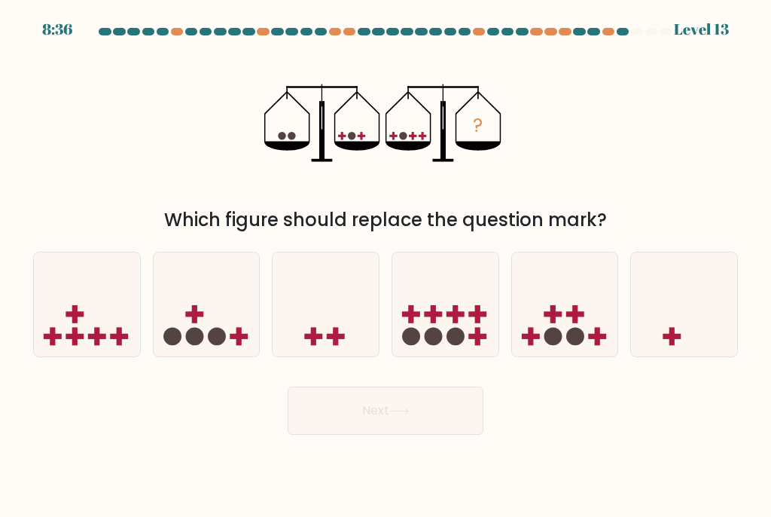
click at [220, 338] on circle at bounding box center [217, 336] width 18 height 18
click at [386, 266] on input "b." at bounding box center [386, 262] width 1 height 8
radio input "true"
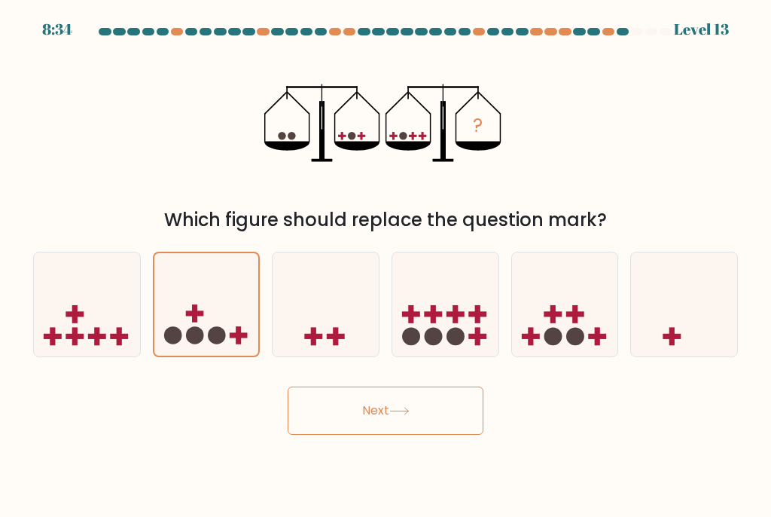
click at [347, 411] on button "Next" at bounding box center [386, 410] width 196 height 48
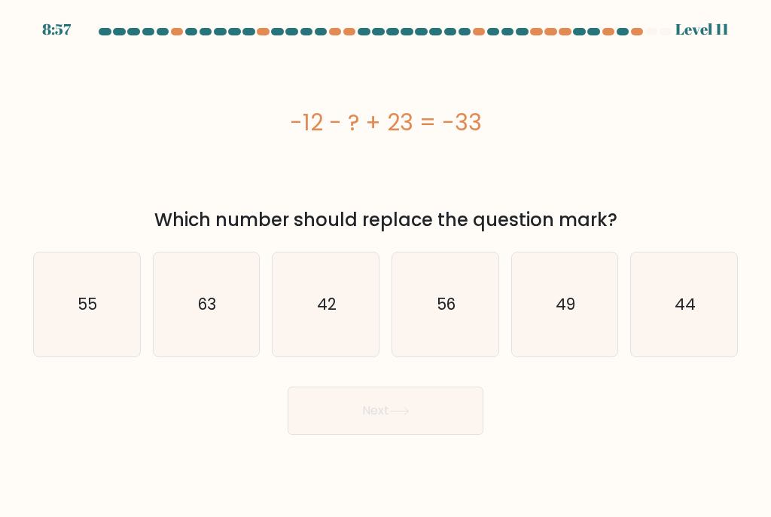
click at [452, 315] on text "56" at bounding box center [446, 304] width 19 height 22
click at [386, 266] on input "d. 56" at bounding box center [386, 262] width 1 height 8
radio input "true"
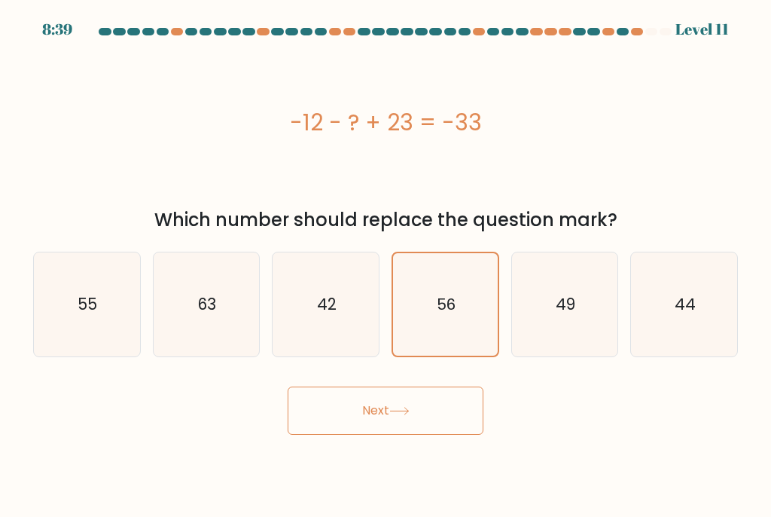
click at [676, 356] on icon "44" at bounding box center [685, 304] width 104 height 104
click at [386, 266] on input "f. 44" at bounding box center [386, 262] width 1 height 8
radio input "true"
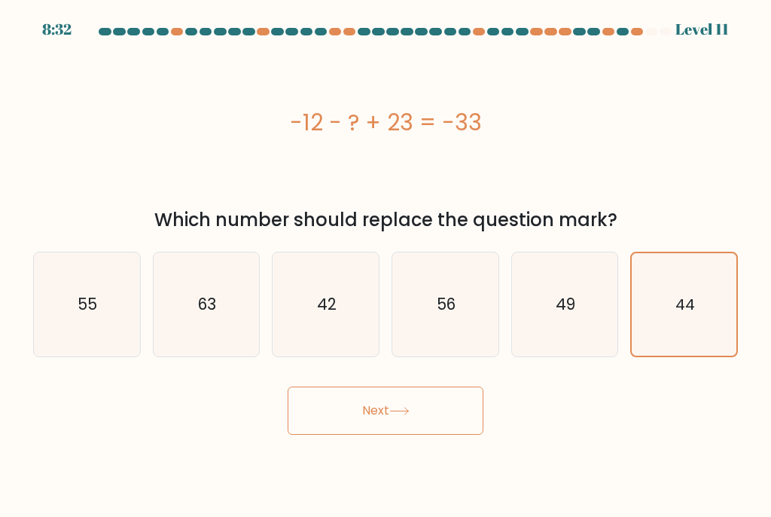
click at [453, 419] on button "Next" at bounding box center [386, 410] width 196 height 48
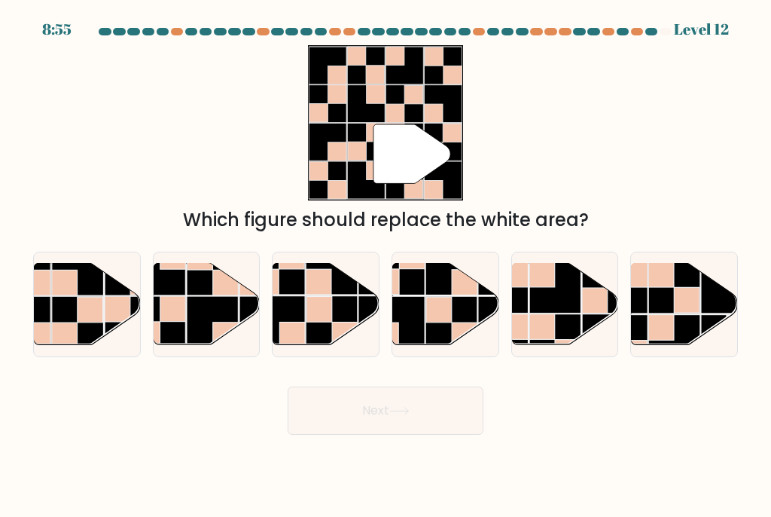
click at [558, 313] on rect at bounding box center [555, 287] width 52 height 52
click at [386, 266] on input "e." at bounding box center [386, 262] width 1 height 8
radio input "true"
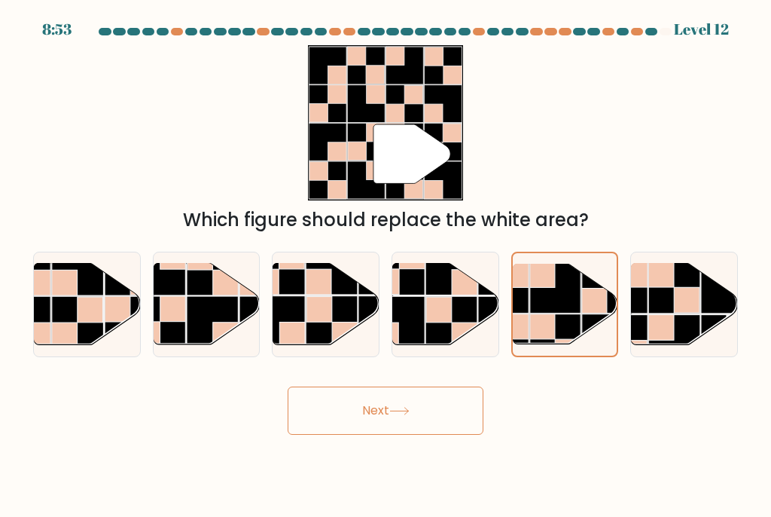
click at [453, 407] on button "Next" at bounding box center [386, 410] width 196 height 48
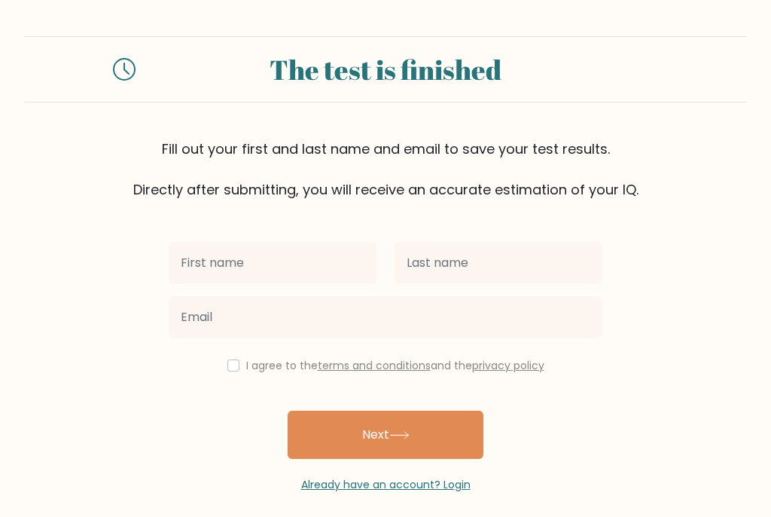
click at [317, 267] on input "text" at bounding box center [273, 263] width 208 height 42
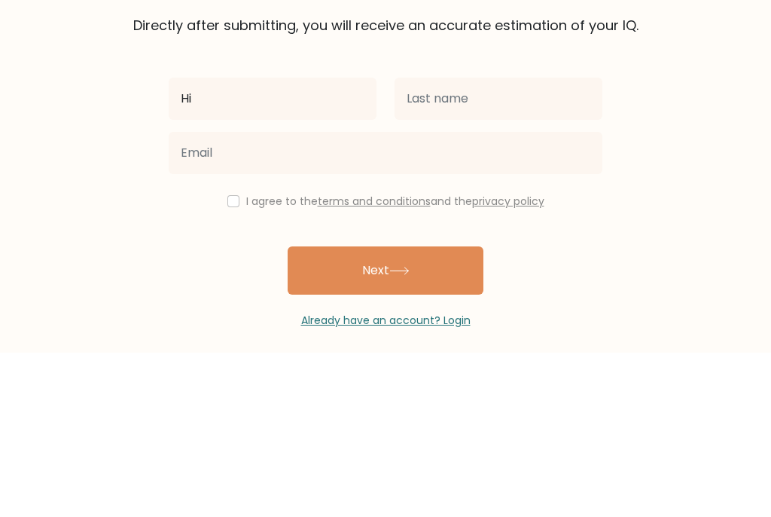
type input "H"
type input "him"
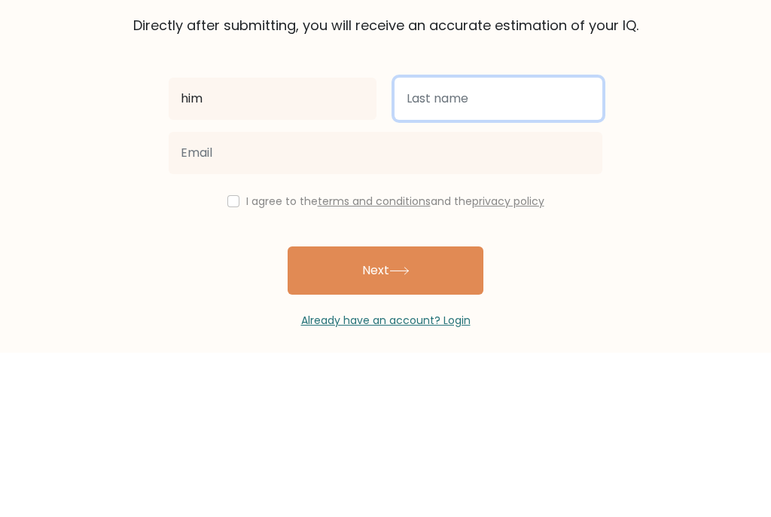
click at [483, 242] on input "text" at bounding box center [499, 263] width 208 height 42
type input "Haha"
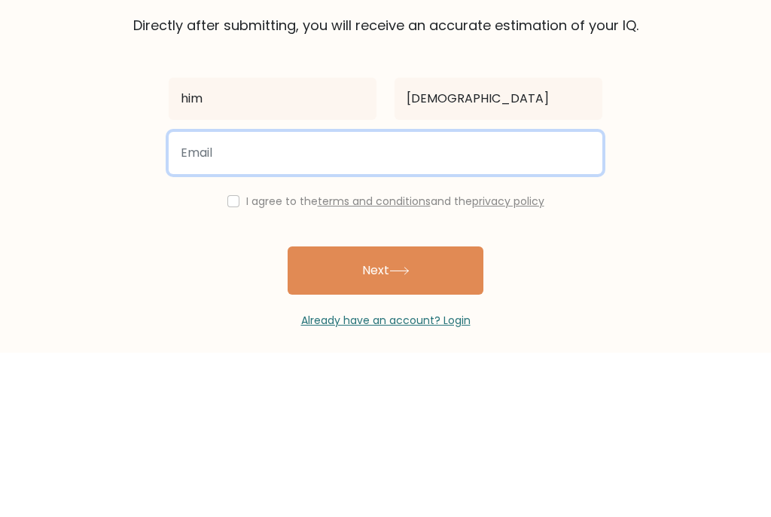
click at [492, 296] on input "email" at bounding box center [386, 317] width 434 height 42
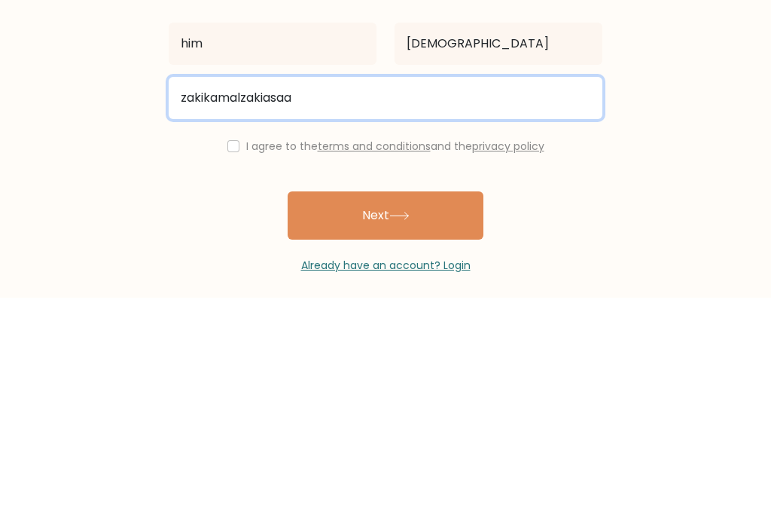
type input "zakikamalzakiasaad"
click at [224, 296] on input "zakikamalzakiasaad" at bounding box center [386, 317] width 434 height 42
click at [229, 296] on input "zakikamalzakiasaad@yahoo.com" at bounding box center [386, 317] width 434 height 42
click at [228, 296] on input "zakikamalzakiasaad@yahoo.com" at bounding box center [386, 317] width 434 height 42
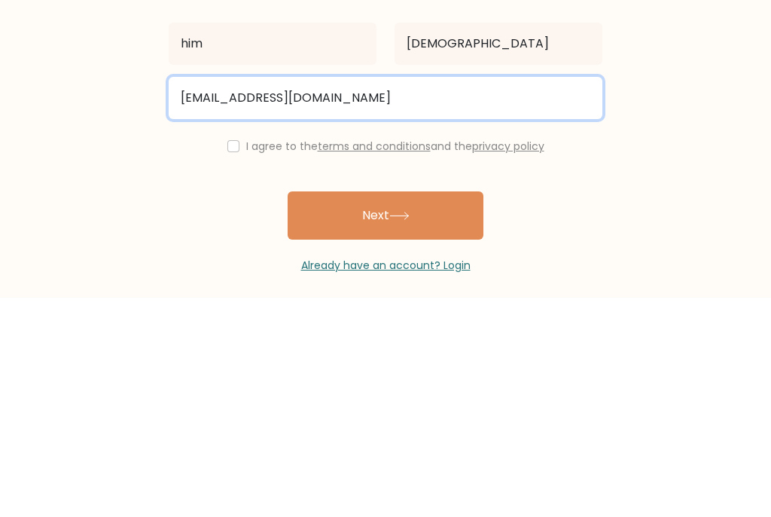
type input "him@yahoo.com"
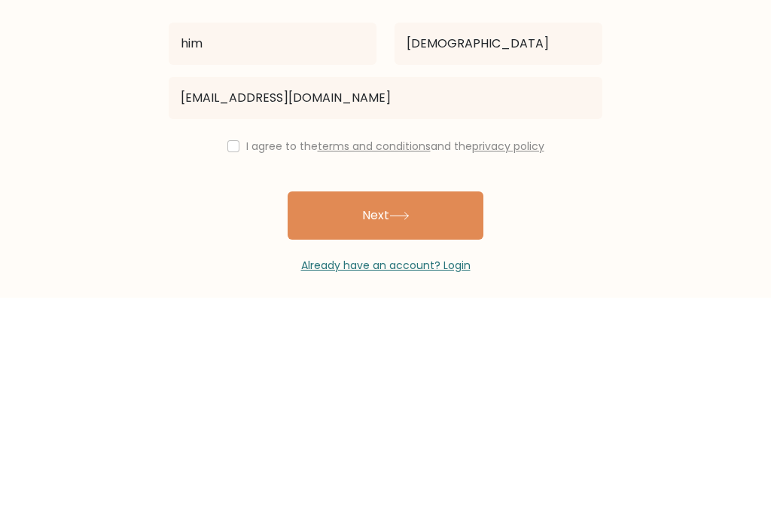
click at [227, 359] on input "checkbox" at bounding box center [233, 365] width 12 height 12
checkbox input "true"
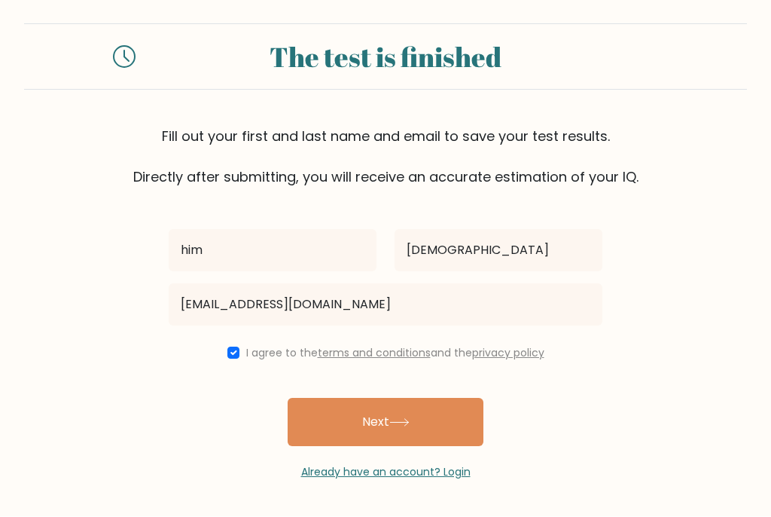
click at [390, 398] on button "Next" at bounding box center [386, 422] width 196 height 48
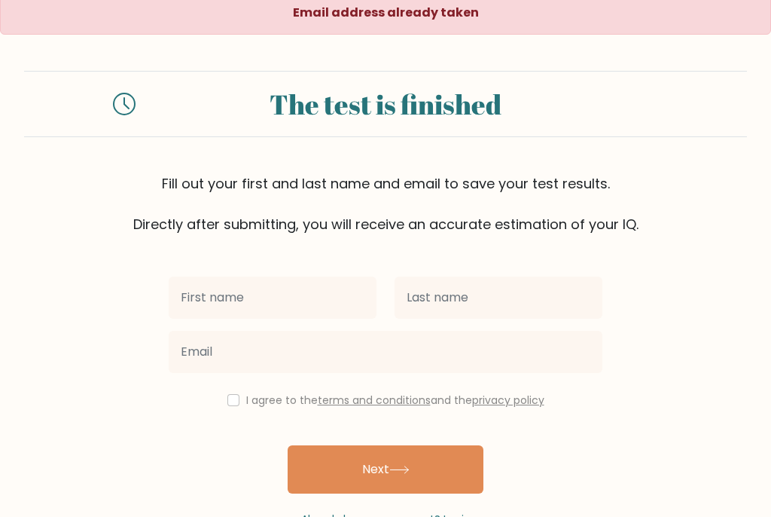
scroll to position [11, 0]
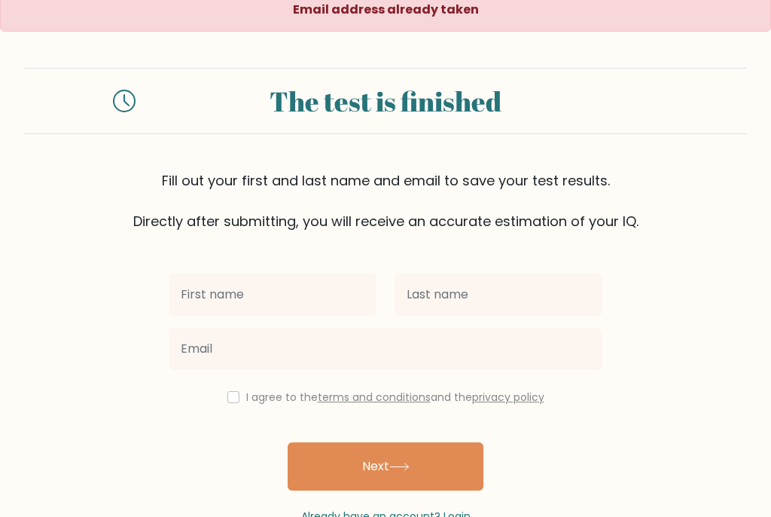
click at [355, 285] on input "text" at bounding box center [273, 295] width 208 height 42
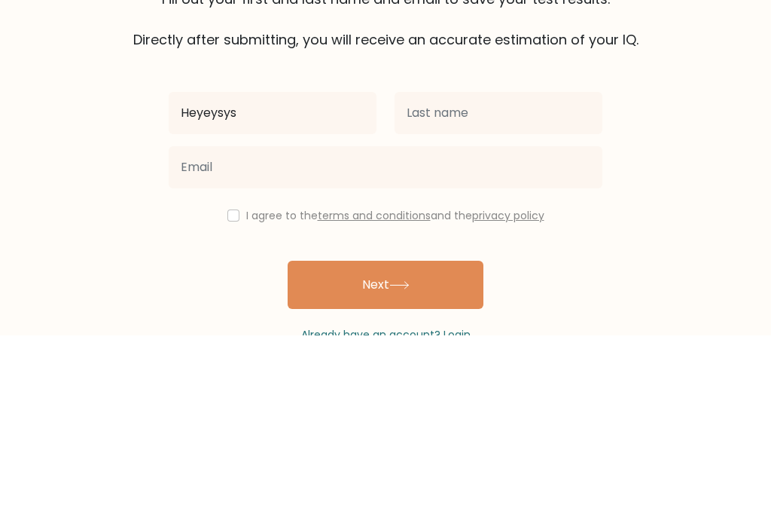
type input "Heyeysys"
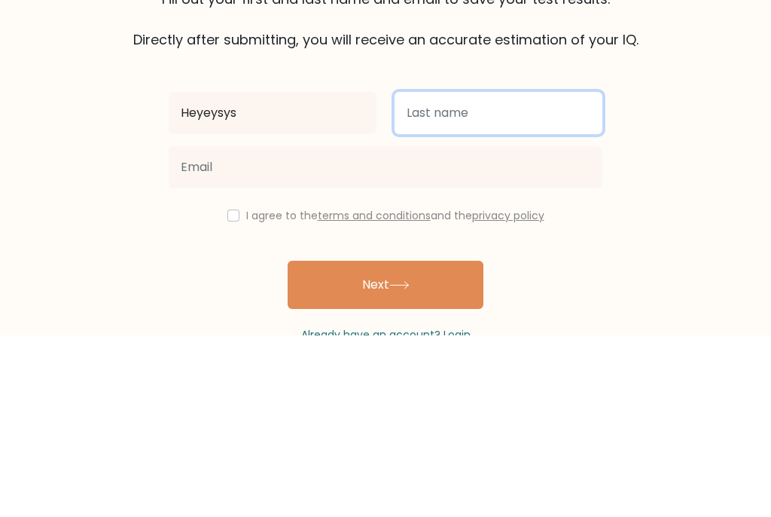
click at [511, 274] on input "text" at bounding box center [499, 295] width 208 height 42
type input "Shshshhs"
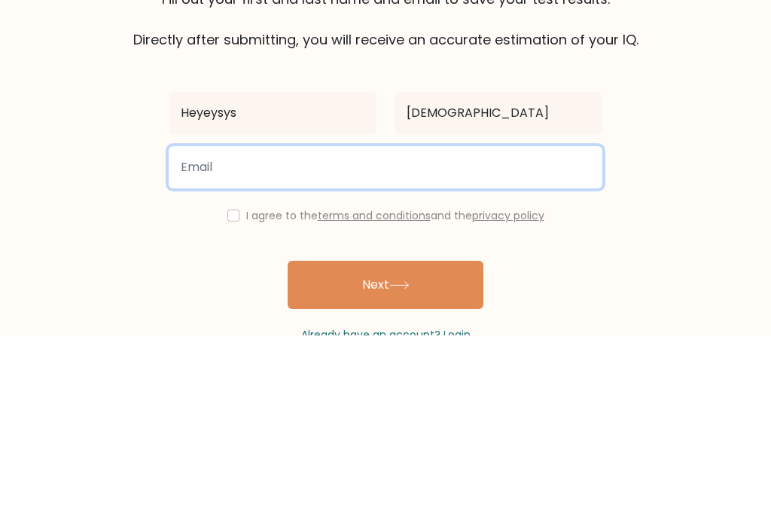
click at [475, 328] on input "email" at bounding box center [386, 349] width 434 height 42
type input "mahmoudahmediisoo@yahoo.com"
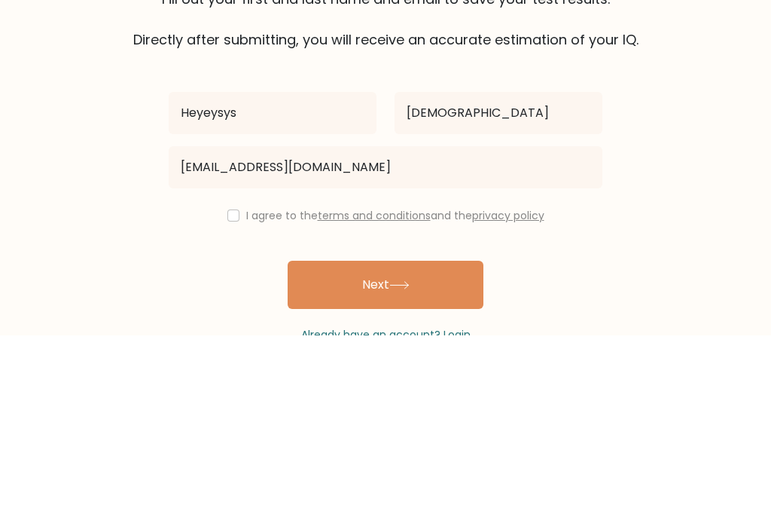
click at [694, 211] on form "The test is finished Fill out your first and last name and email to save your t…" at bounding box center [385, 297] width 771 height 456
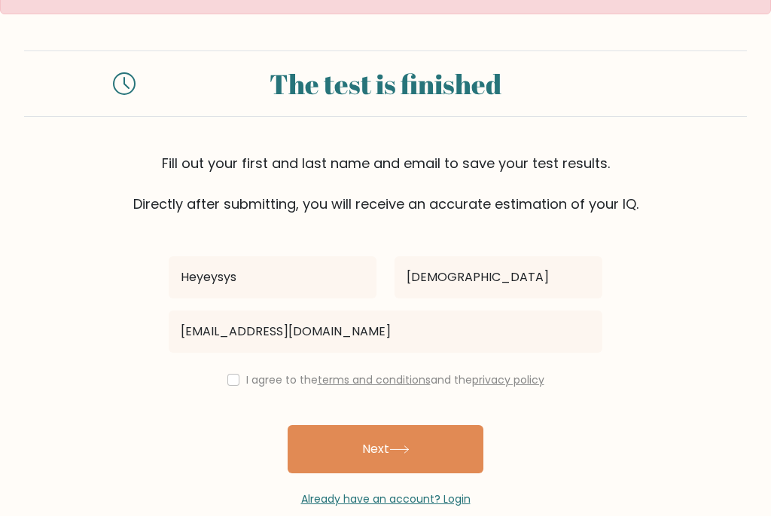
click at [243, 389] on div "I agree to the terms and conditions and the privacy policy" at bounding box center [386, 380] width 452 height 18
click at [217, 377] on div "I agree to the terms and conditions and the privacy policy" at bounding box center [386, 380] width 452 height 18
click at [216, 377] on div "I agree to the terms and conditions and the privacy policy" at bounding box center [386, 380] width 452 height 18
click at [227, 380] on input "checkbox" at bounding box center [233, 380] width 12 height 12
checkbox input "true"
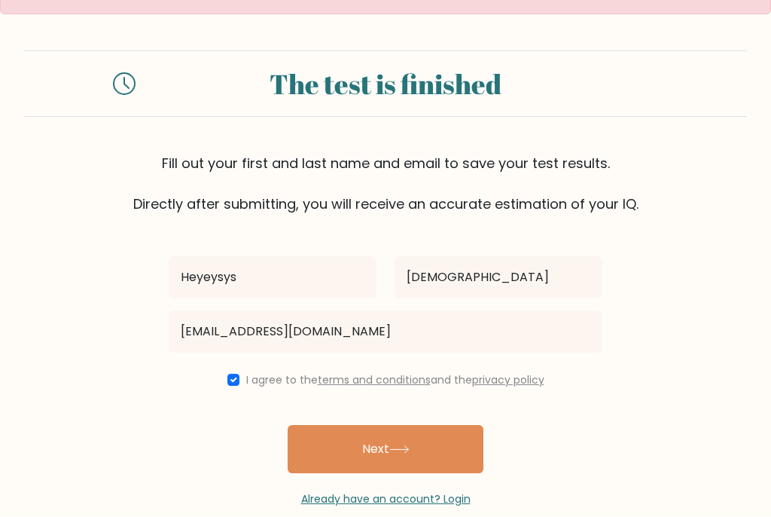
click at [430, 440] on button "Next" at bounding box center [386, 450] width 196 height 48
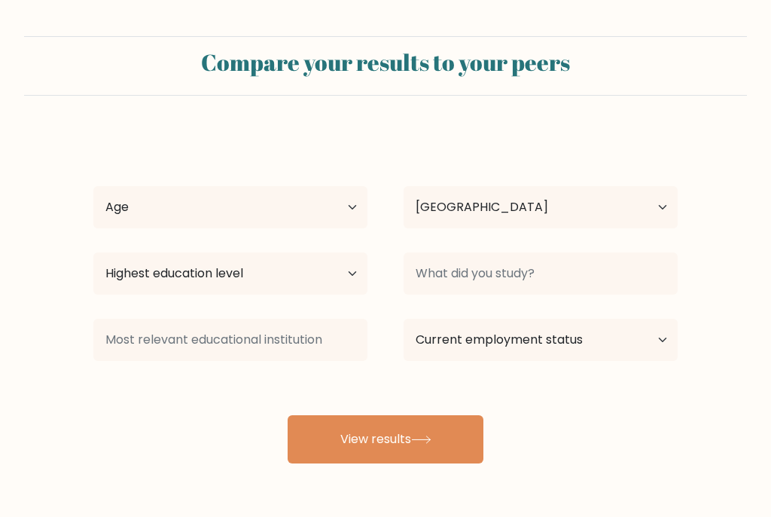
select select "AE"
click at [340, 225] on select "Age Under [DEMOGRAPHIC_DATA] [DEMOGRAPHIC_DATA] [DEMOGRAPHIC_DATA] [DEMOGRAPHIC…" at bounding box center [230, 207] width 274 height 42
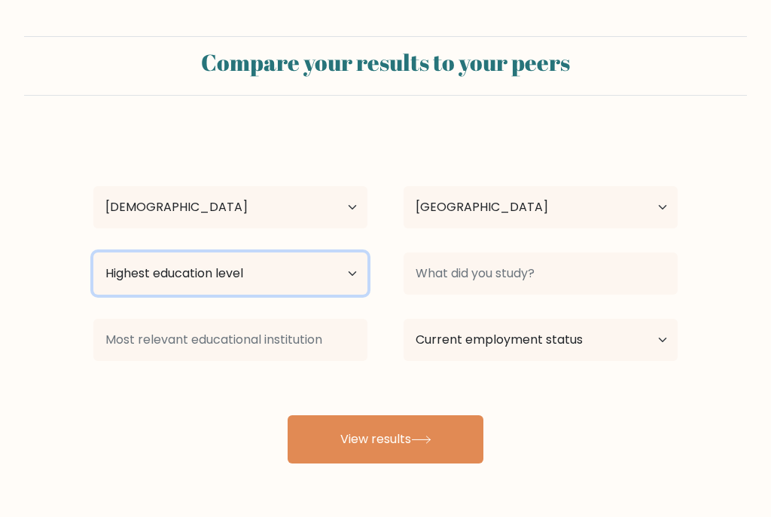
click at [301, 274] on select "Highest education level No schooling Primary Lower Secondary Upper Secondary Oc…" at bounding box center [230, 273] width 274 height 42
click at [326, 269] on select "Highest education level No schooling Primary Lower Secondary Upper Secondary Oc…" at bounding box center [230, 273] width 274 height 42
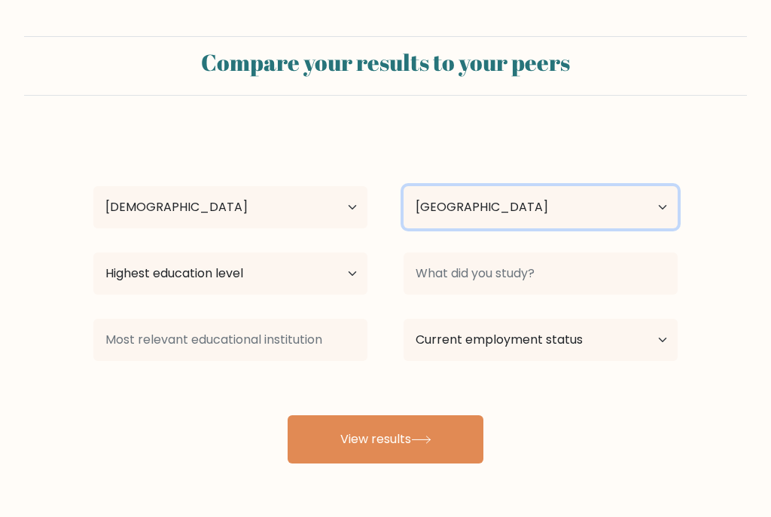
click at [644, 201] on select "Country [GEOGRAPHIC_DATA] [GEOGRAPHIC_DATA] [GEOGRAPHIC_DATA] [US_STATE] [GEOGR…" at bounding box center [541, 207] width 274 height 42
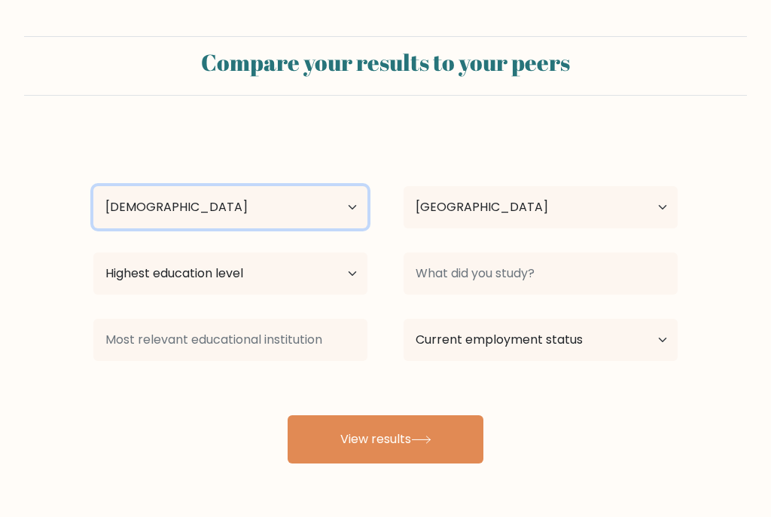
click at [326, 201] on select "Age Under [DEMOGRAPHIC_DATA] [DEMOGRAPHIC_DATA] [DEMOGRAPHIC_DATA] [DEMOGRAPHIC…" at bounding box center [230, 207] width 274 height 42
click at [310, 200] on select "Age Under 18 years old 18-24 years old 25-34 years old 35-44 years old 45-54 ye…" at bounding box center [230, 207] width 274 height 42
select select "18_24"
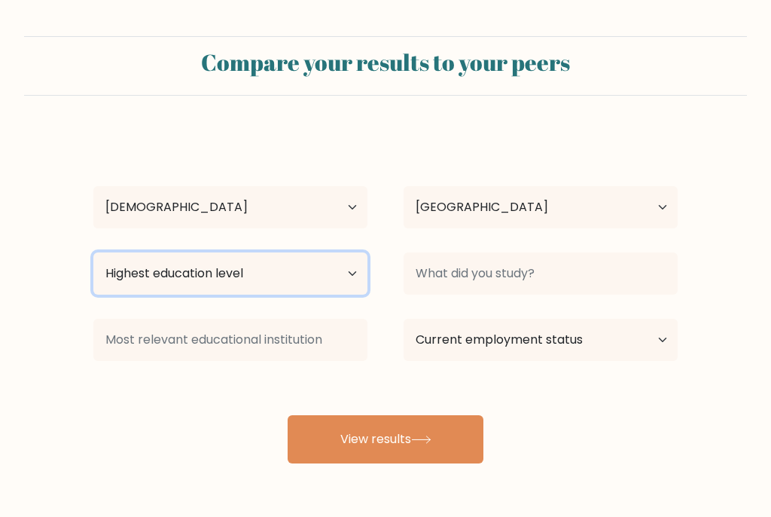
click at [291, 275] on select "Highest education level No schooling Primary Lower Secondary Upper Secondary Oc…" at bounding box center [230, 273] width 274 height 42
click at [301, 267] on select "Highest education level No schooling Primary Lower Secondary Upper Secondary Oc…" at bounding box center [230, 273] width 274 height 42
select select "upper_secondary"
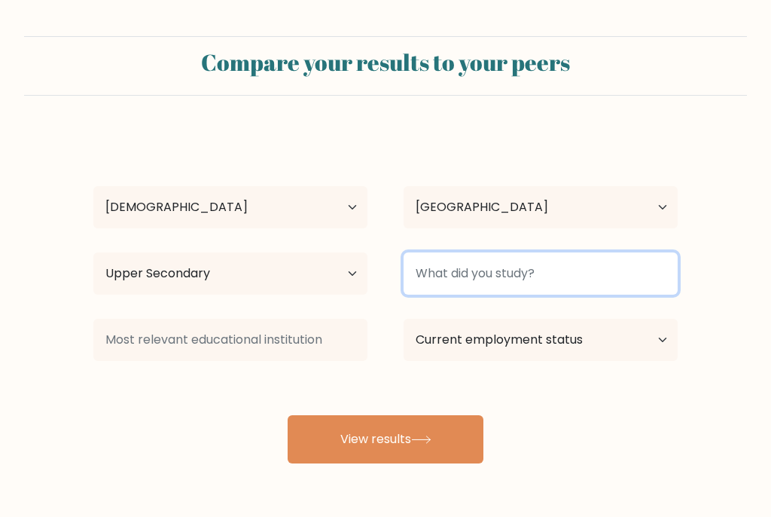
click at [539, 265] on input at bounding box center [541, 273] width 274 height 42
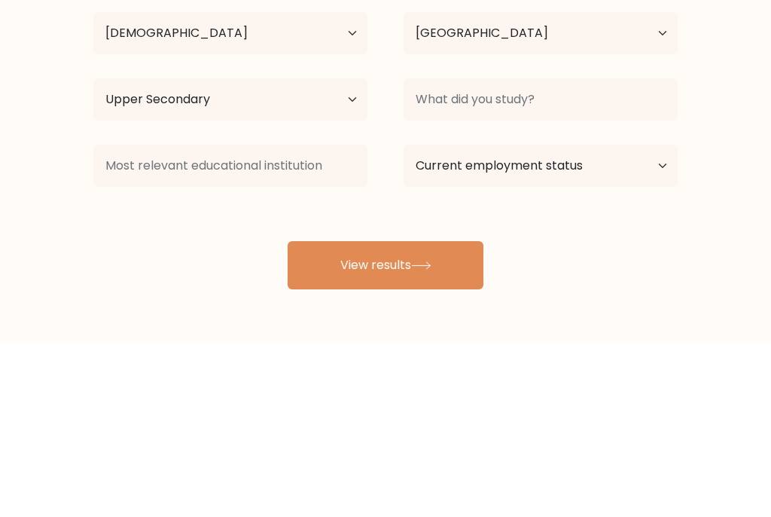
scroll to position [54, 0]
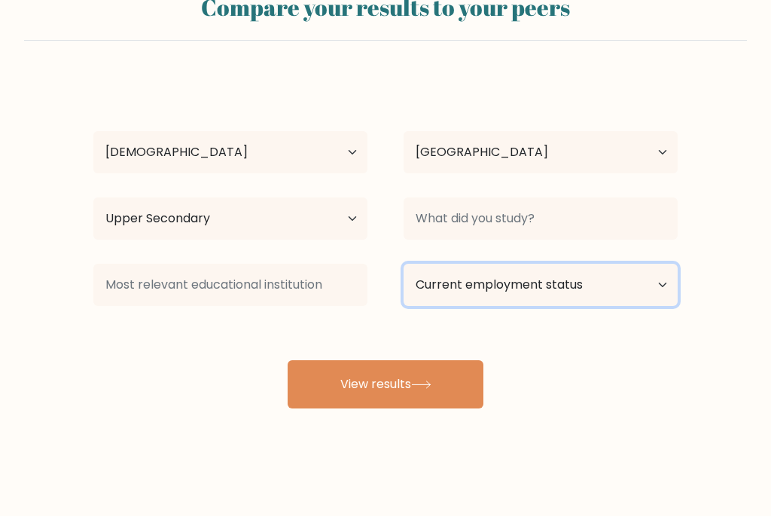
click at [601, 287] on select "Current employment status Employed Student Retired Other / prefer not to answer" at bounding box center [541, 285] width 274 height 42
select select "student"
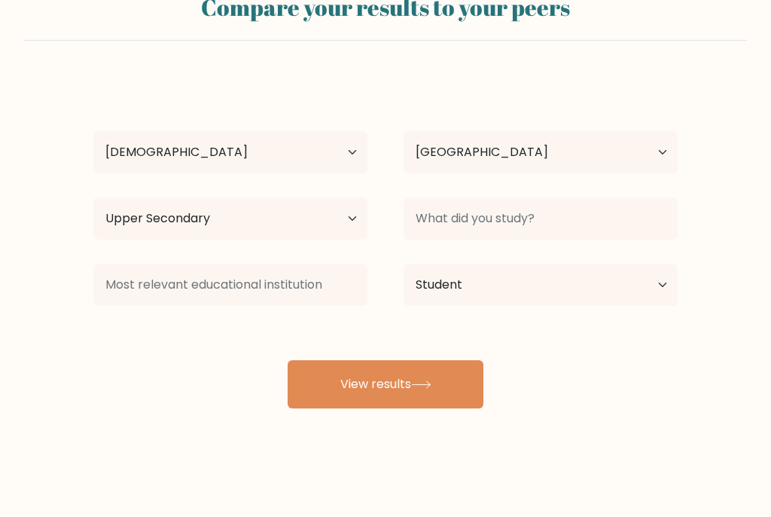
click at [446, 383] on button "View results" at bounding box center [386, 385] width 196 height 48
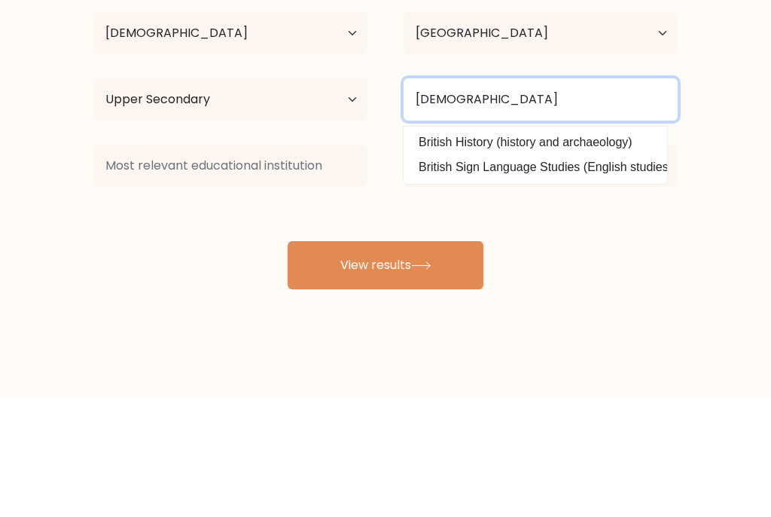
type input "british"
click at [386, 361] on button "View results" at bounding box center [386, 385] width 196 height 48
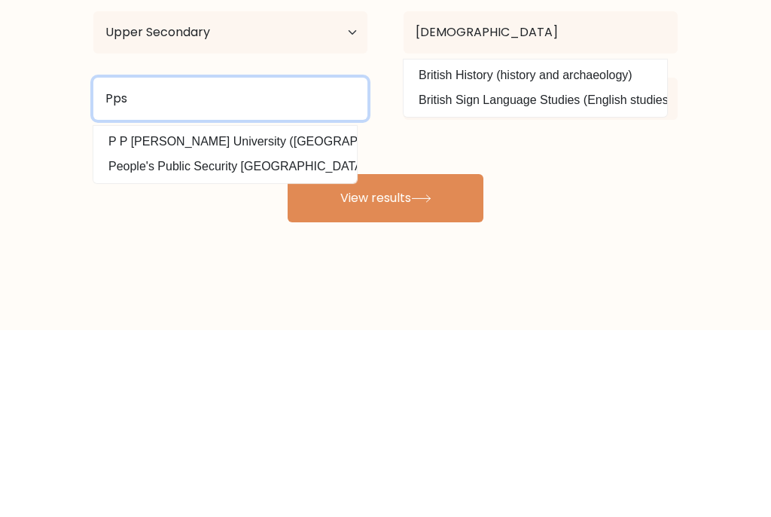
type input "Pps"
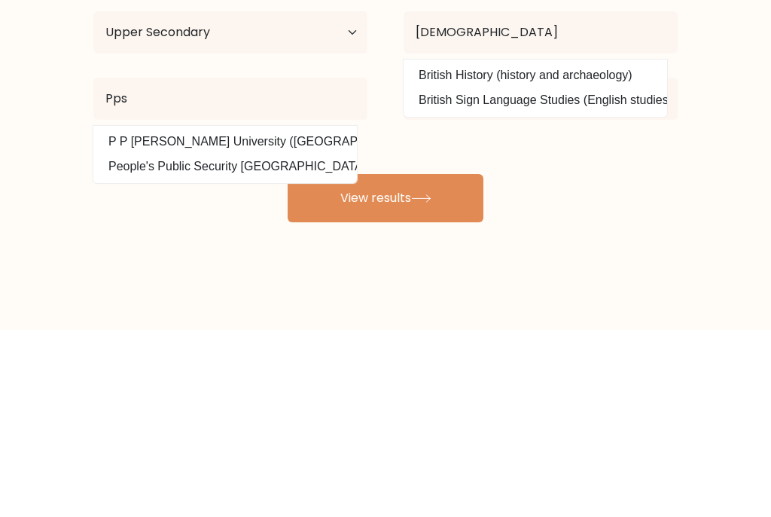
click at [468, 361] on button "View results" at bounding box center [386, 385] width 196 height 48
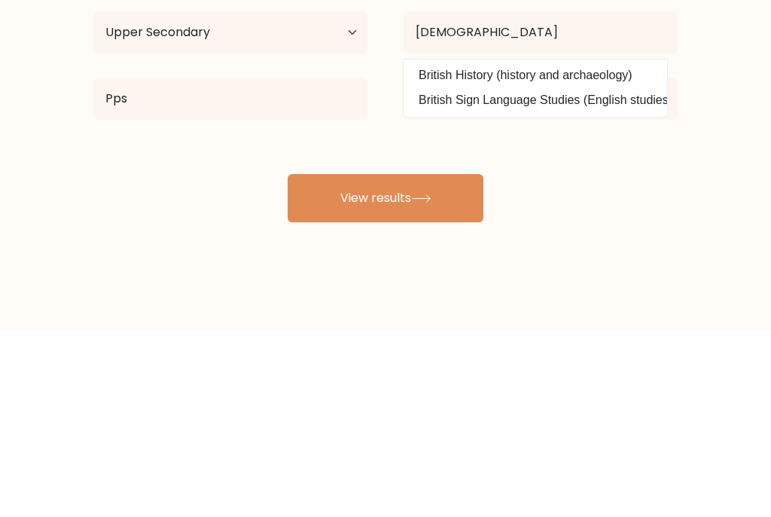
click at [357, 396] on button "View results" at bounding box center [386, 385] width 196 height 48
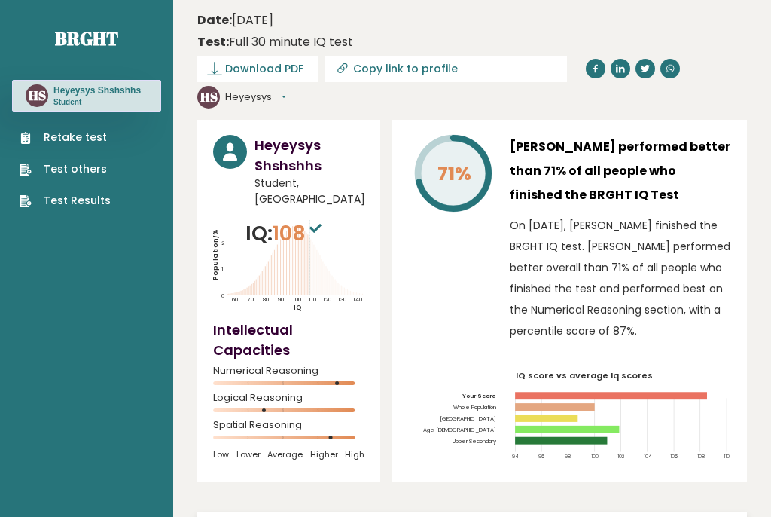
click at [315, 244] on span "108" at bounding box center [299, 233] width 53 height 28
click at [226, 92] on button "Heyeysys" at bounding box center [255, 97] width 61 height 15
click at [251, 147] on link "Profile" at bounding box center [266, 144] width 81 height 22
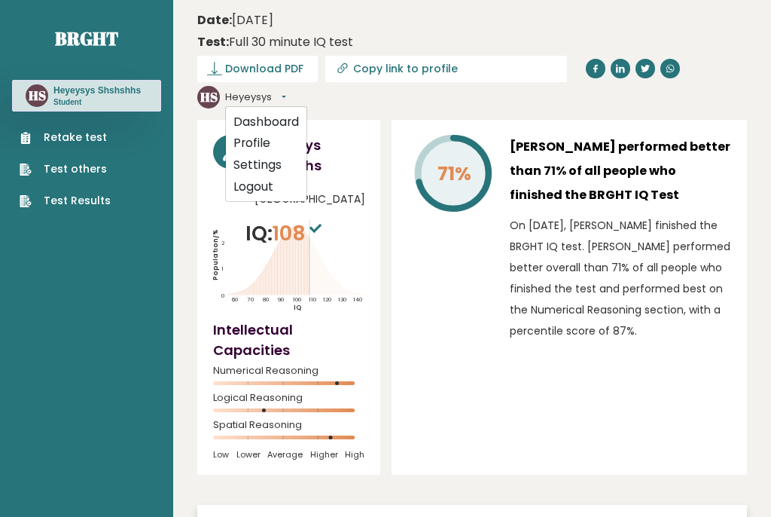
click at [239, 124] on link "Dashboard" at bounding box center [266, 122] width 81 height 22
click at [260, 101] on button "Heyeysys" at bounding box center [255, 97] width 61 height 15
click at [246, 166] on link "Settings" at bounding box center [266, 165] width 81 height 22
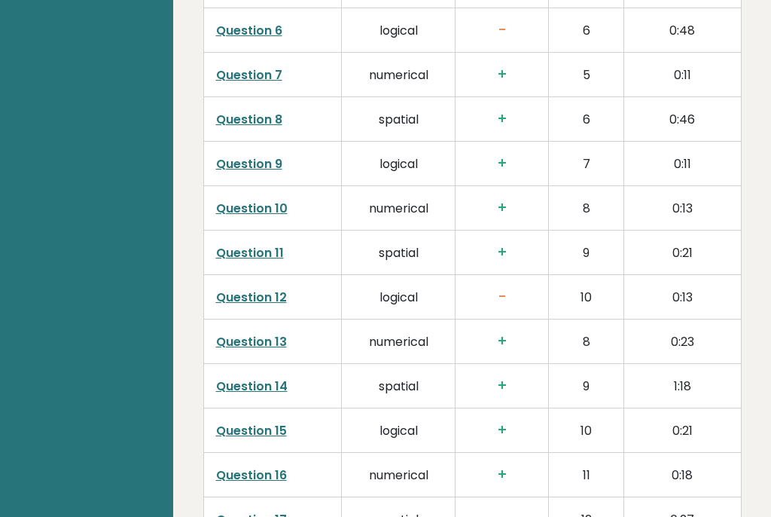
scroll to position [1046, 0]
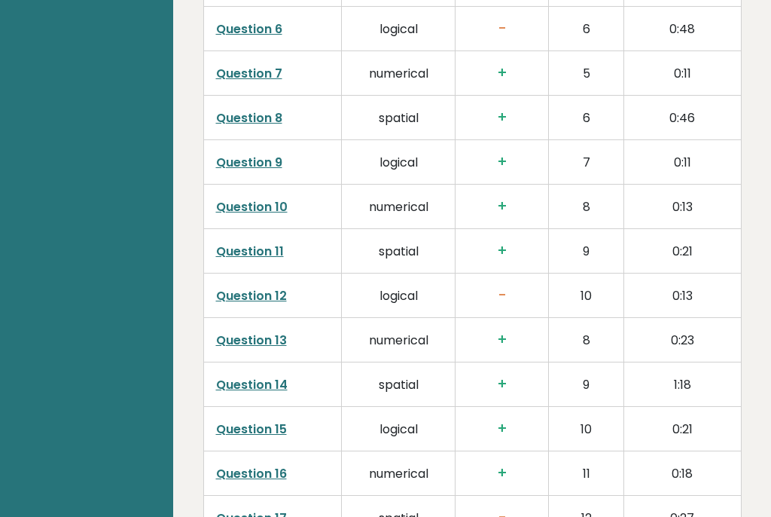
click at [246, 301] on link "Question 12" at bounding box center [251, 295] width 71 height 17
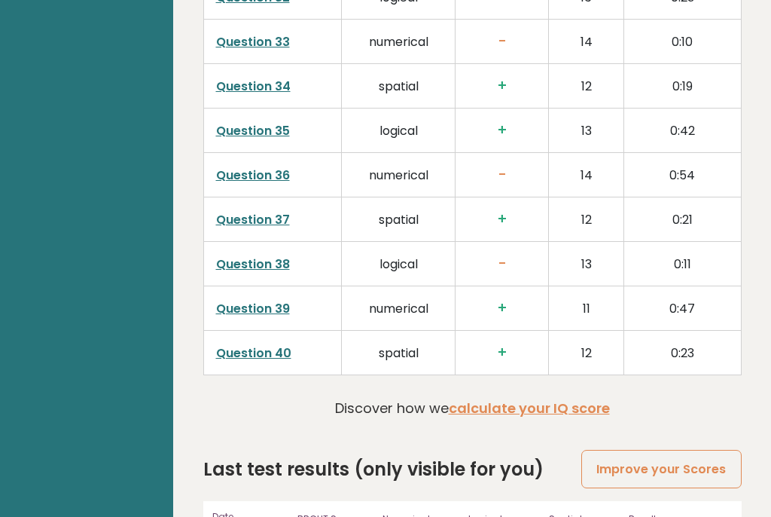
scroll to position [2278, 0]
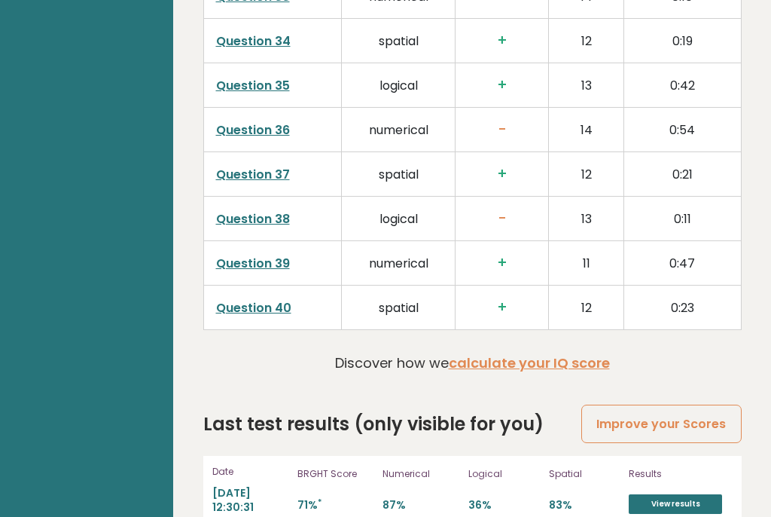
click at [545, 362] on link "calculate your IQ score" at bounding box center [529, 363] width 161 height 19
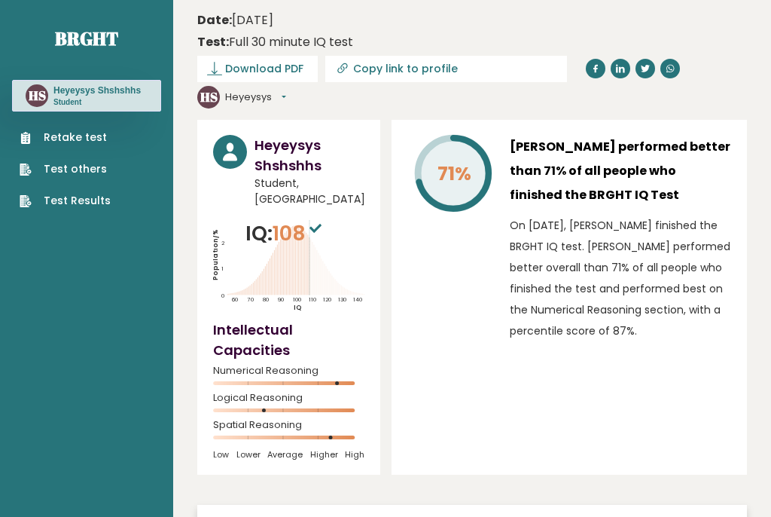
scroll to position [2306, 0]
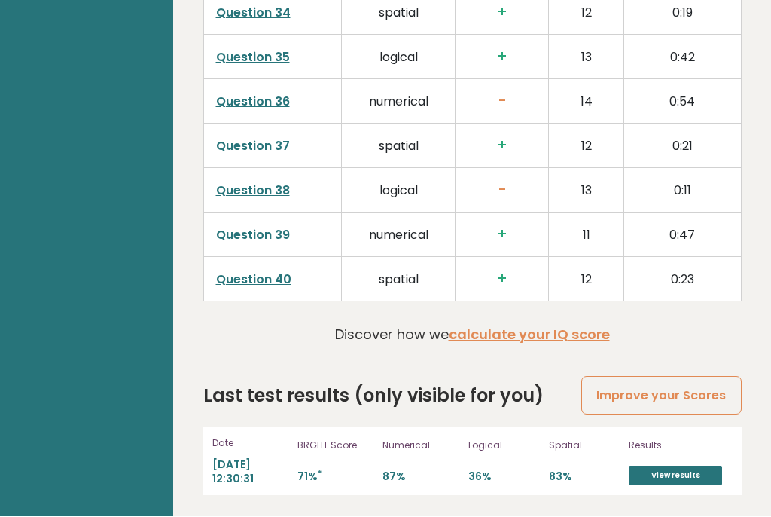
click at [639, 389] on link "Improve your Scores" at bounding box center [661, 396] width 160 height 38
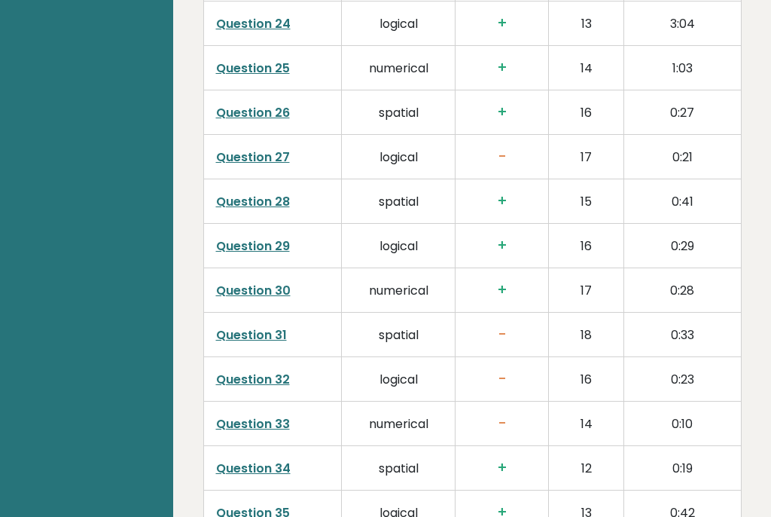
scroll to position [1838, 0]
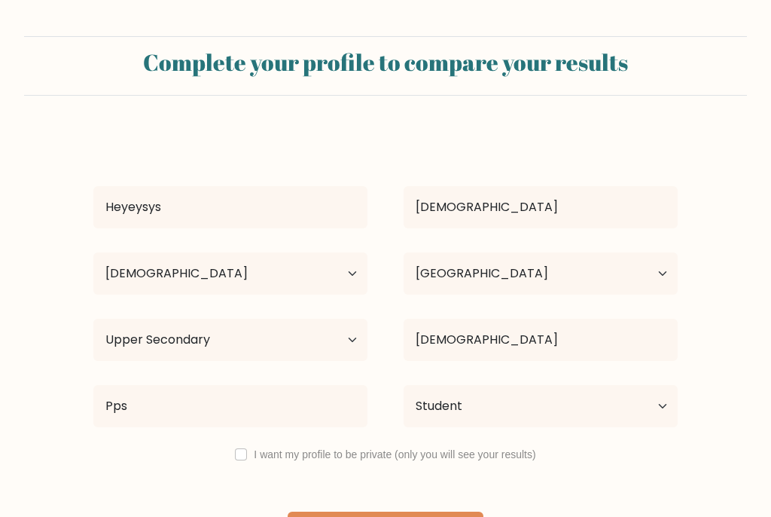
select select "18_24"
select select "AE"
select select "upper_secondary"
select select "student"
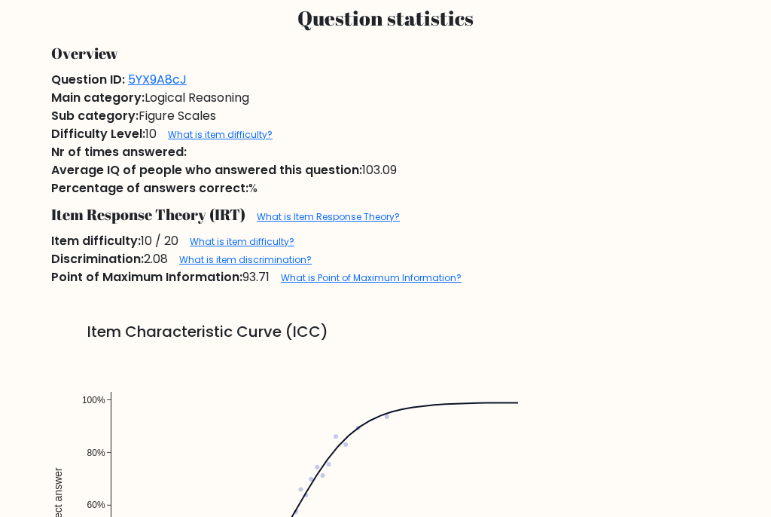
scroll to position [782, 0]
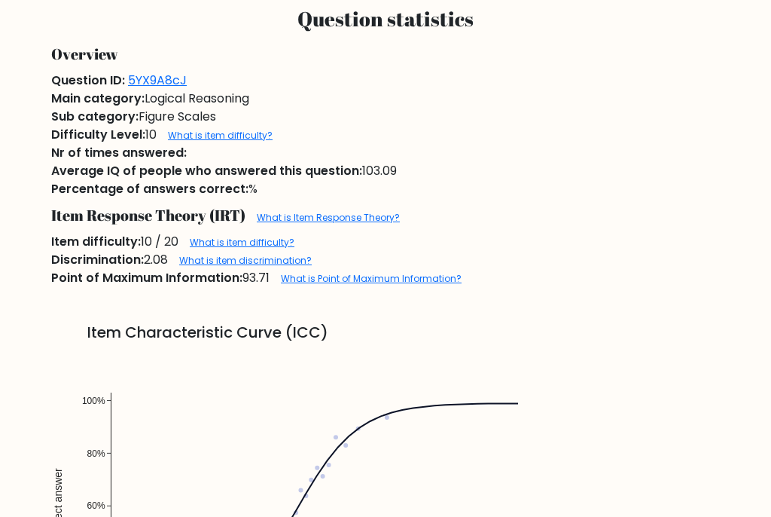
click at [190, 126] on div "Sub category: Figure Scales" at bounding box center [385, 117] width 687 height 18
click at [188, 139] on link "What is item difficulty?" at bounding box center [220, 135] width 105 height 13
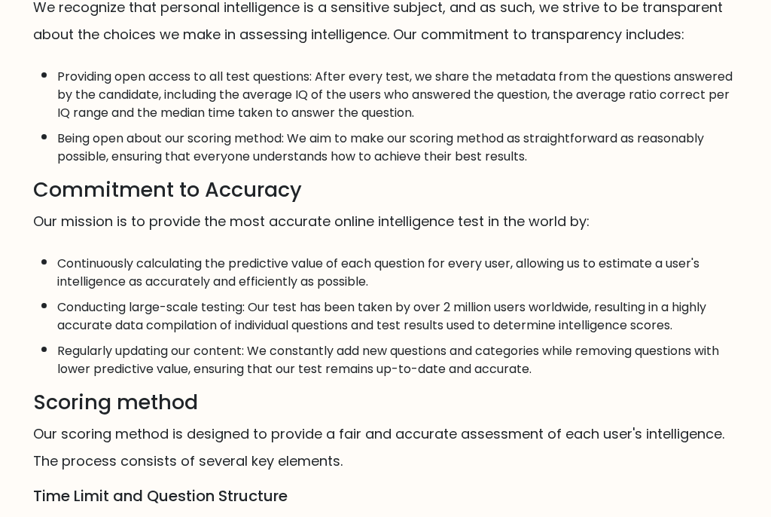
scroll to position [593, 0]
